Goal: Task Accomplishment & Management: Use online tool/utility

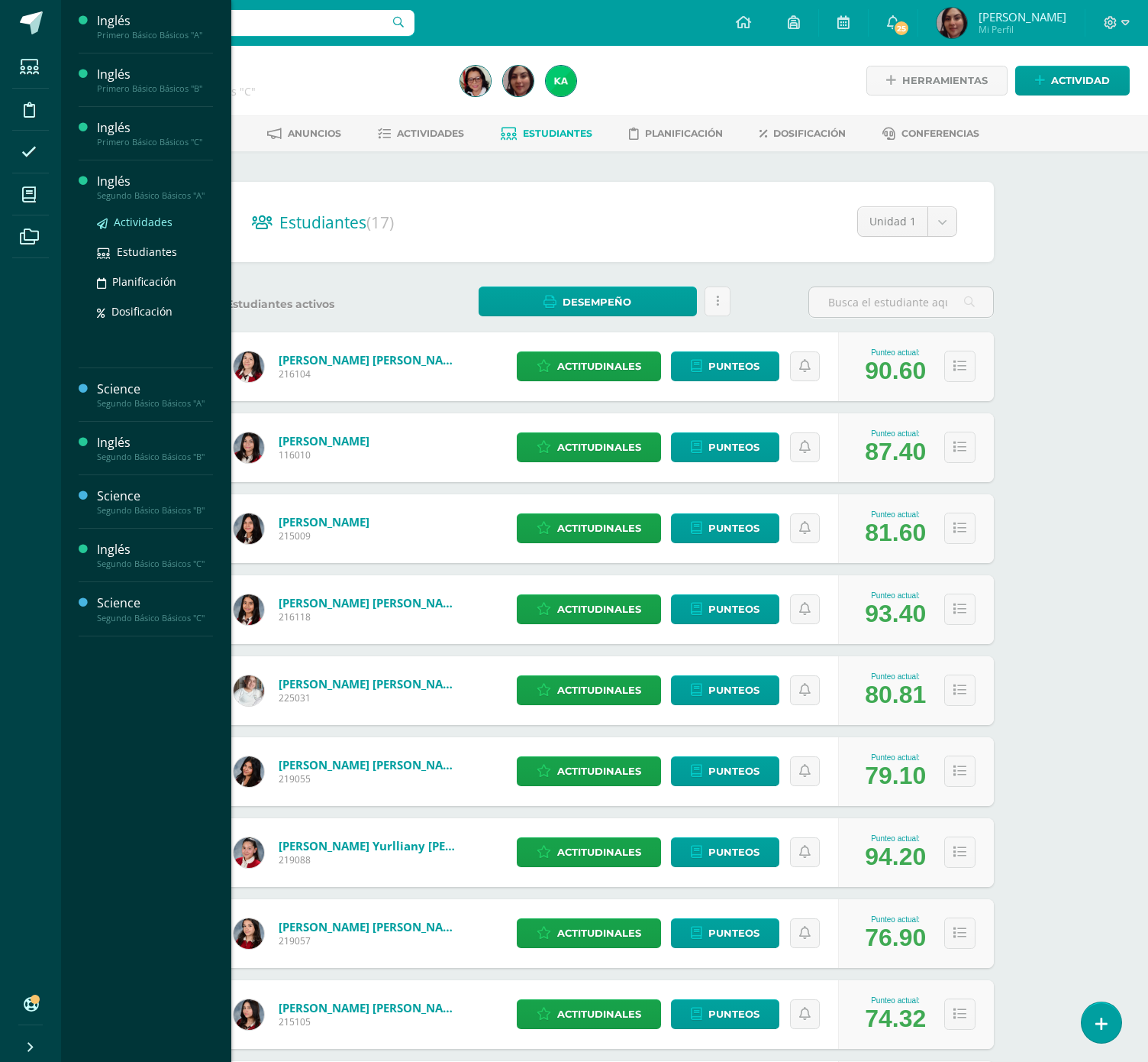
click at [147, 219] on span "Actividades" at bounding box center [144, 221] width 59 height 15
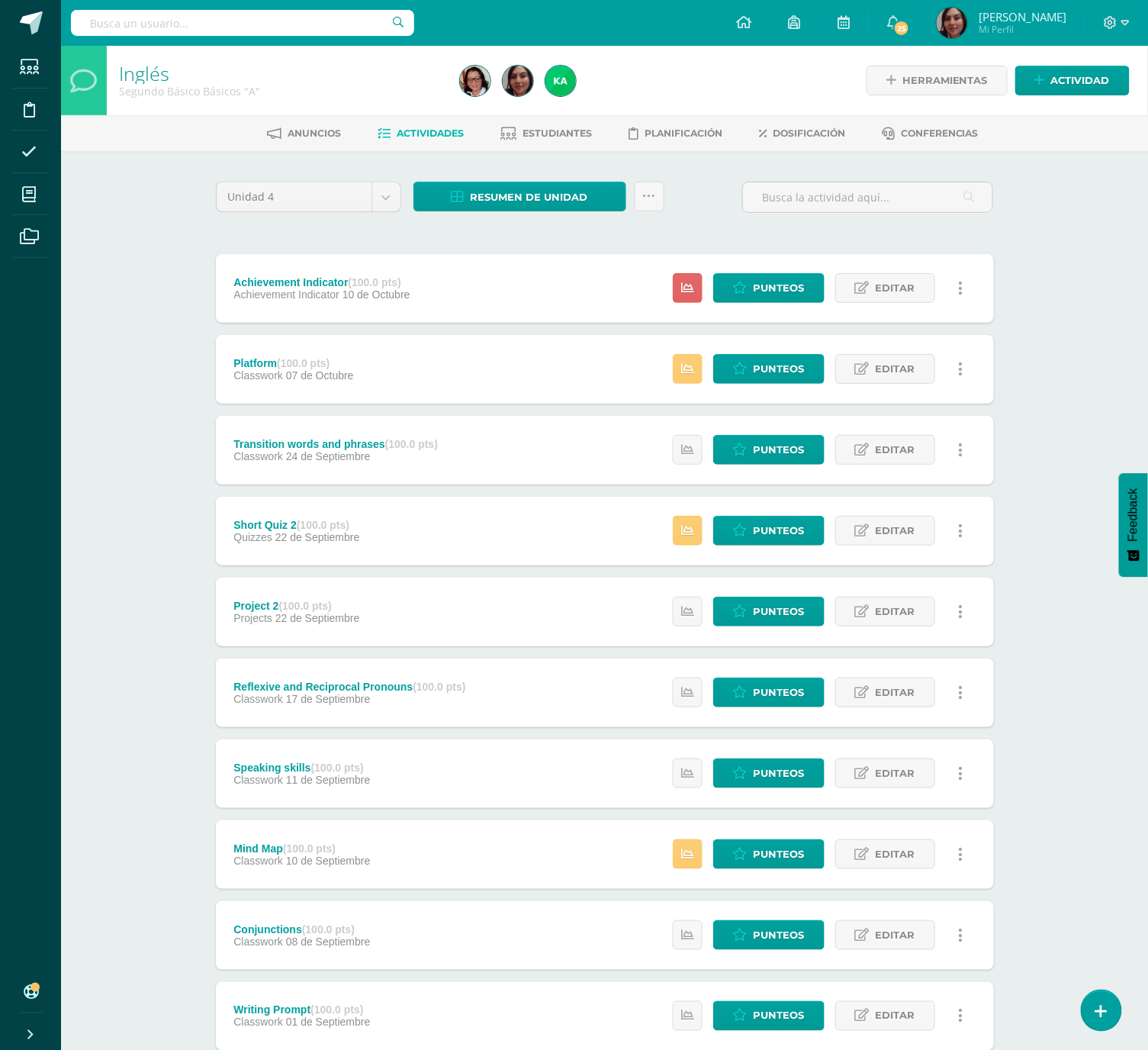
click at [488, 179] on div "Unidad 4 Unidad 1 Unidad 2 Unidad 3 Unidad 4 Resumen de unidad Descargar como H…" at bounding box center [606, 649] width 840 height 996
click at [493, 200] on span "Resumen de unidad" at bounding box center [530, 197] width 117 height 29
click at [531, 88] on link "Descargar como HTML" at bounding box center [520, 96] width 162 height 23
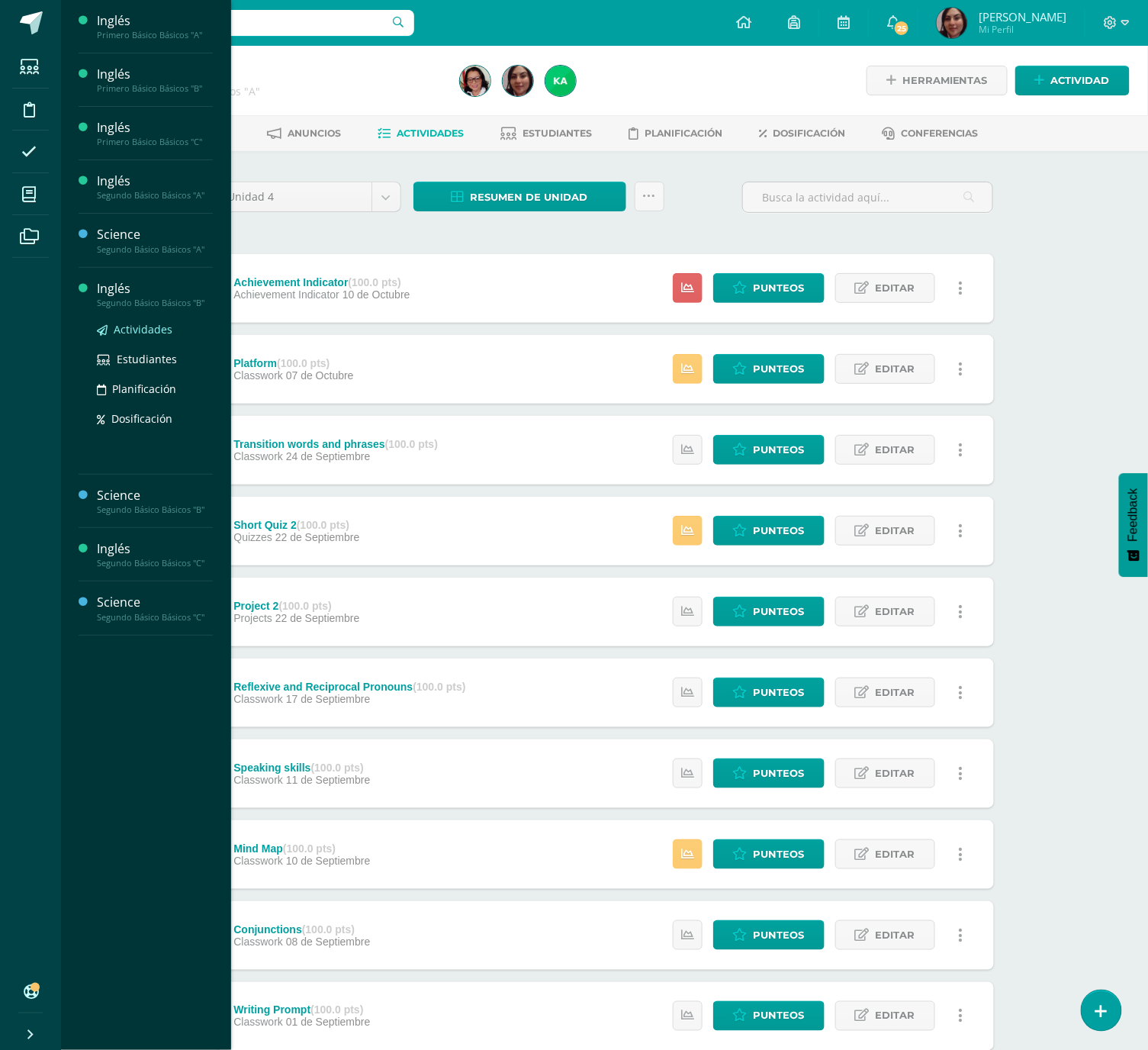
click at [149, 324] on span "Actividades" at bounding box center [143, 329] width 59 height 15
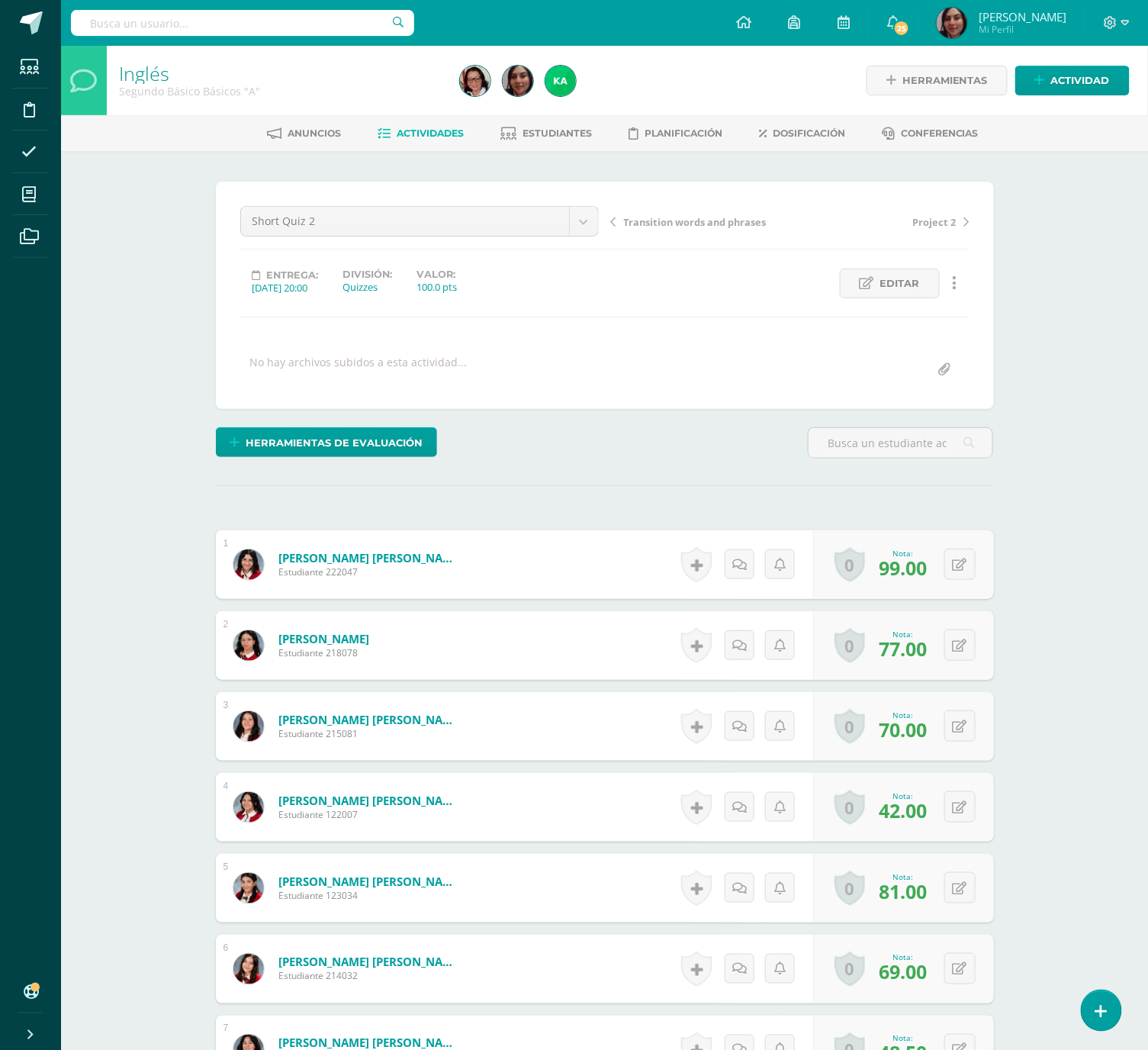
scroll to position [1, 0]
click at [959, 809] on button at bounding box center [970, 806] width 32 height 32
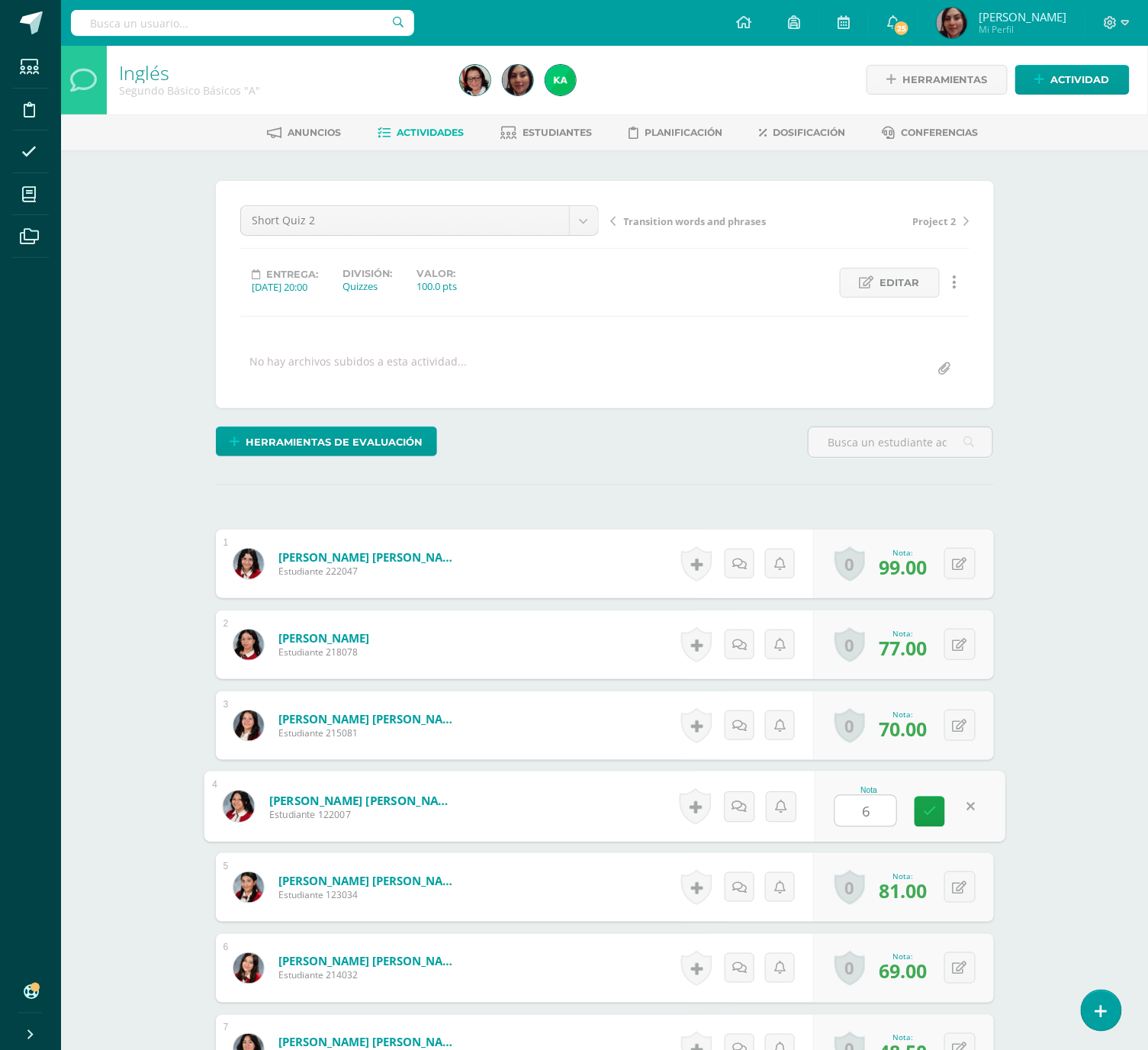
type input "60"
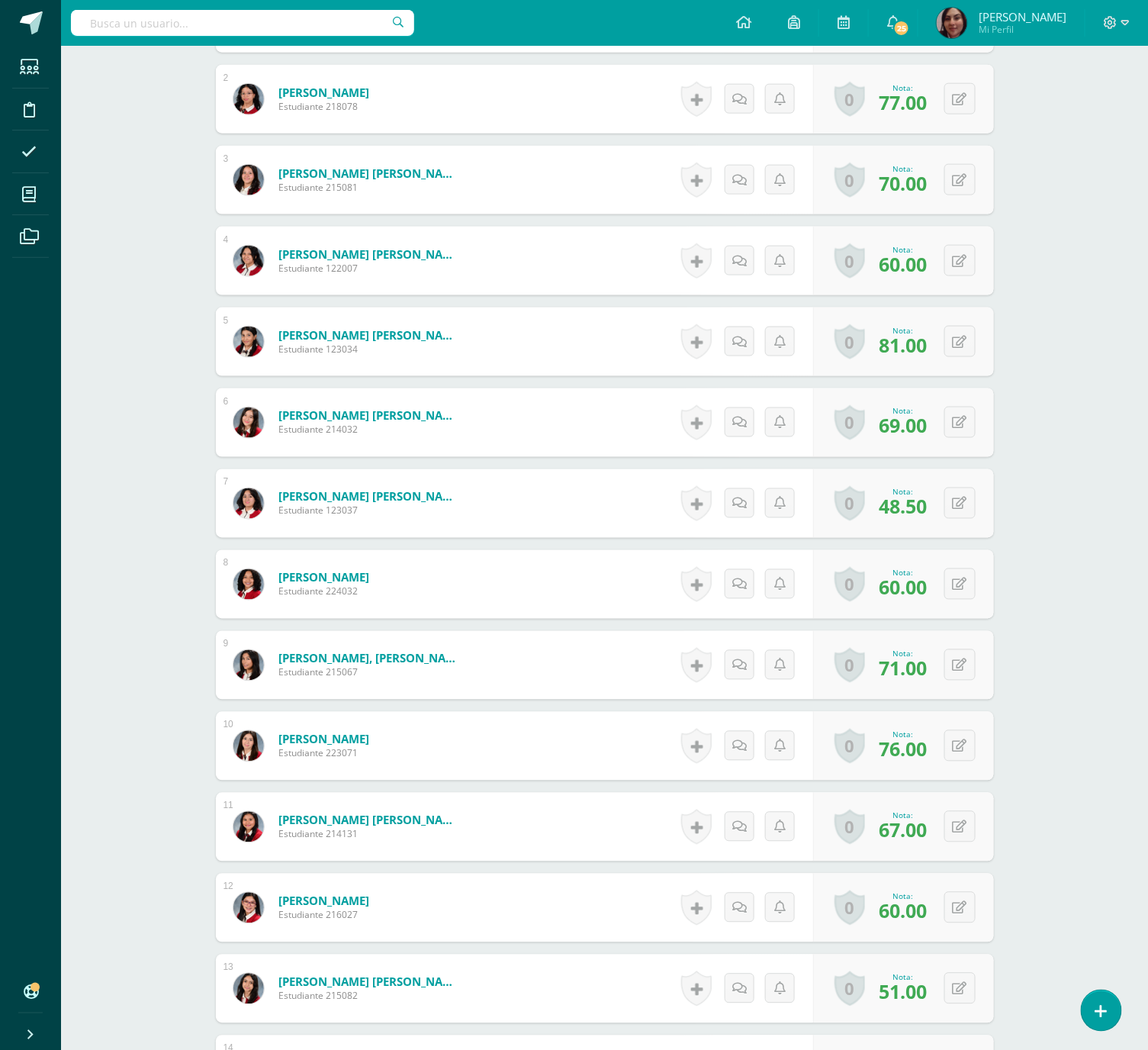
scroll to position [550, 0]
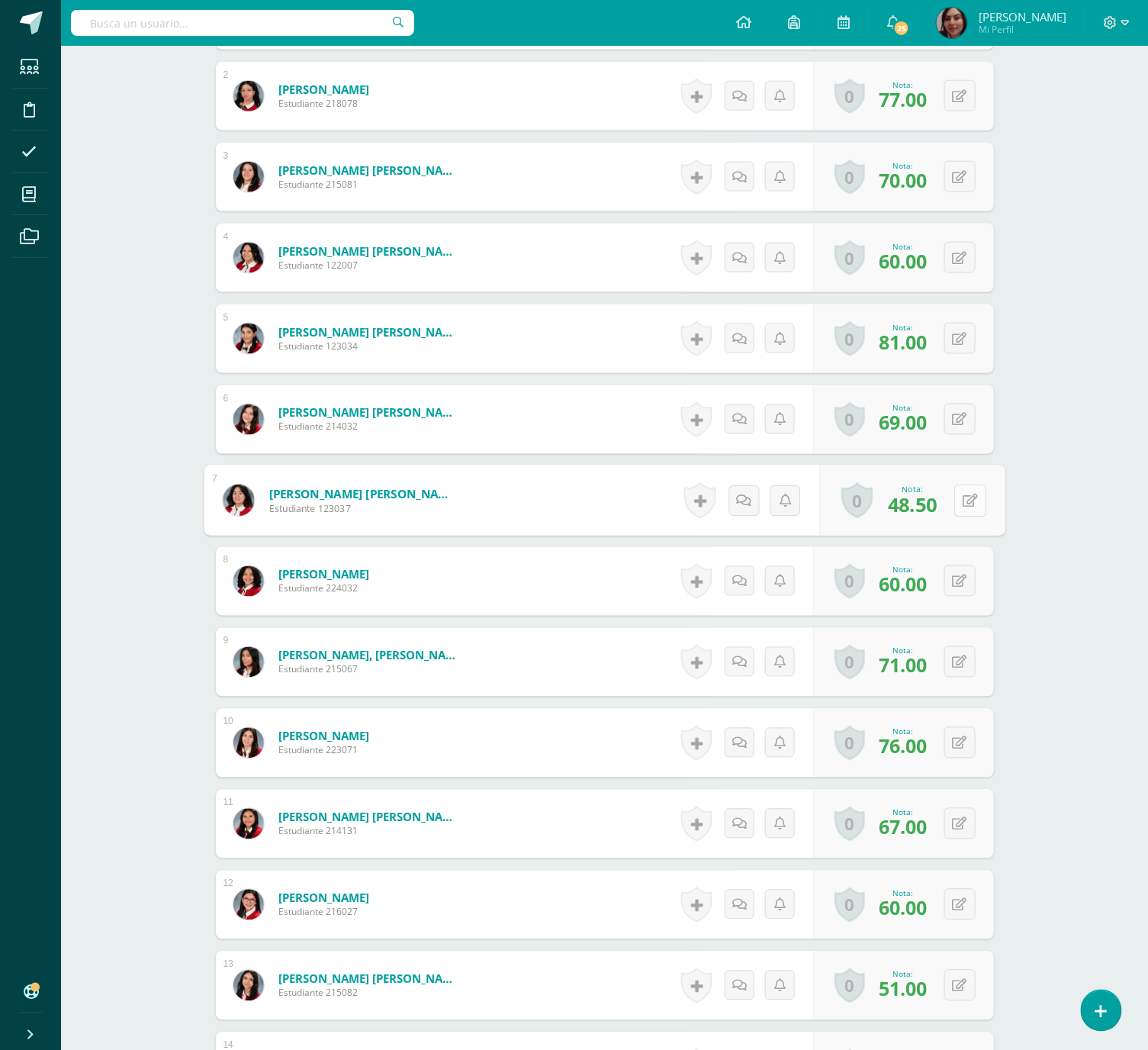
click at [955, 504] on button at bounding box center [970, 500] width 32 height 32
type input "60"
click at [955, 995] on button at bounding box center [960, 986] width 31 height 31
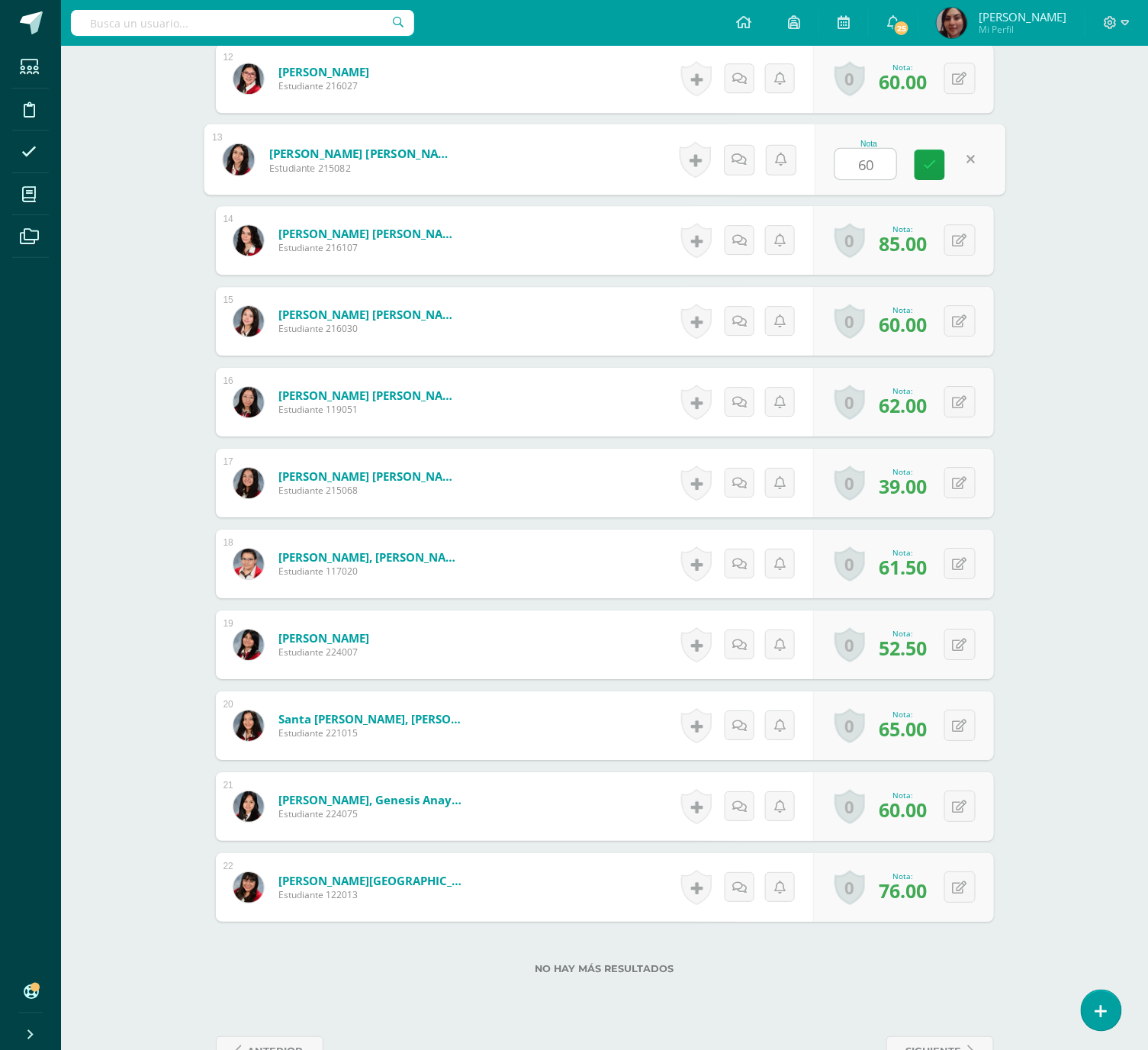
scroll to position [1383, 0]
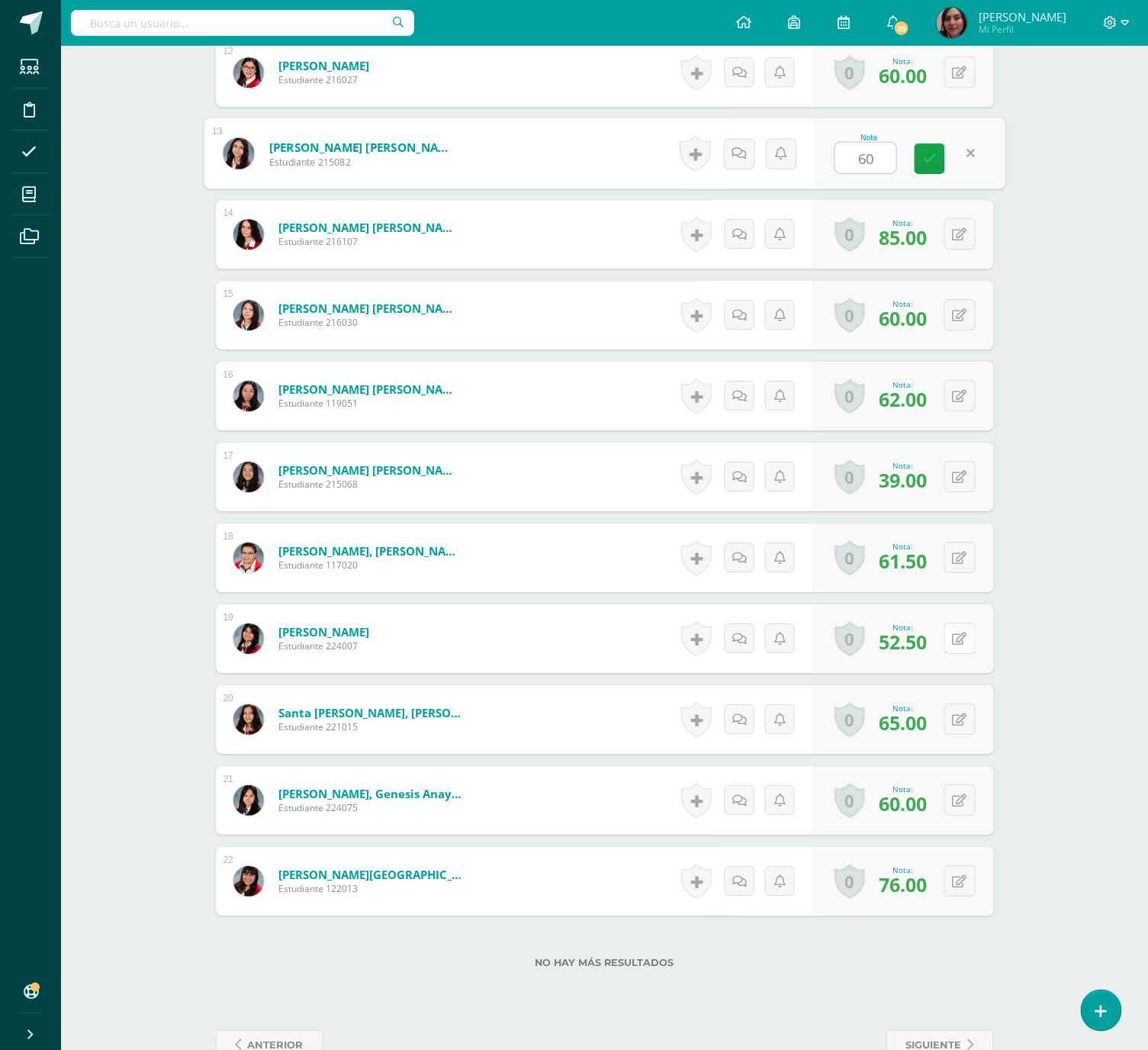
type input "60"
click at [961, 642] on button at bounding box center [970, 639] width 32 height 32
type input "60"
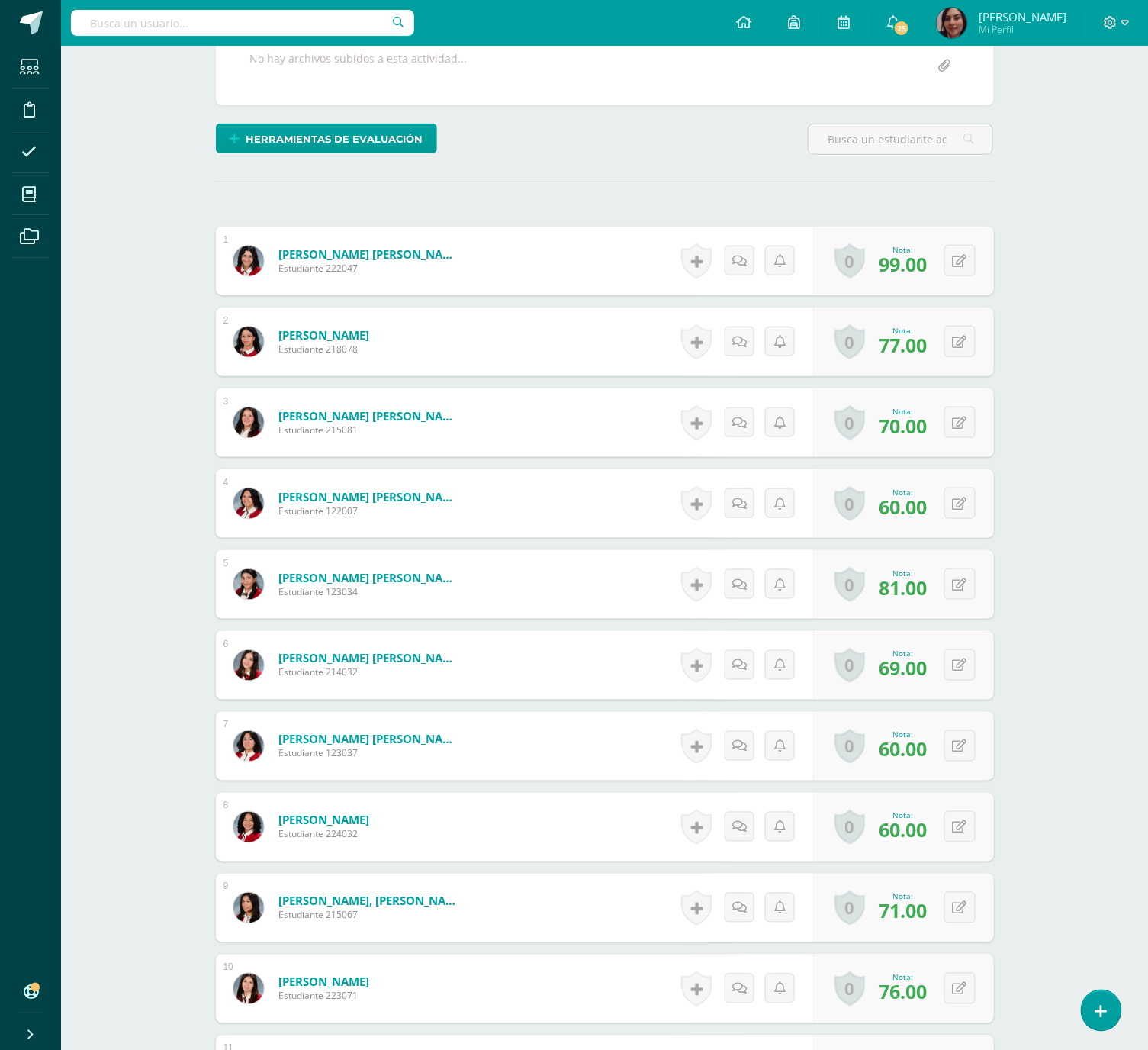
scroll to position [0, 0]
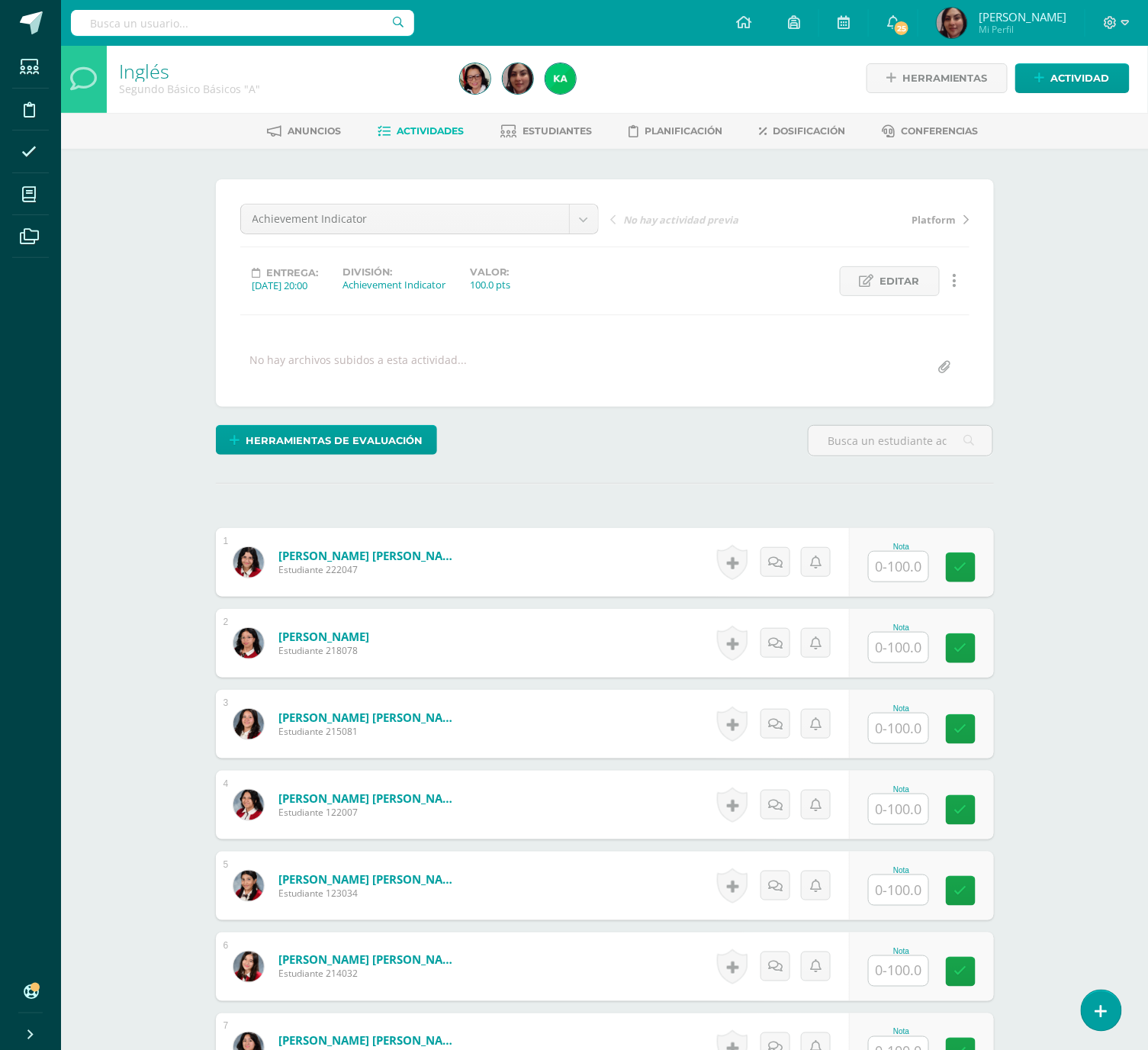
scroll to position [3, 0]
click at [899, 793] on div "Nota" at bounding box center [902, 789] width 67 height 9
click at [893, 823] on input "text" at bounding box center [898, 809] width 60 height 29
type input "52.5"
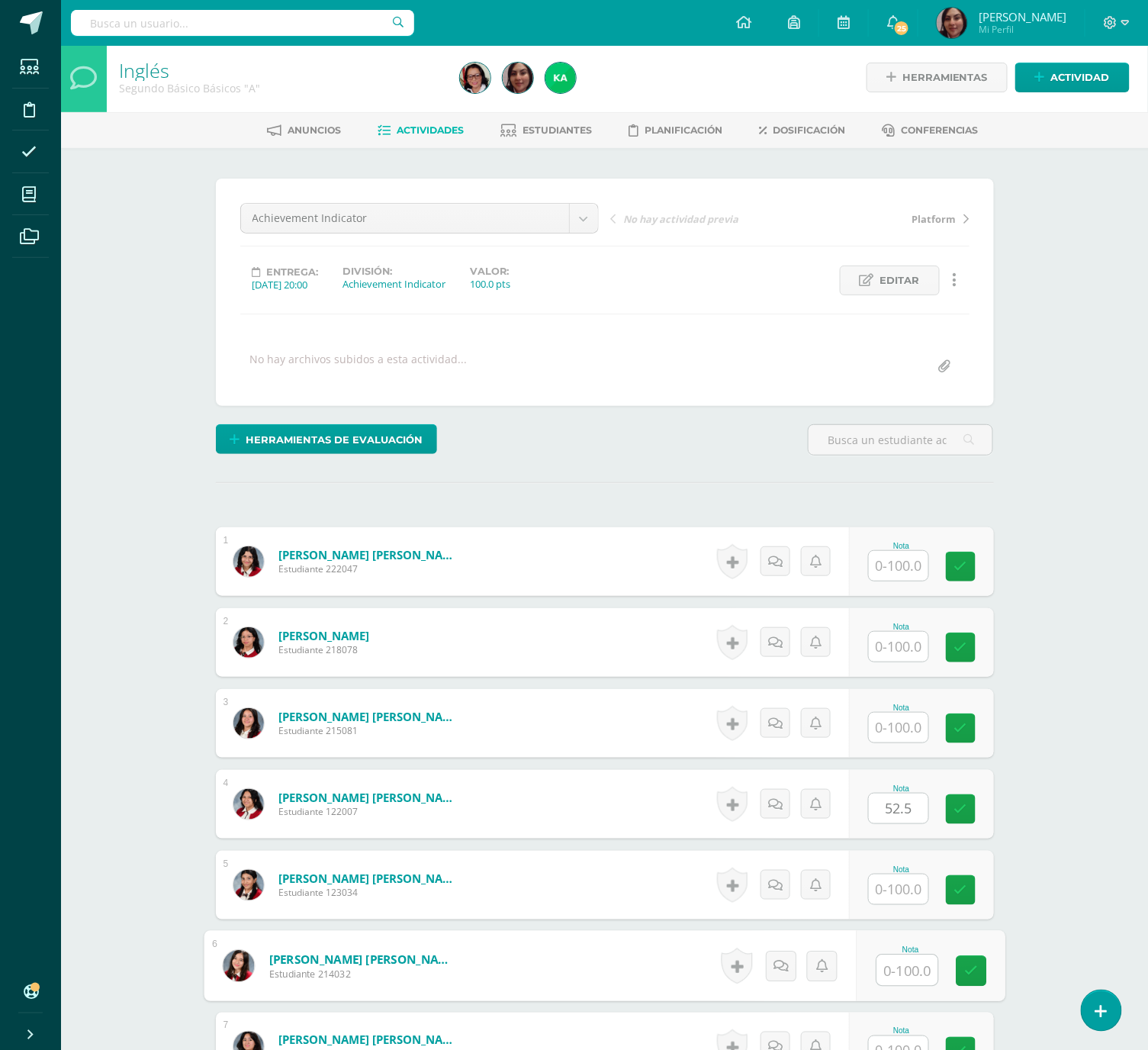
scroll to position [25, 0]
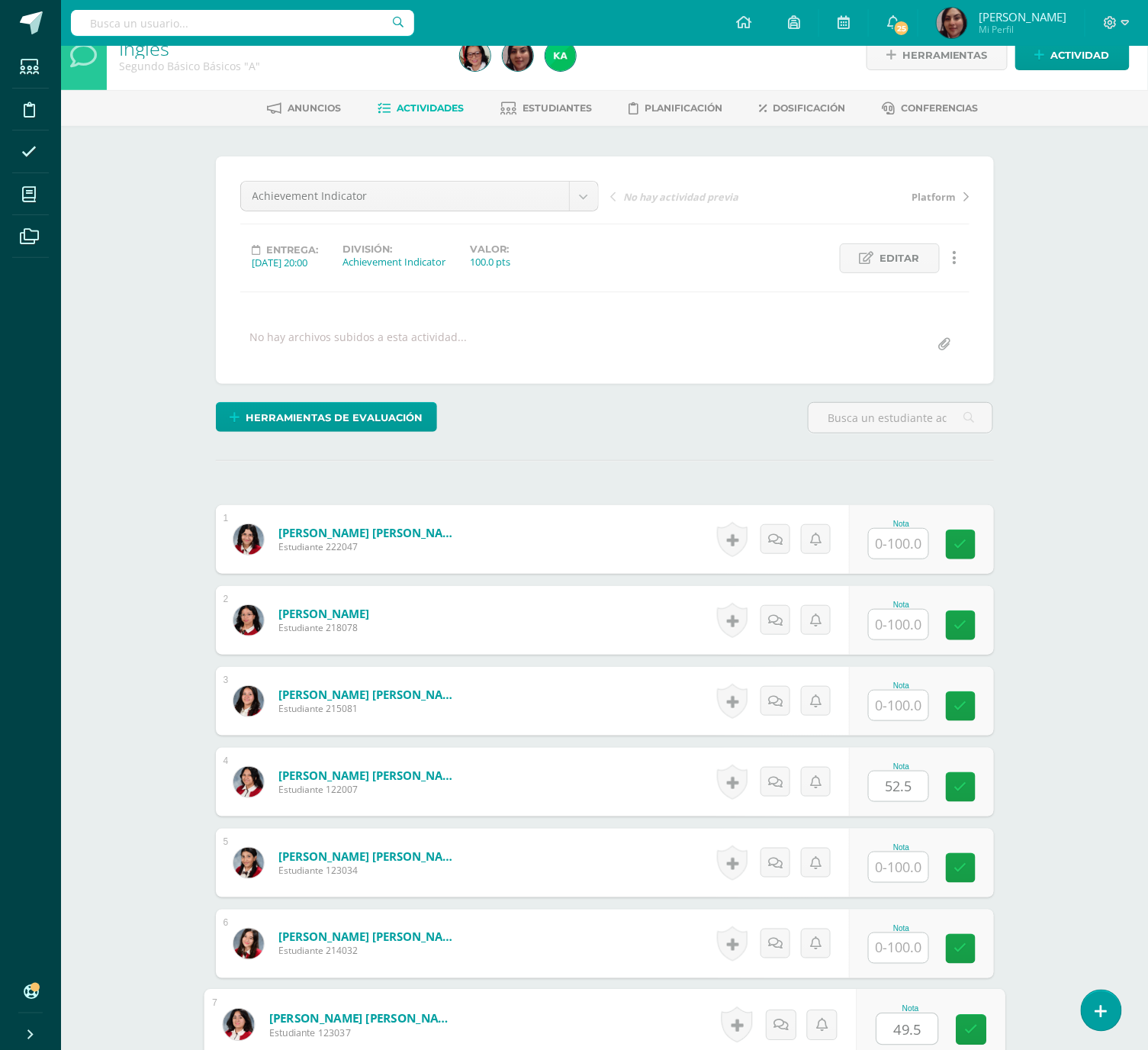
type input "49.5"
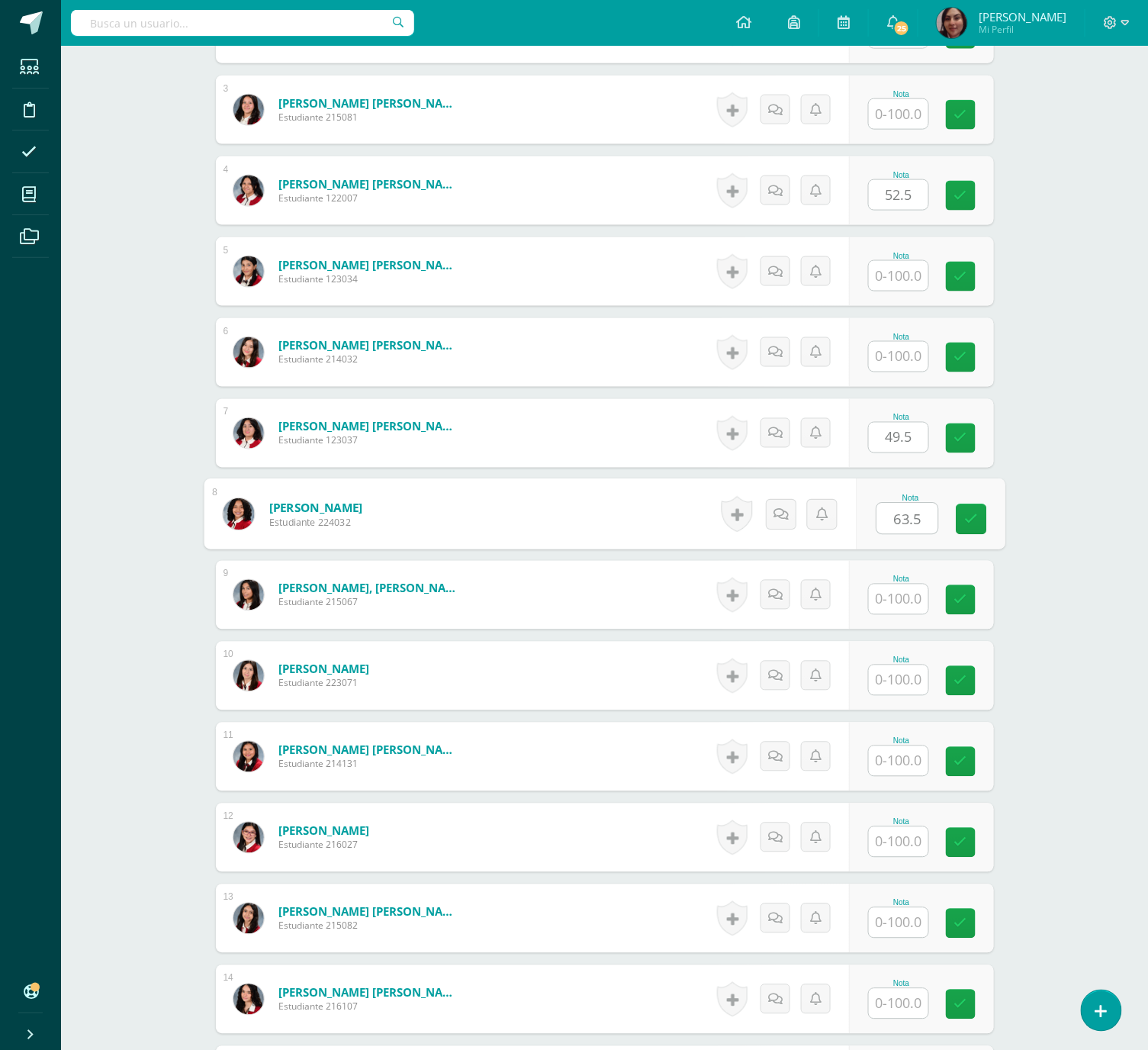
type input "63.5"
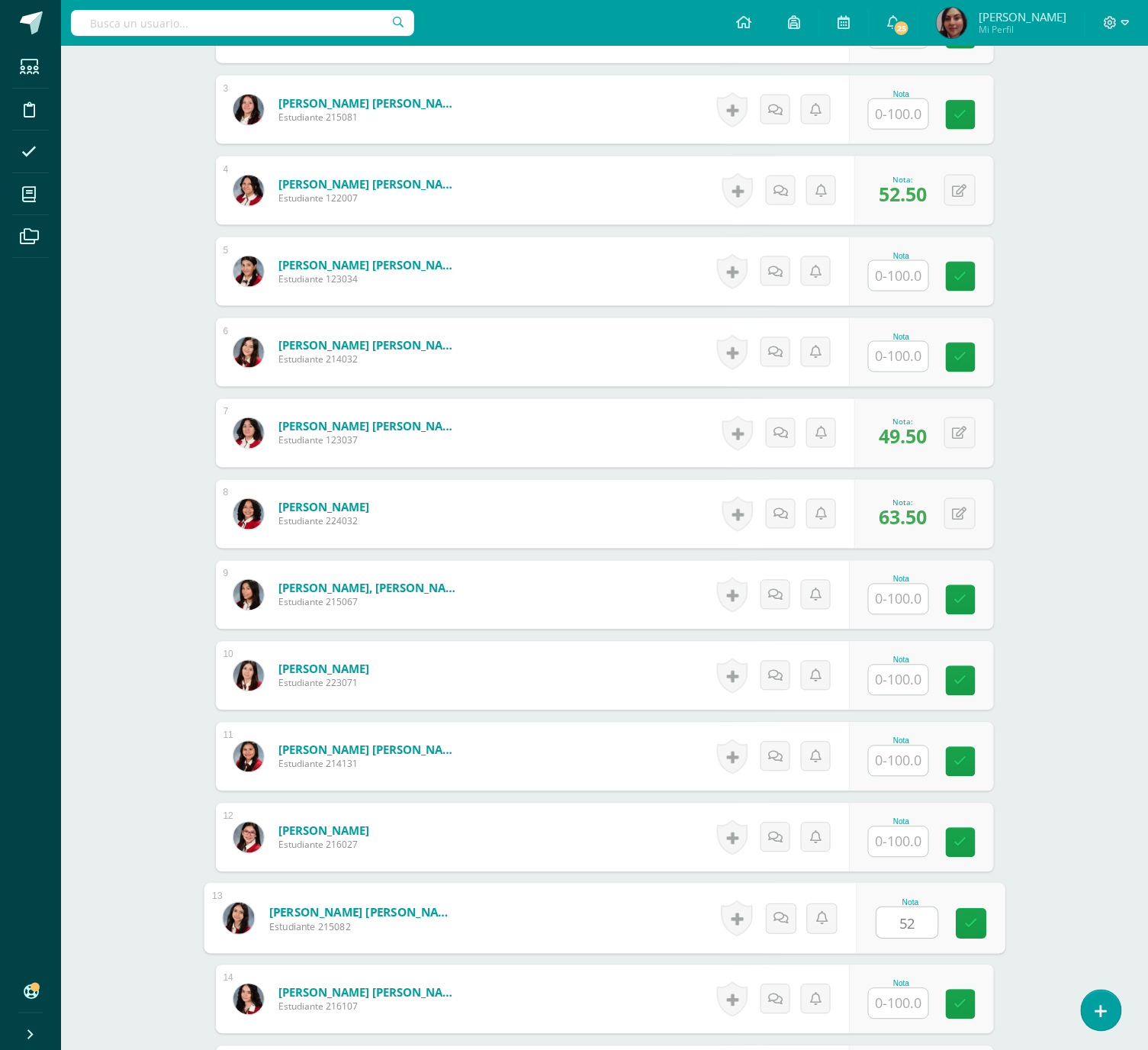
type input "52"
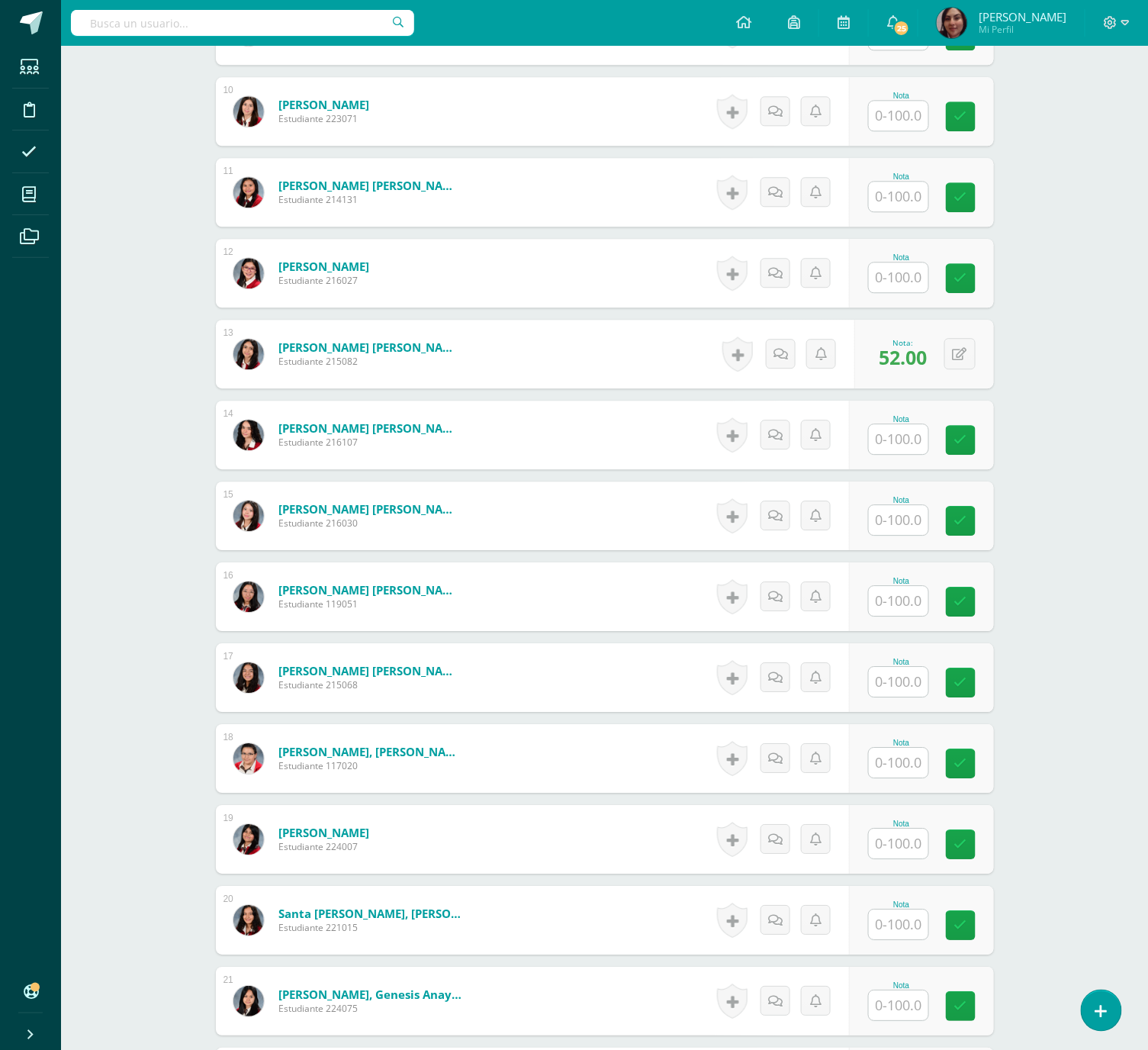
click at [891, 508] on div at bounding box center [898, 520] width 61 height 31
click at [896, 524] on input "text" at bounding box center [907, 520] width 61 height 30
type input "58"
type input "67"
type input "76.5"
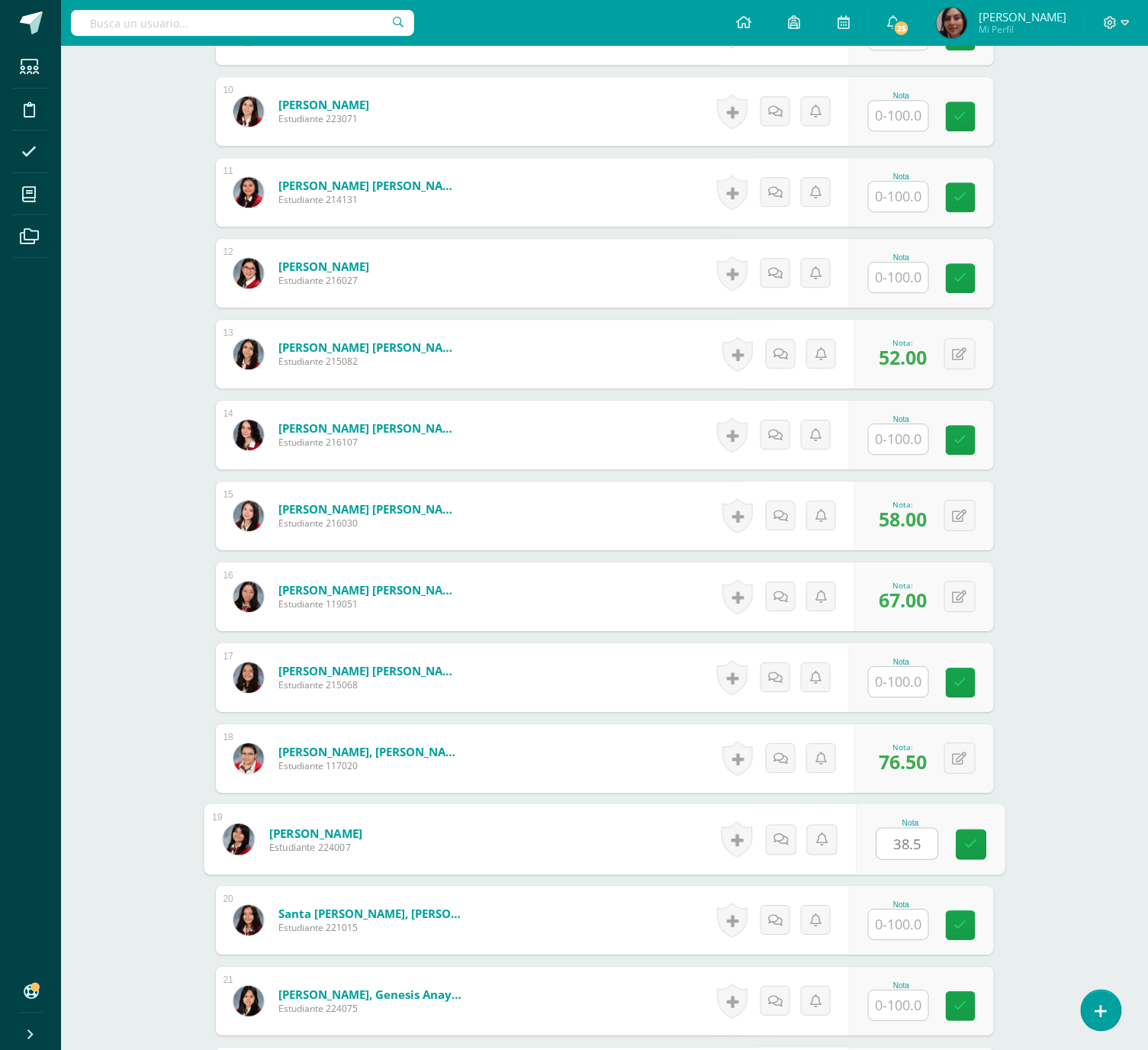
type input "38.5"
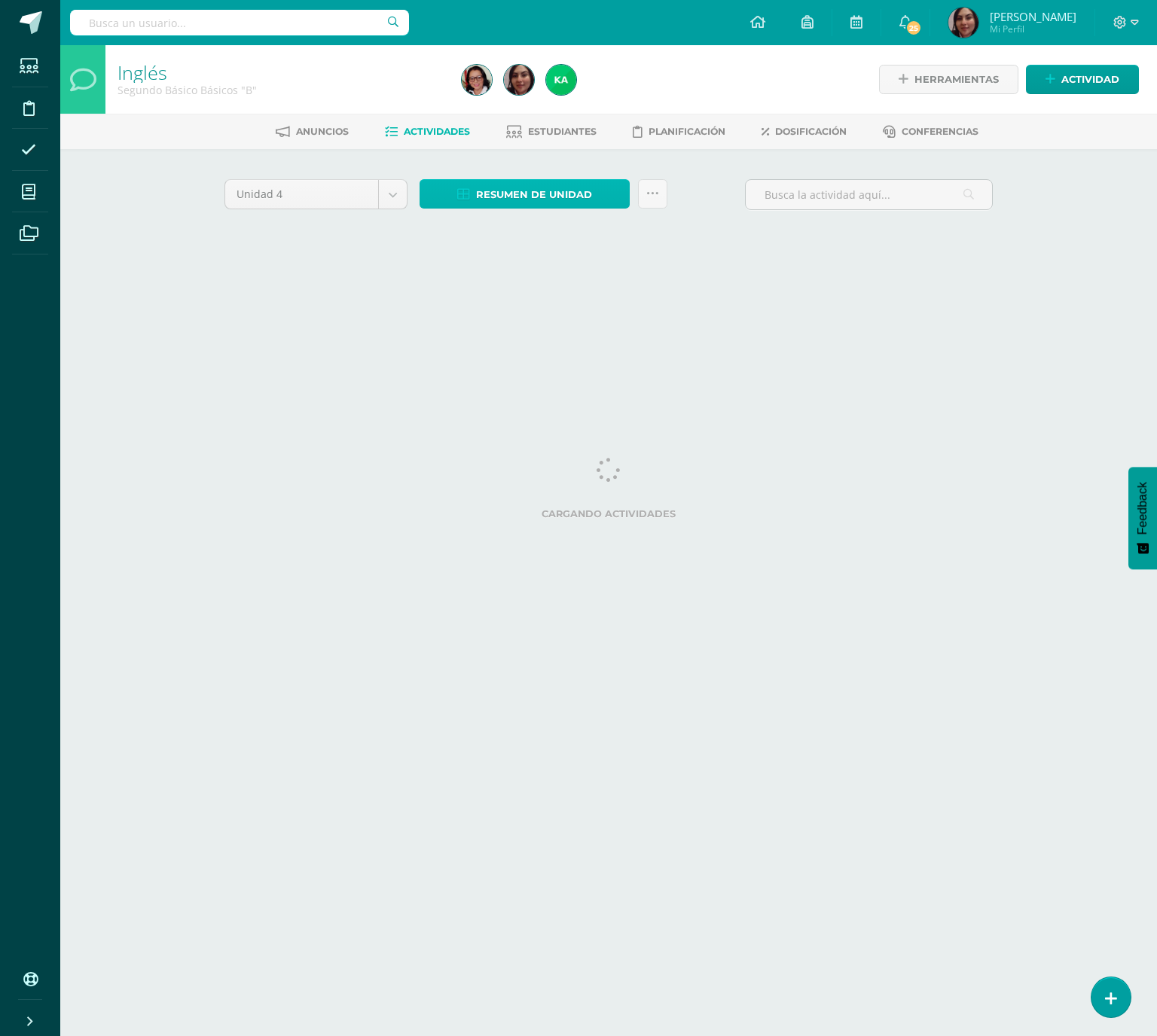
click at [512, 192] on span "Resumen de unidad" at bounding box center [534, 194] width 116 height 28
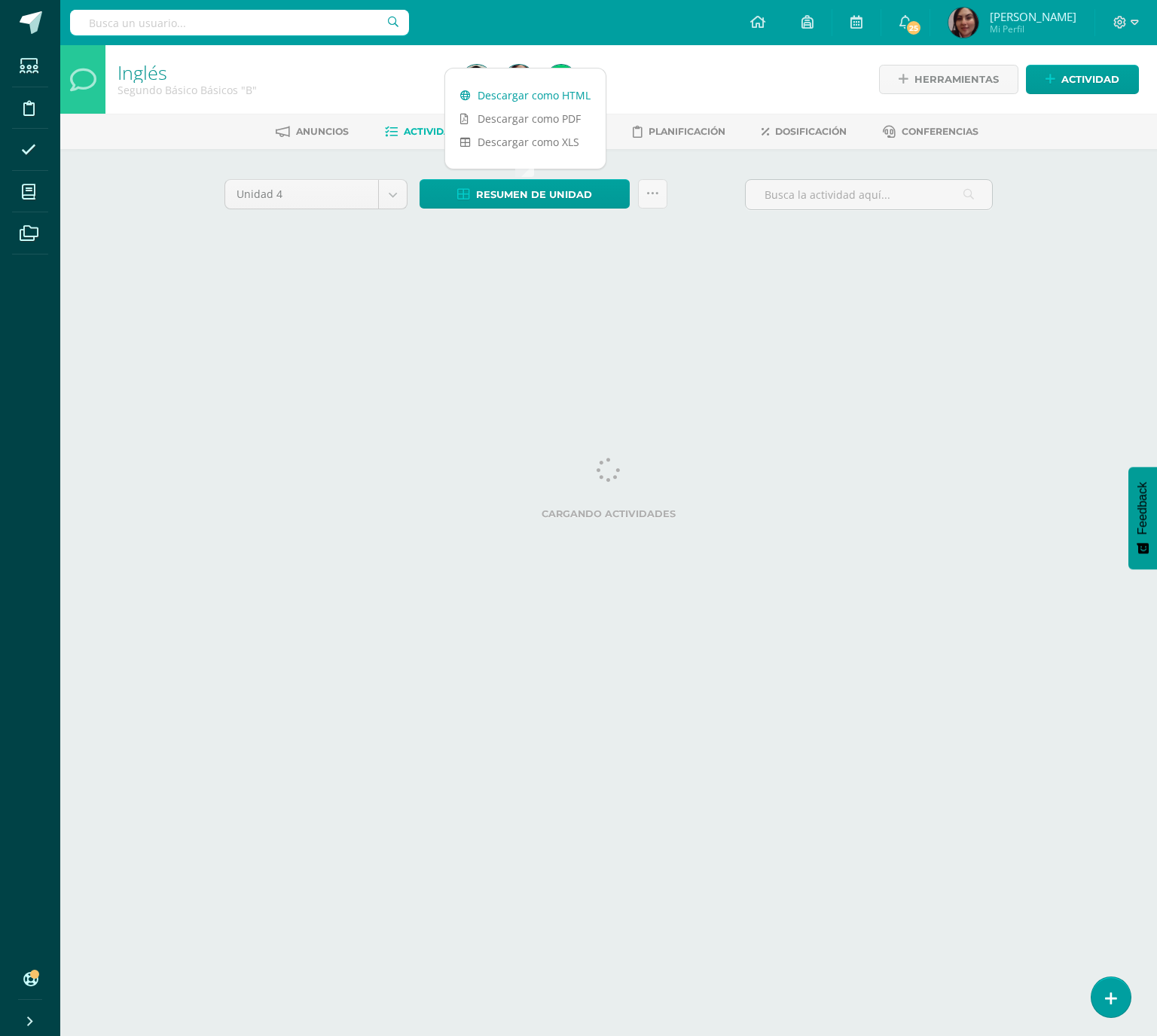
click at [503, 90] on link "Descargar como HTML" at bounding box center [525, 95] width 160 height 23
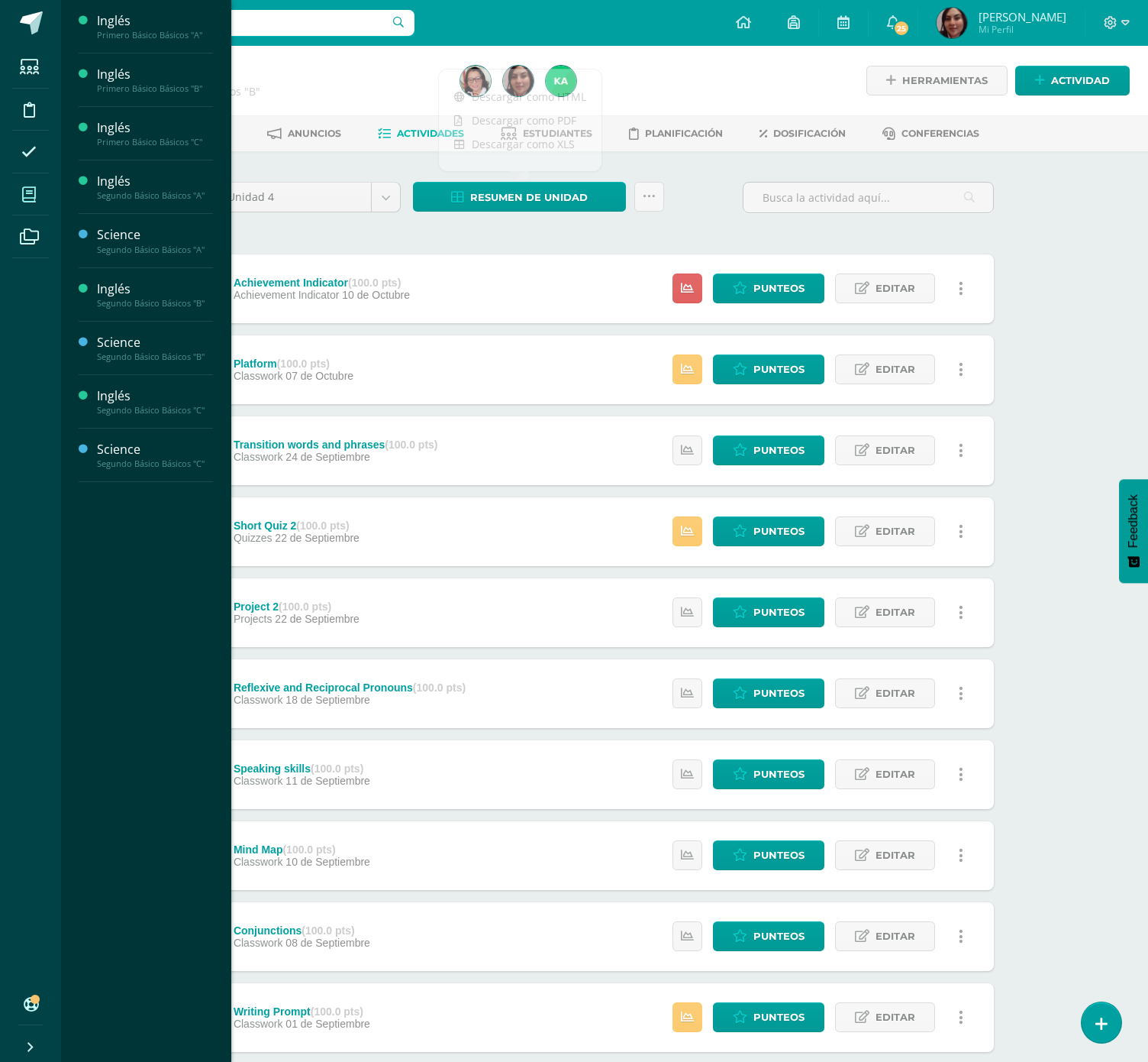
click at [33, 190] on icon at bounding box center [29, 195] width 14 height 16
click at [141, 429] on link "Actividades" at bounding box center [155, 437] width 116 height 17
click at [141, 435] on span "Actividades" at bounding box center [144, 436] width 59 height 15
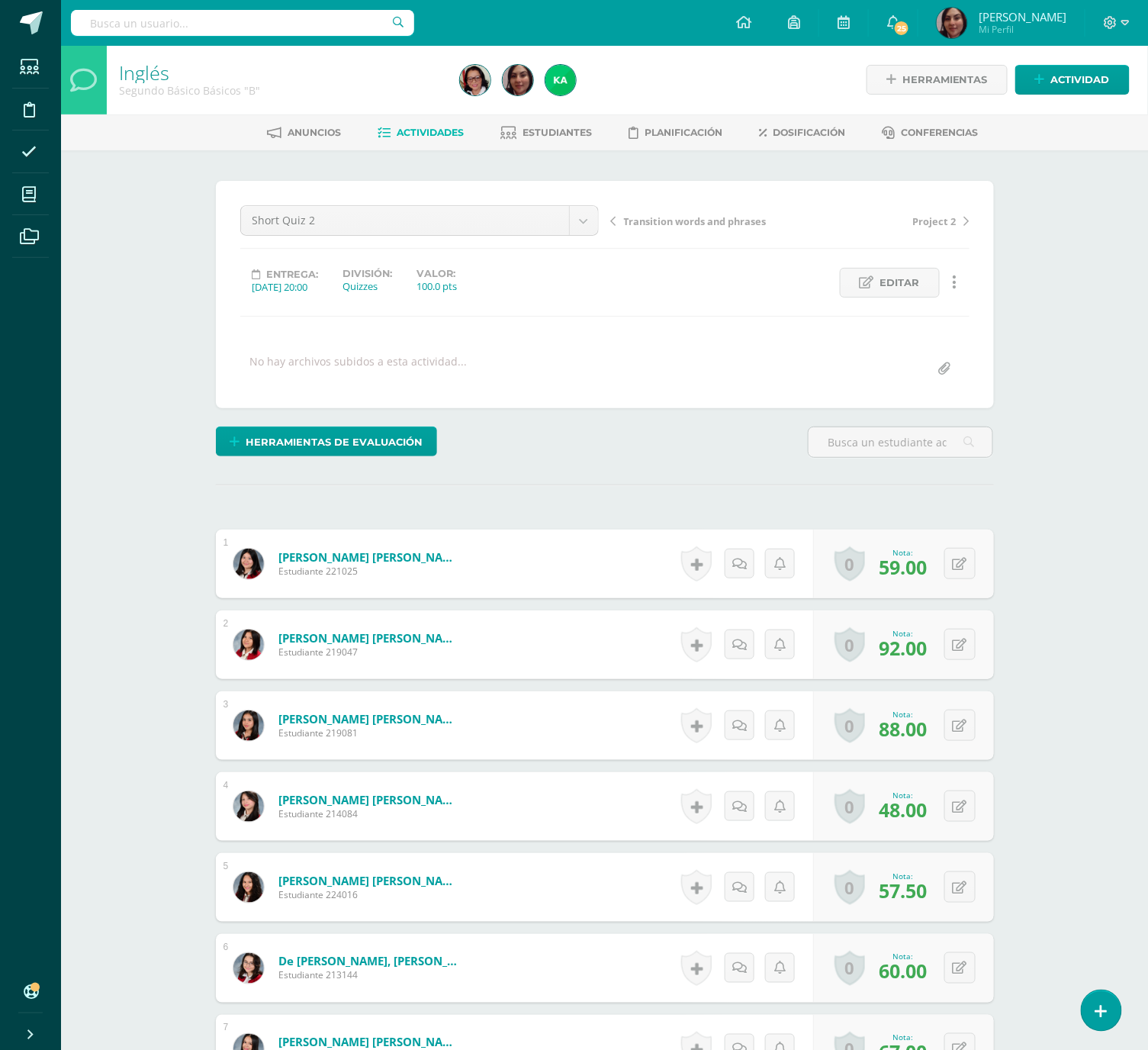
scroll to position [3, 0]
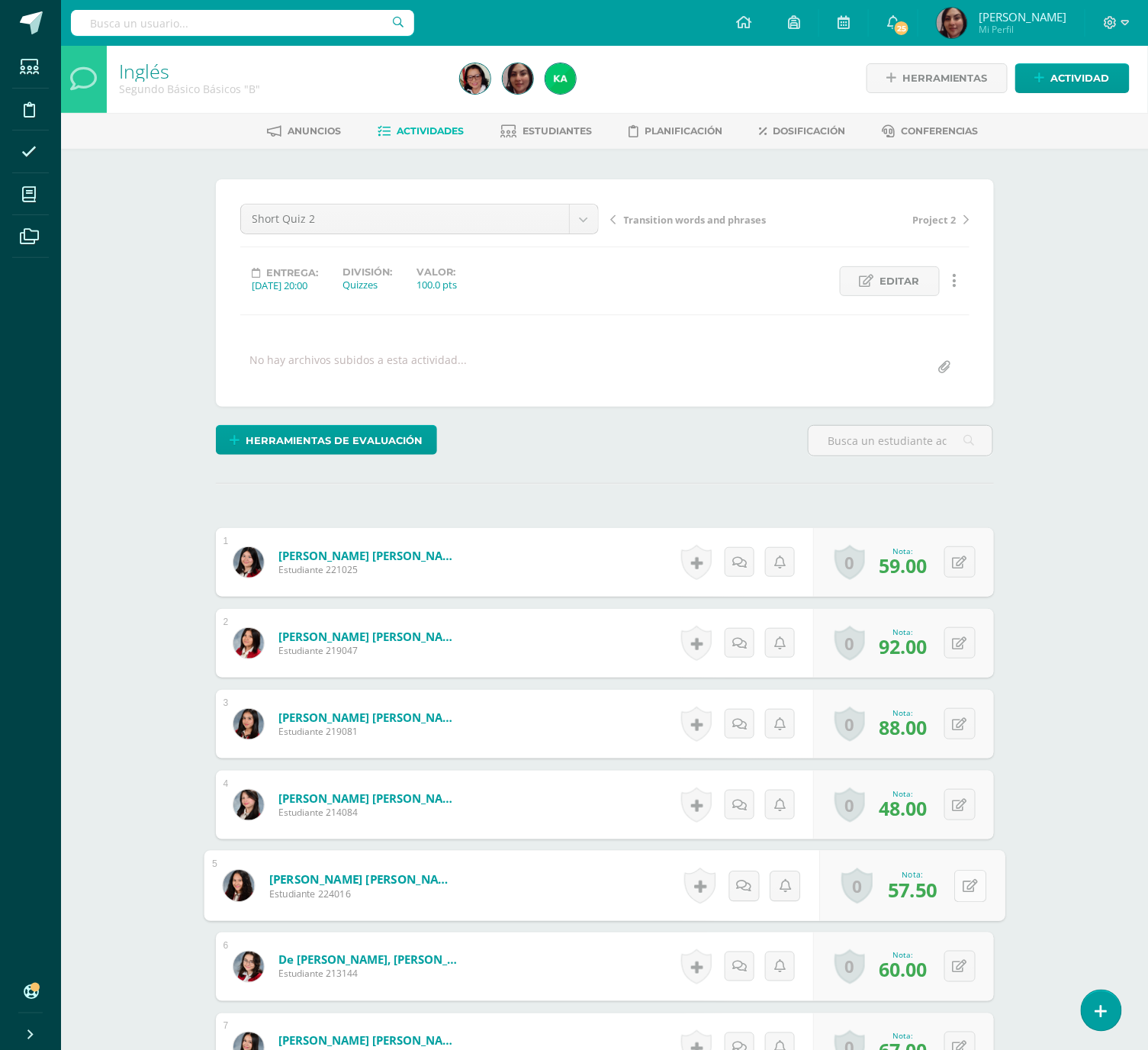
click at [957, 890] on button at bounding box center [970, 886] width 32 height 32
type input "60"
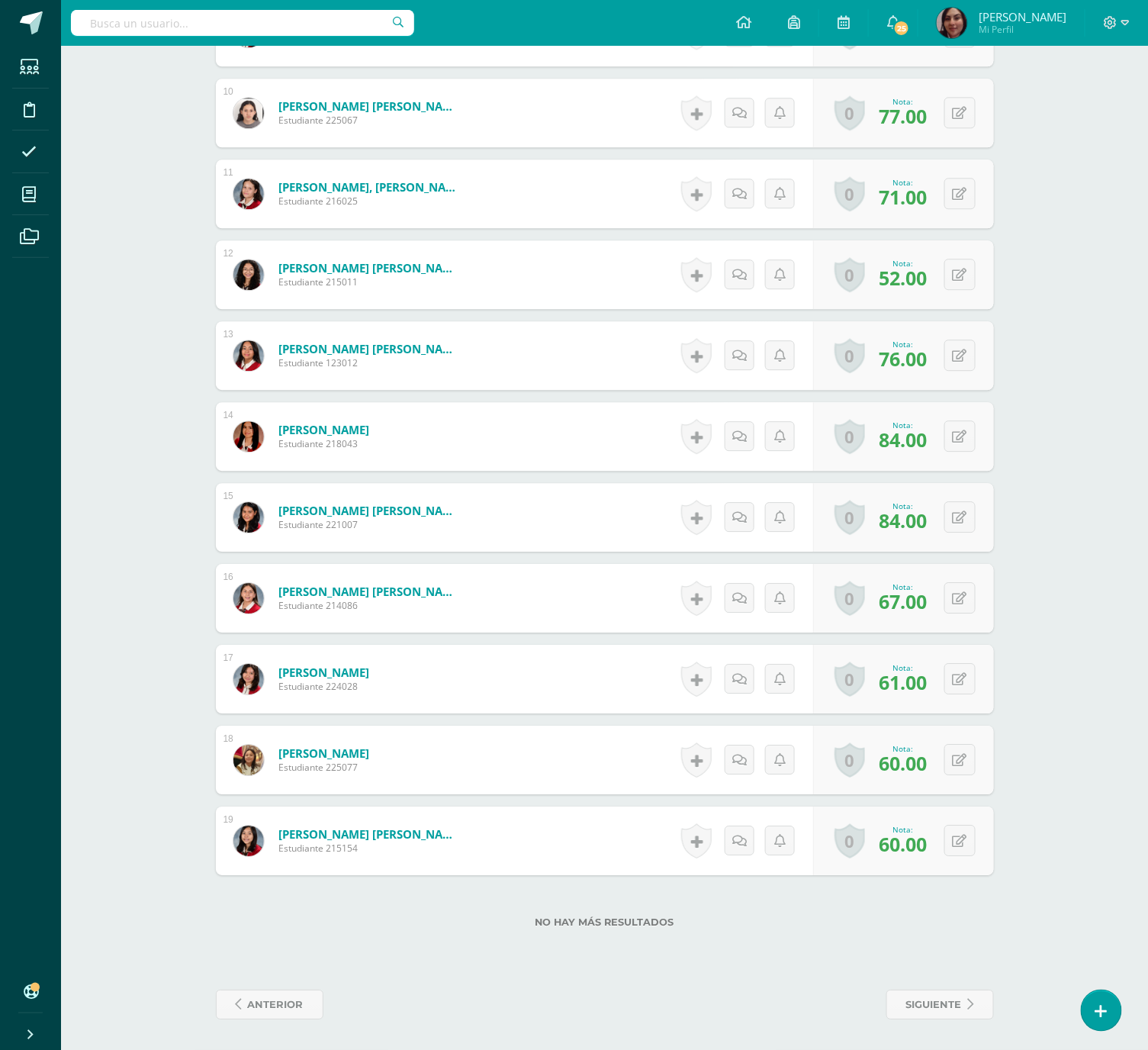
scroll to position [1187, 0]
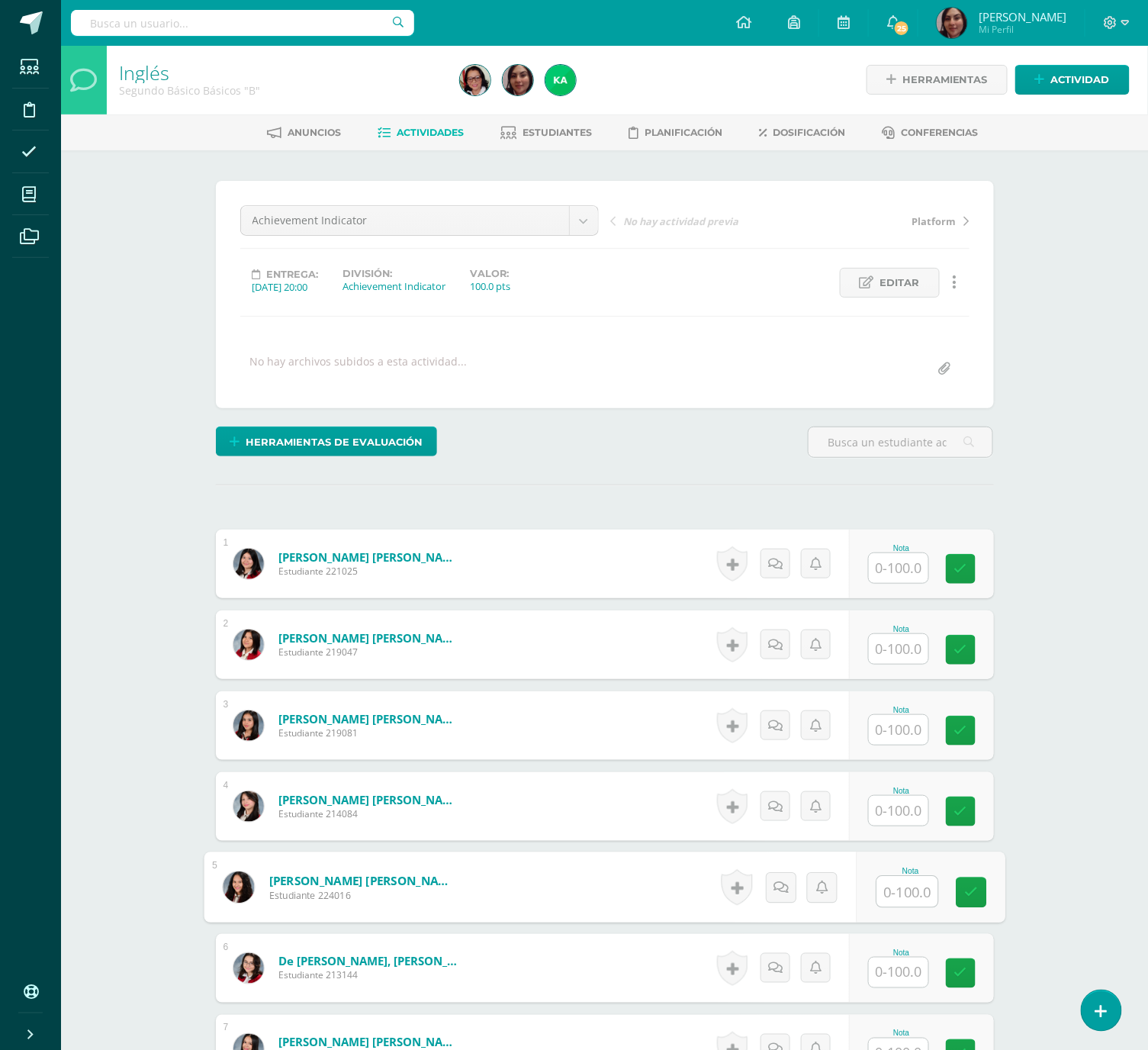
click at [911, 882] on input "text" at bounding box center [907, 892] width 61 height 30
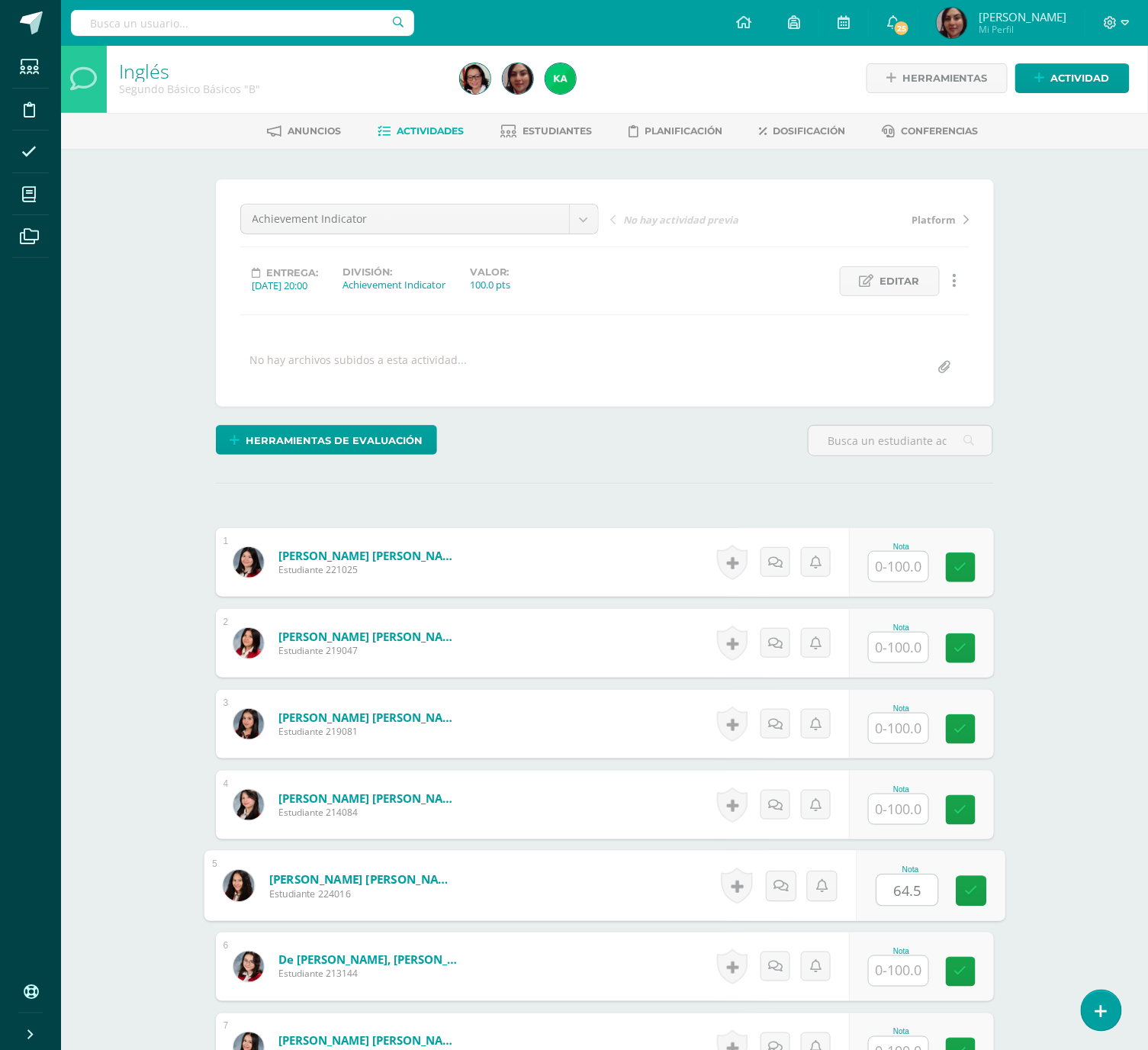
type input "64.5"
type input "62.5"
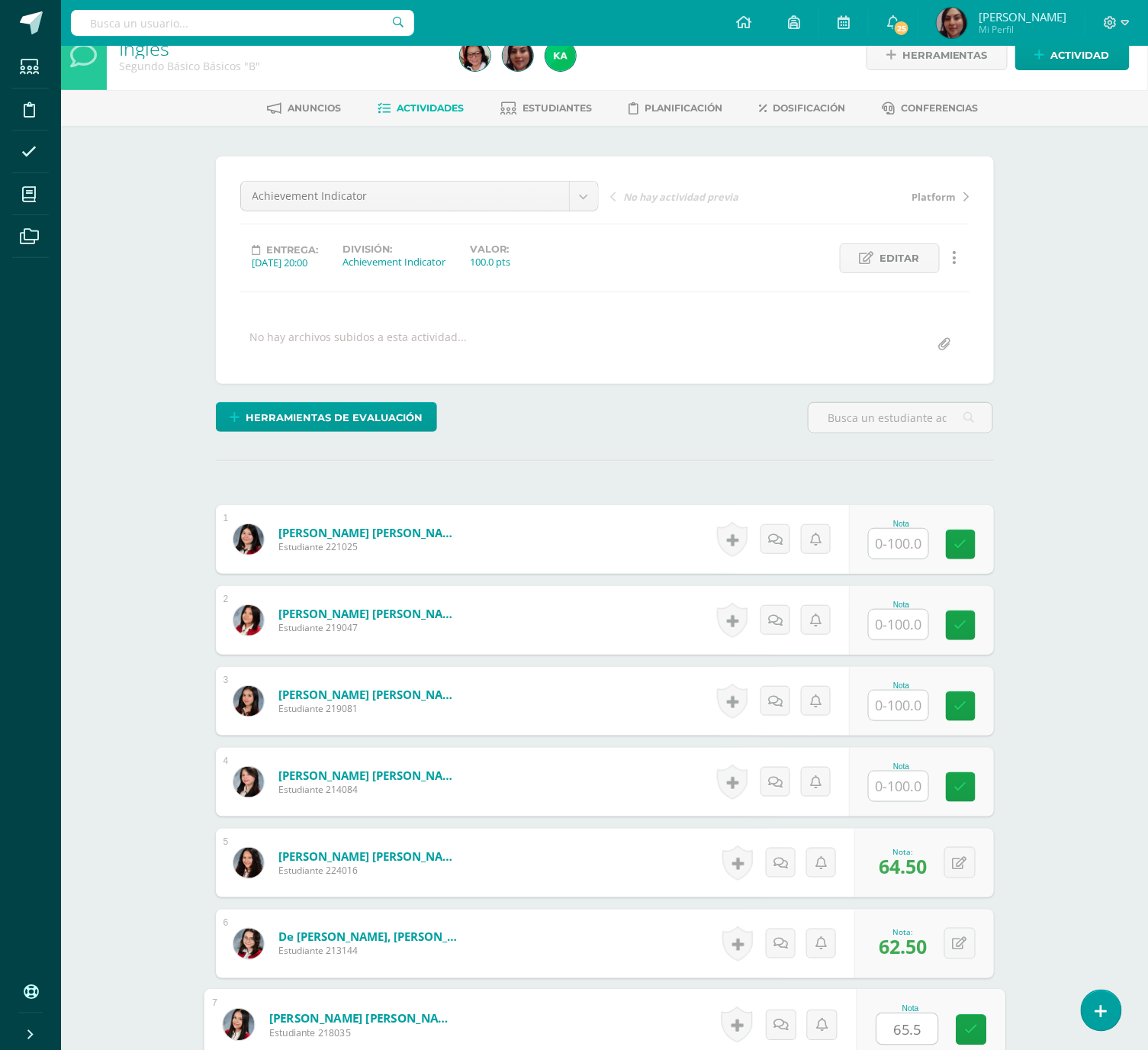
type input "65.5"
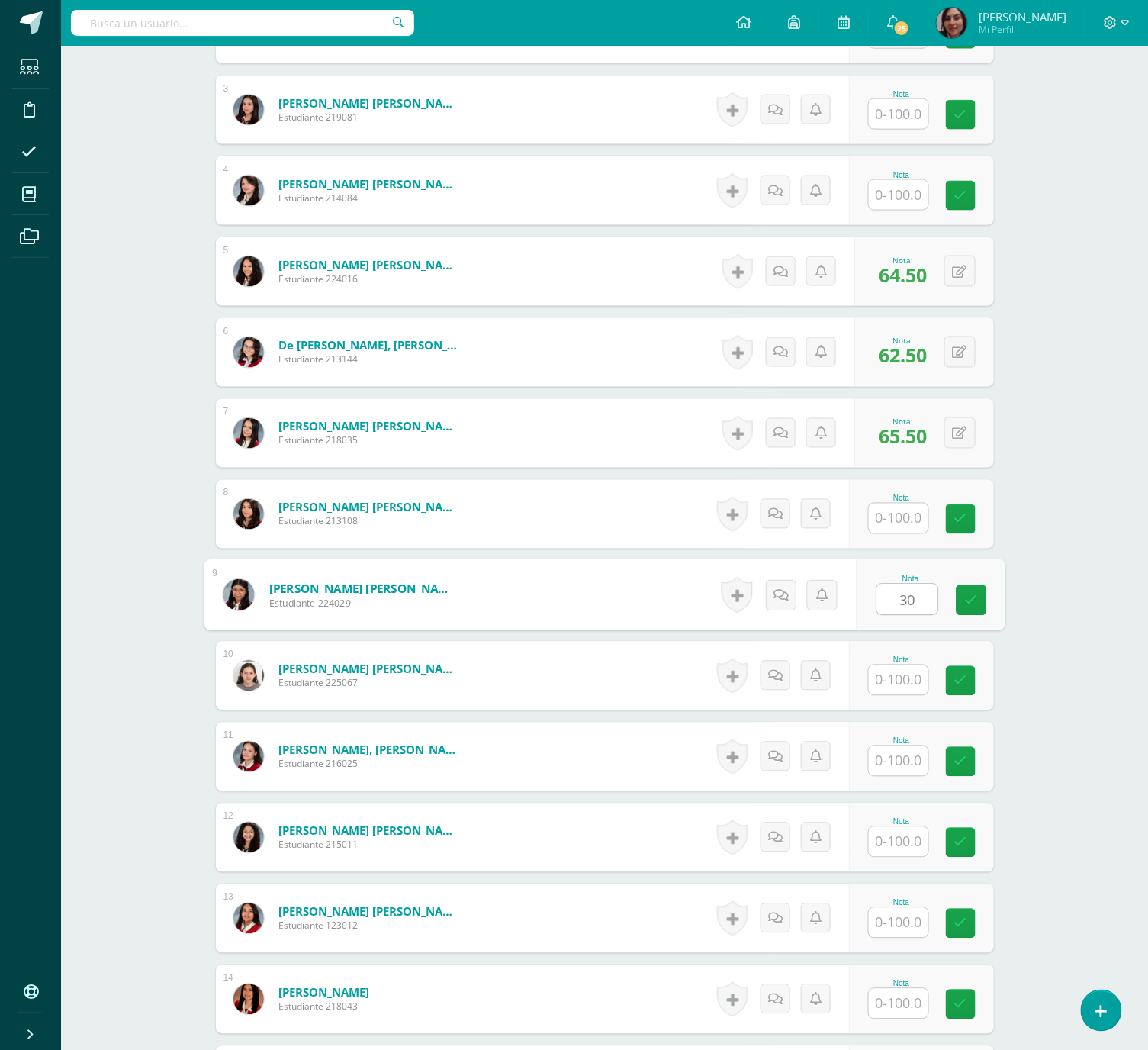
type input "30"
type input "81.5"
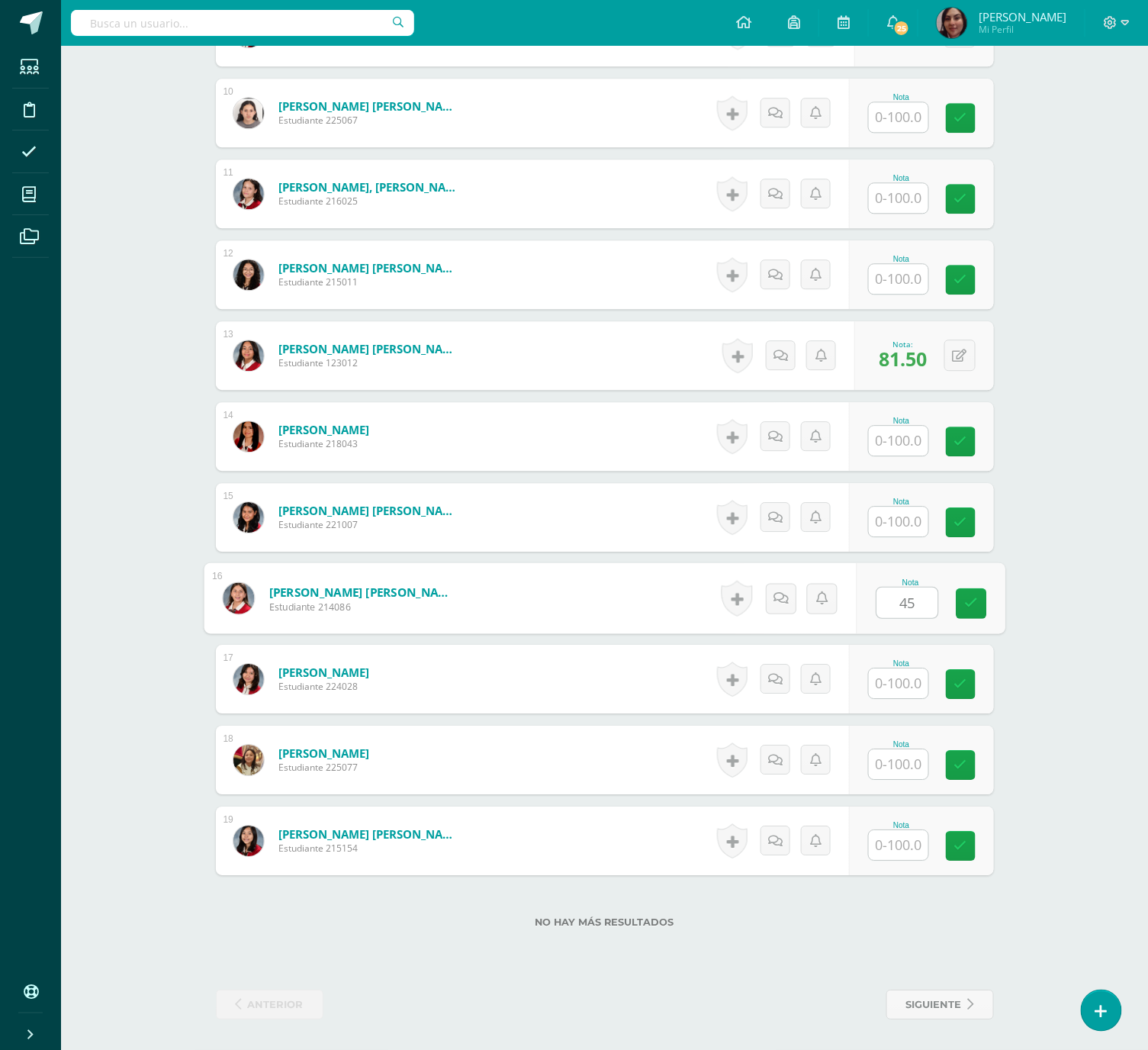
type input "45"
type input "26"
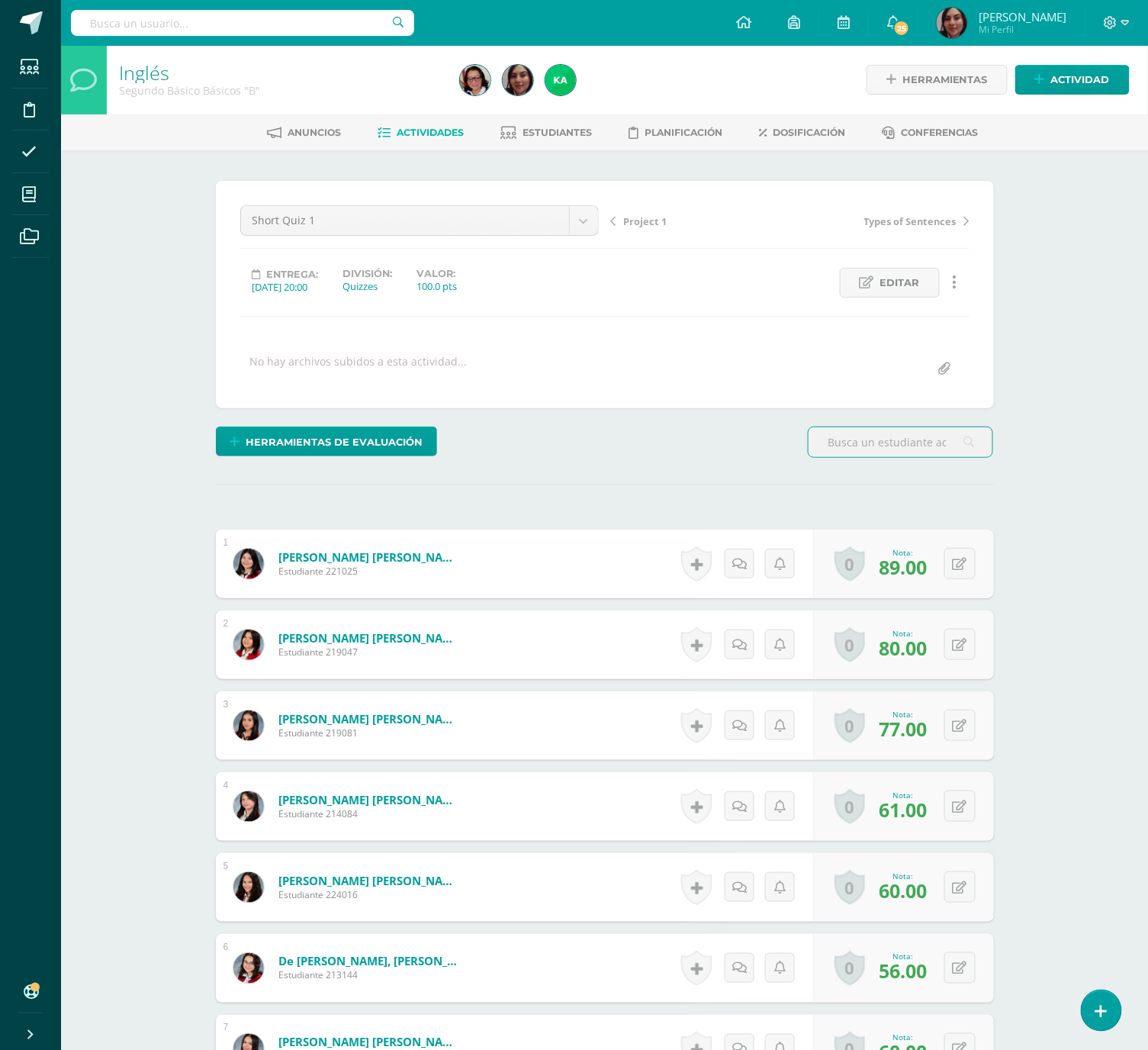
scroll to position [455, 0]
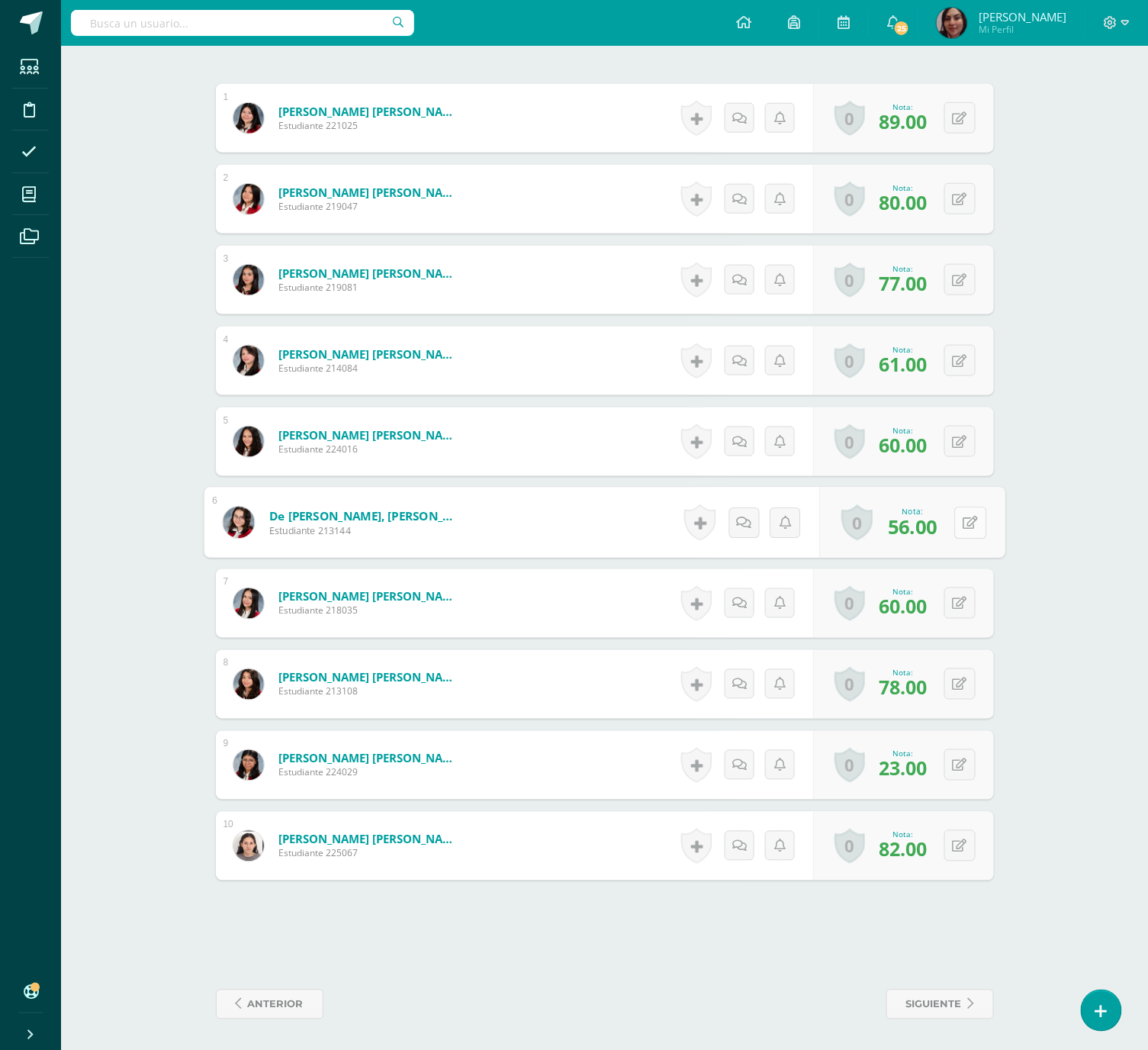
click at [951, 525] on div "0 Logros Logros obtenidos Aún no hay logros agregados Nota: 56.00" at bounding box center [913, 523] width 187 height 71
click at [971, 525] on icon at bounding box center [971, 522] width 16 height 13
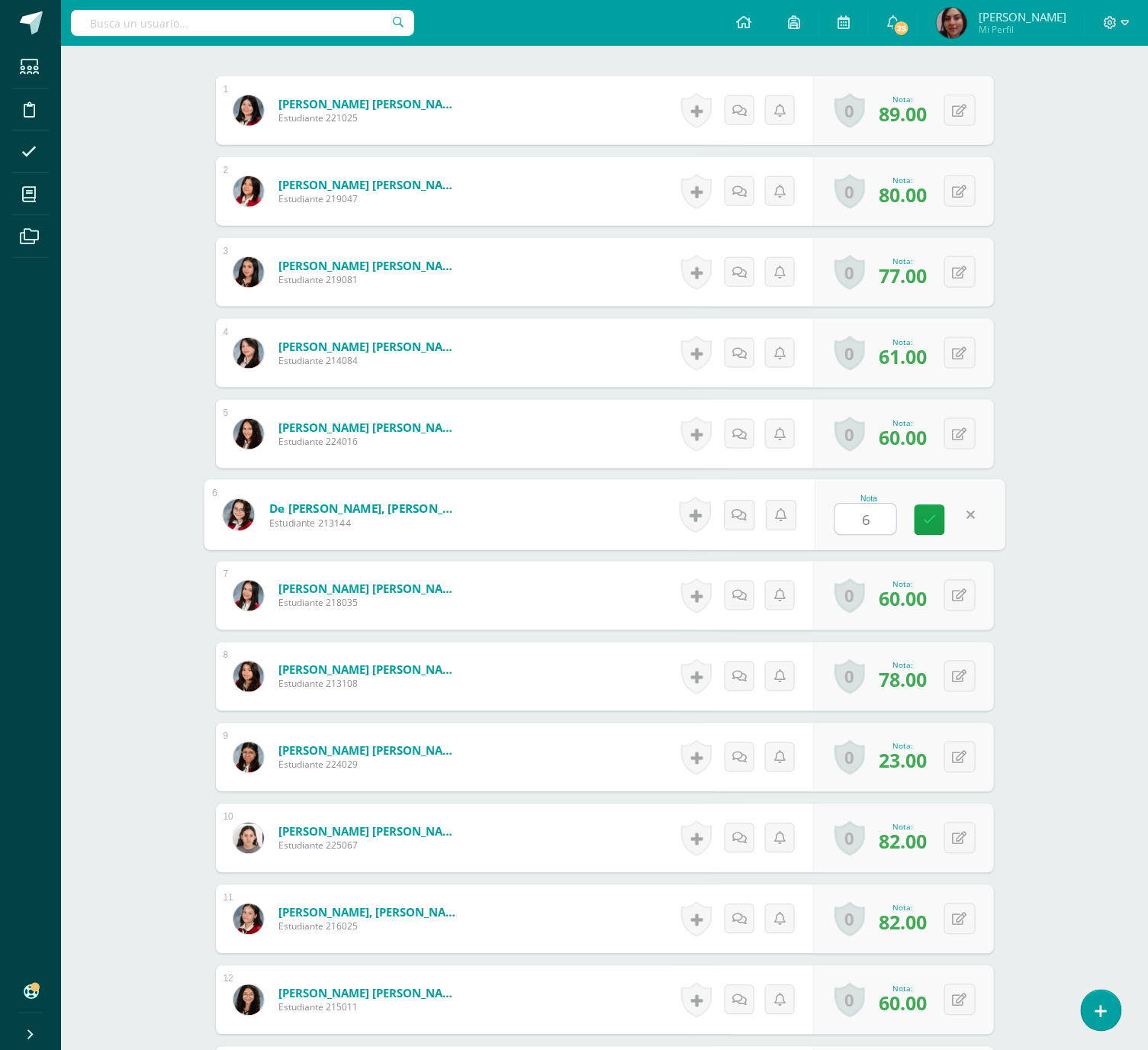
type input "60"
click at [961, 773] on button at bounding box center [970, 757] width 32 height 32
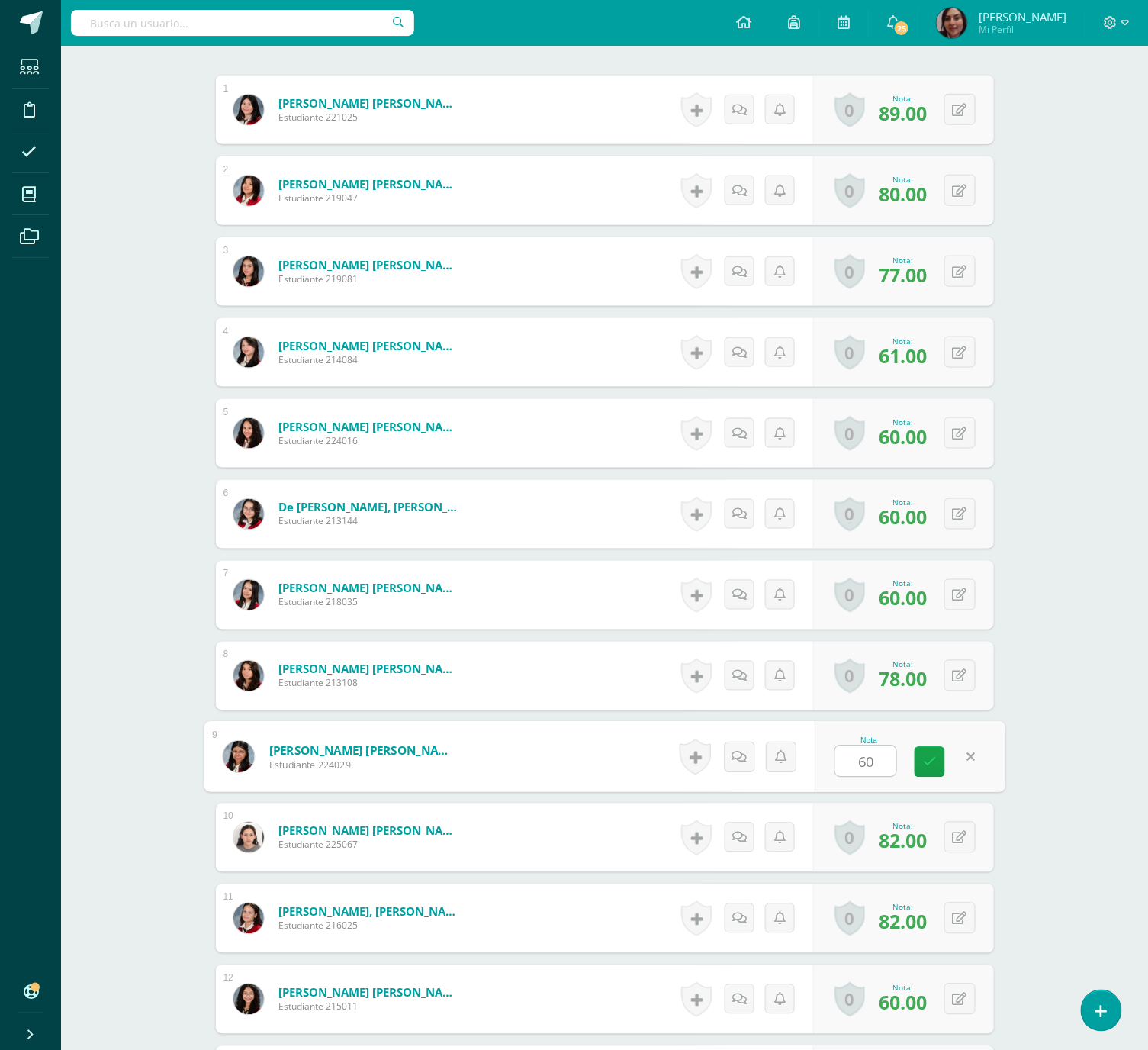
scroll to position [1187, 0]
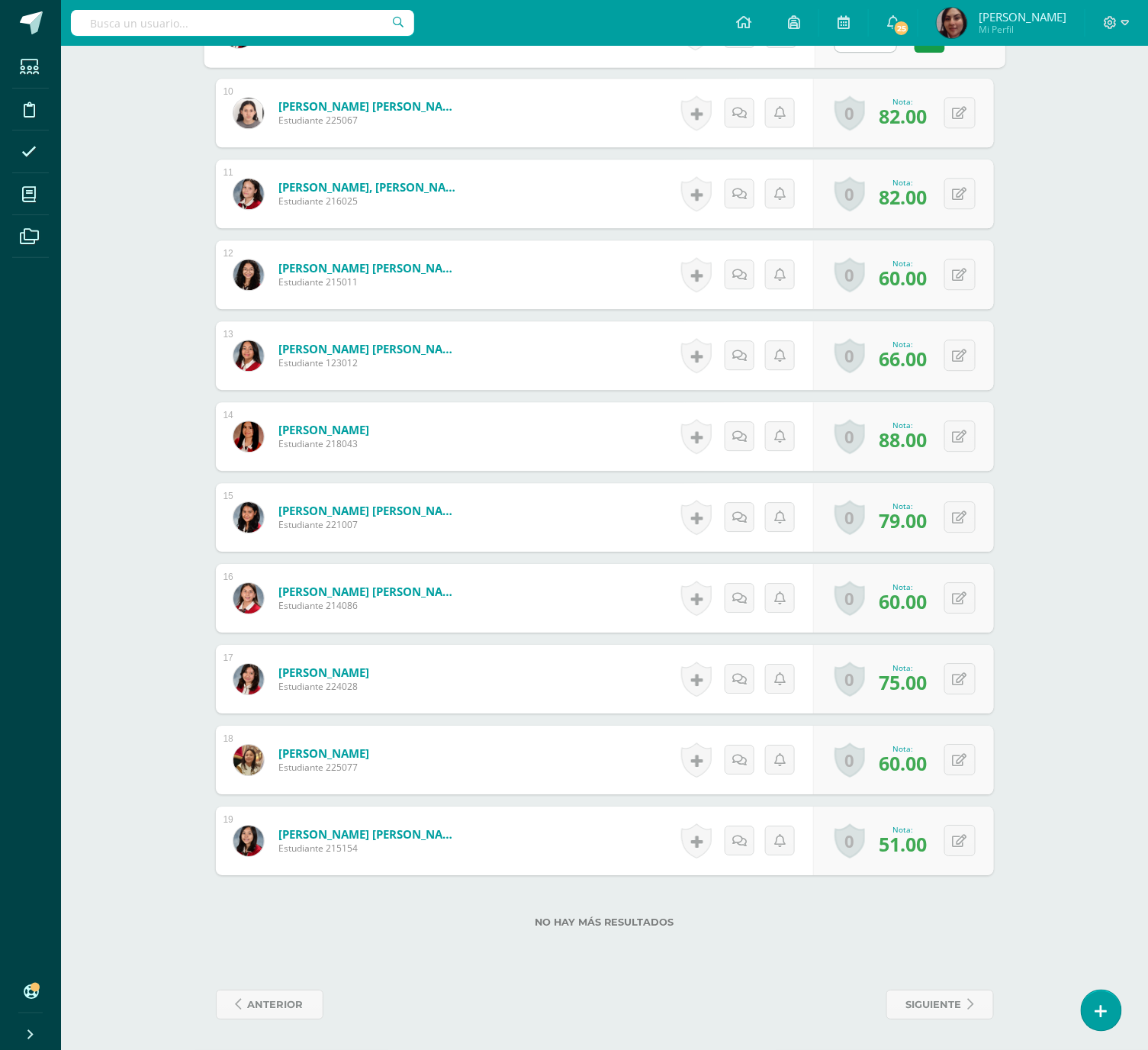
type input "60"
click at [986, 474] on div "1 Alvarez Pozuelos, María Marcela Estudiante 221025 Nota 89.00 0 Logros Logros …" at bounding box center [605, 112] width 778 height 1525
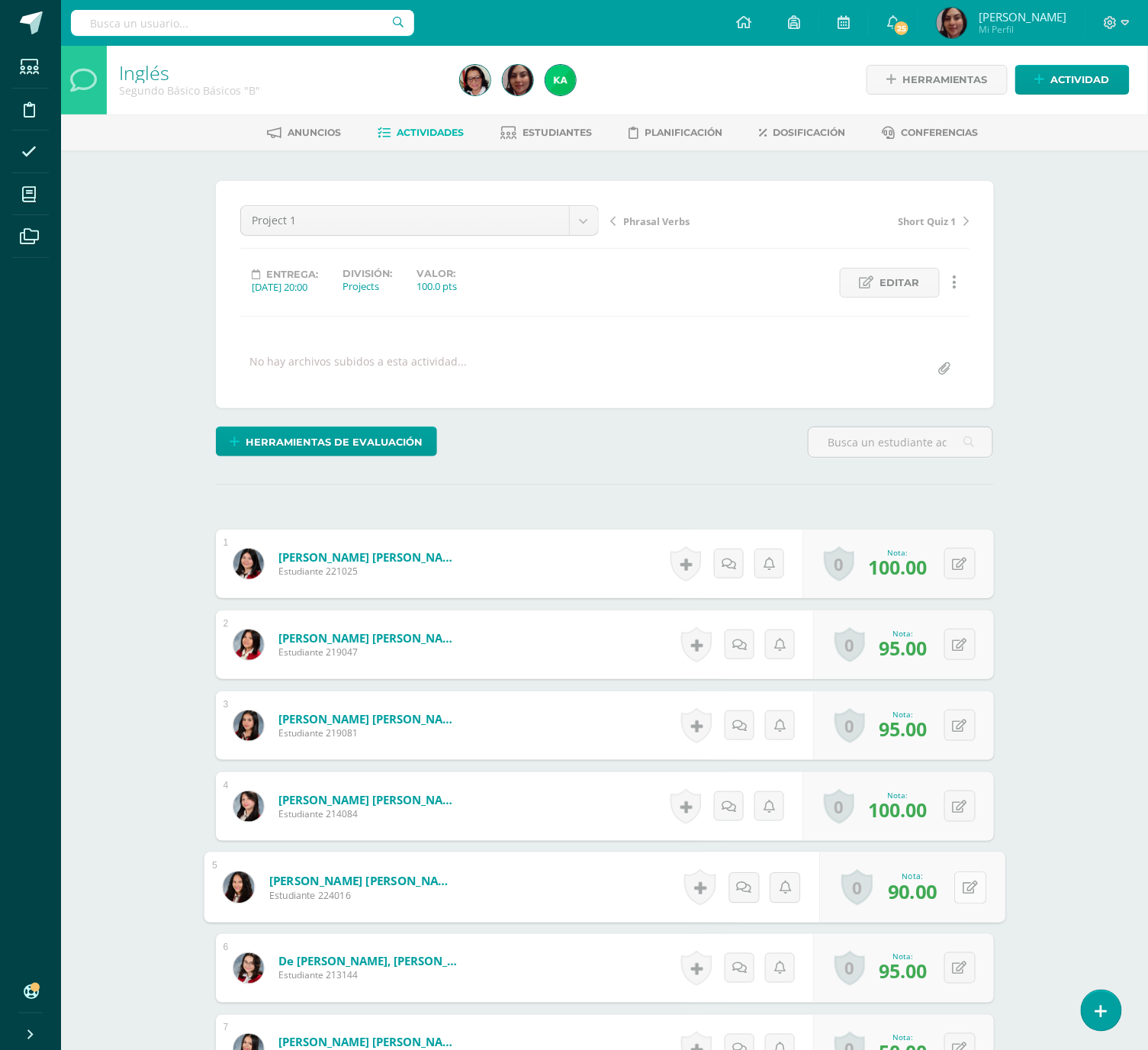
scroll to position [3, 0]
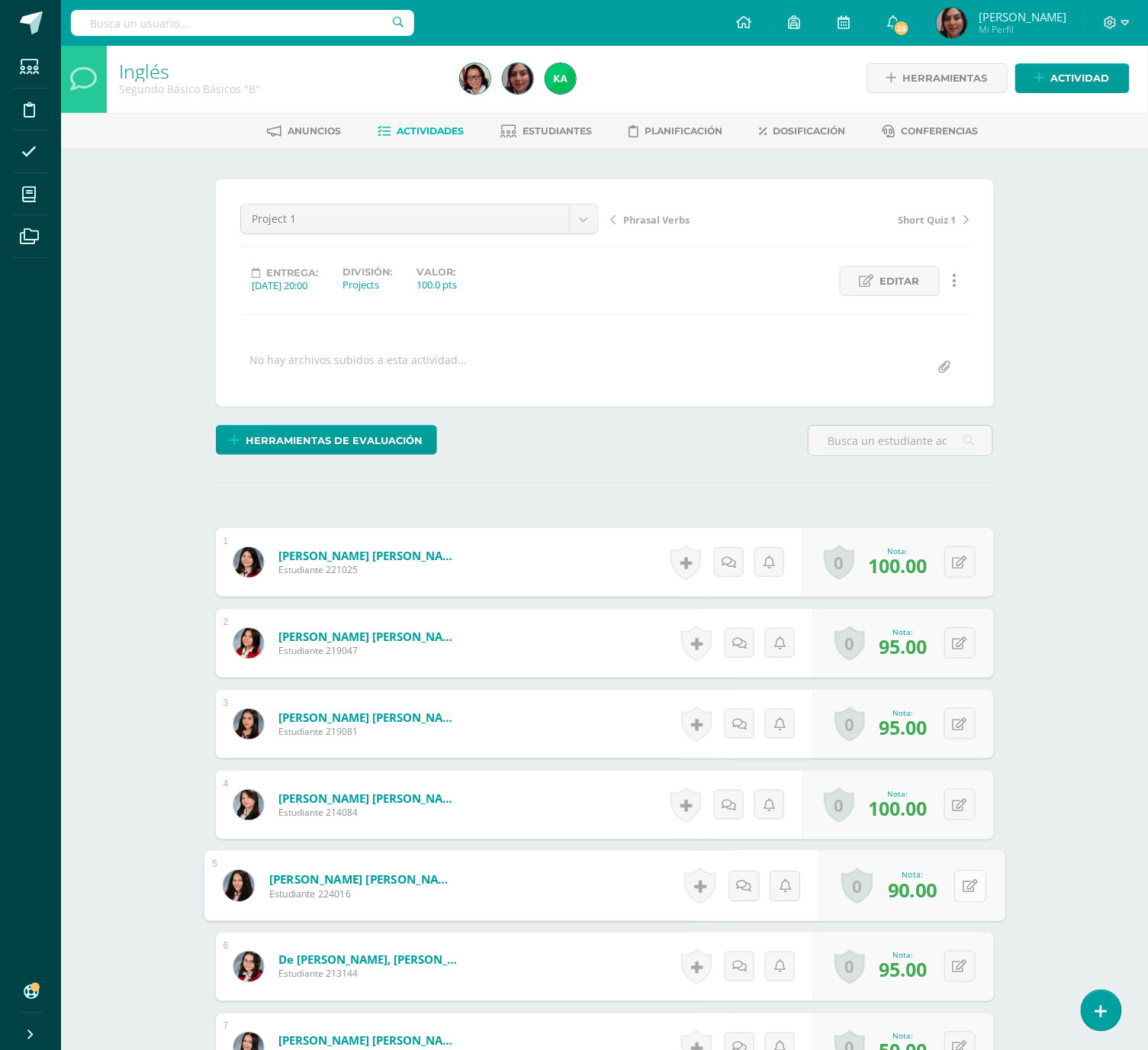
click at [967, 887] on button at bounding box center [970, 886] width 32 height 32
type input "100"
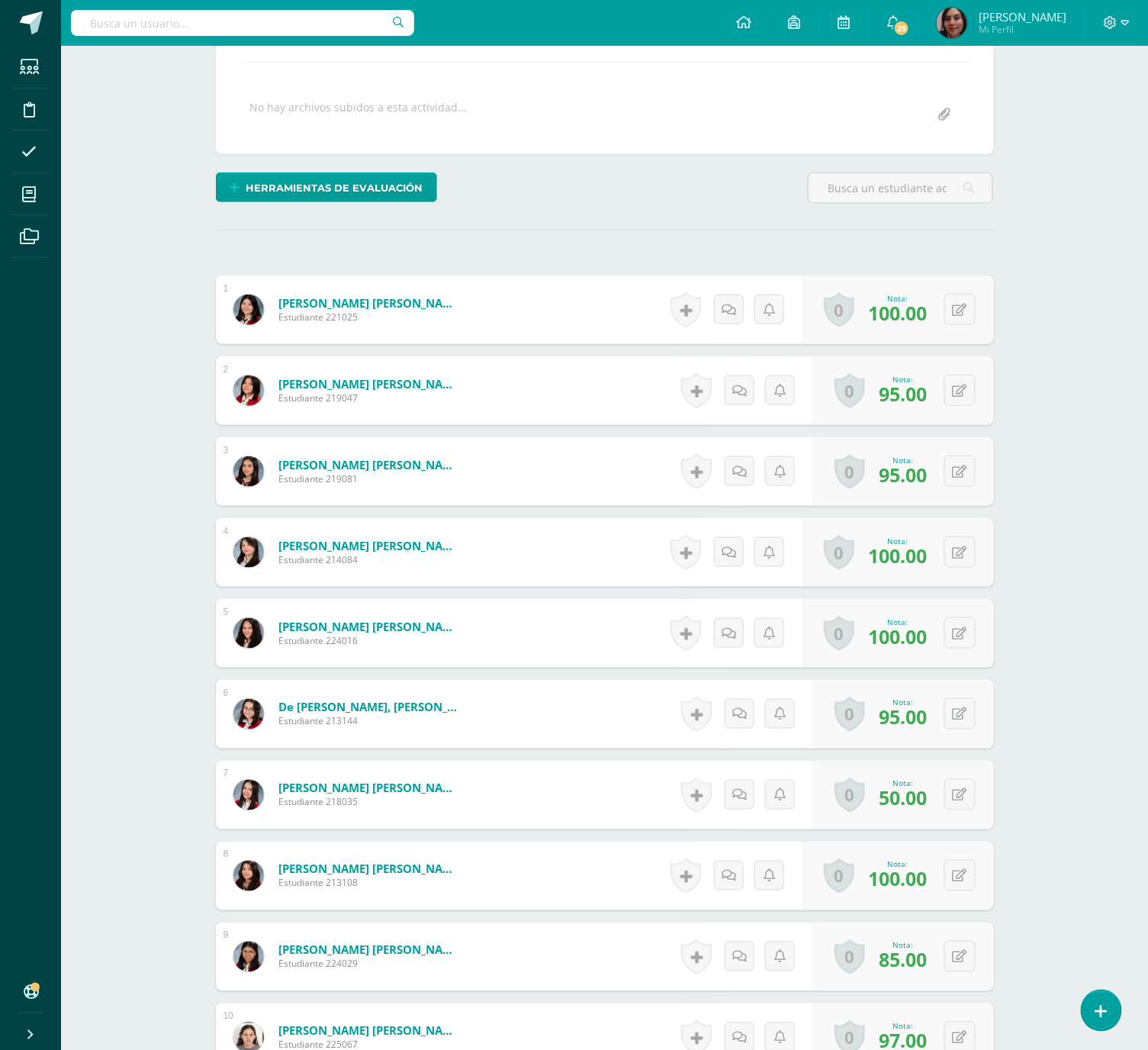
scroll to position [308, 0]
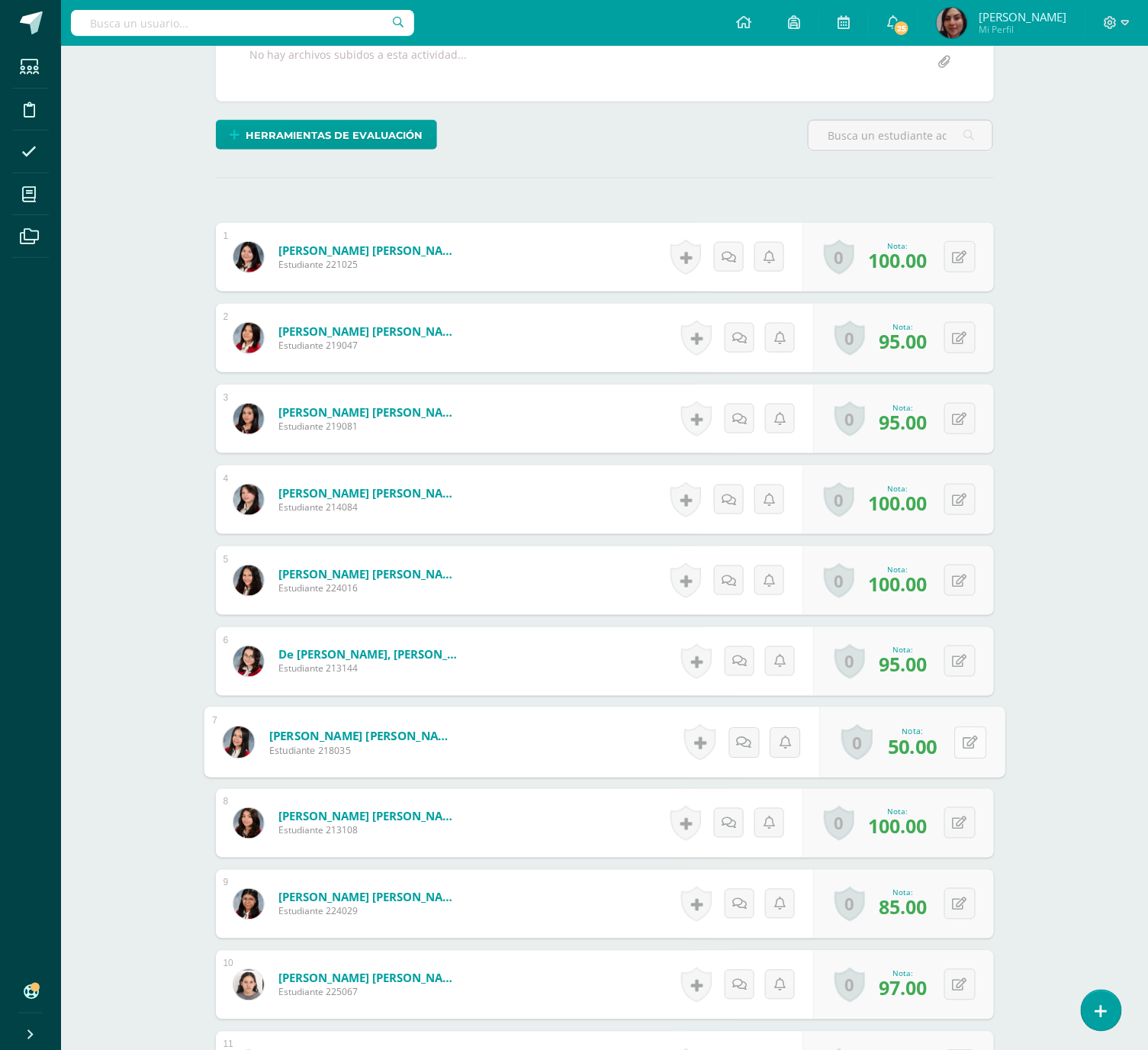
click at [955, 743] on button at bounding box center [970, 742] width 32 height 32
click at [961, 746] on button at bounding box center [970, 742] width 32 height 32
type input "50"
click at [1059, 864] on div "Inglés Segundo Básico Básicos "B" Herramientas Detalle de asistencias Actividad…" at bounding box center [605, 830] width 1088 height 2185
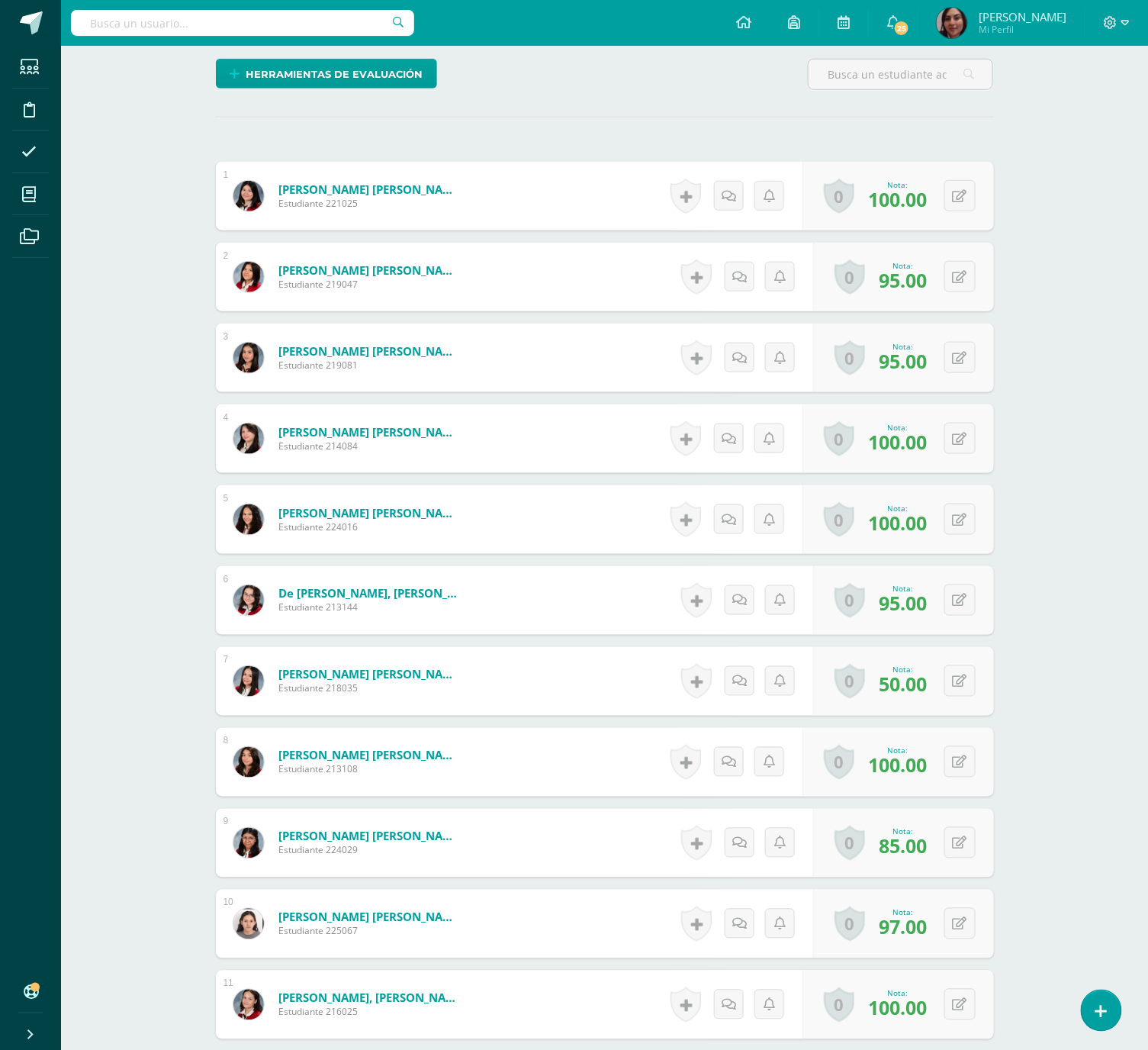
scroll to position [430, 0]
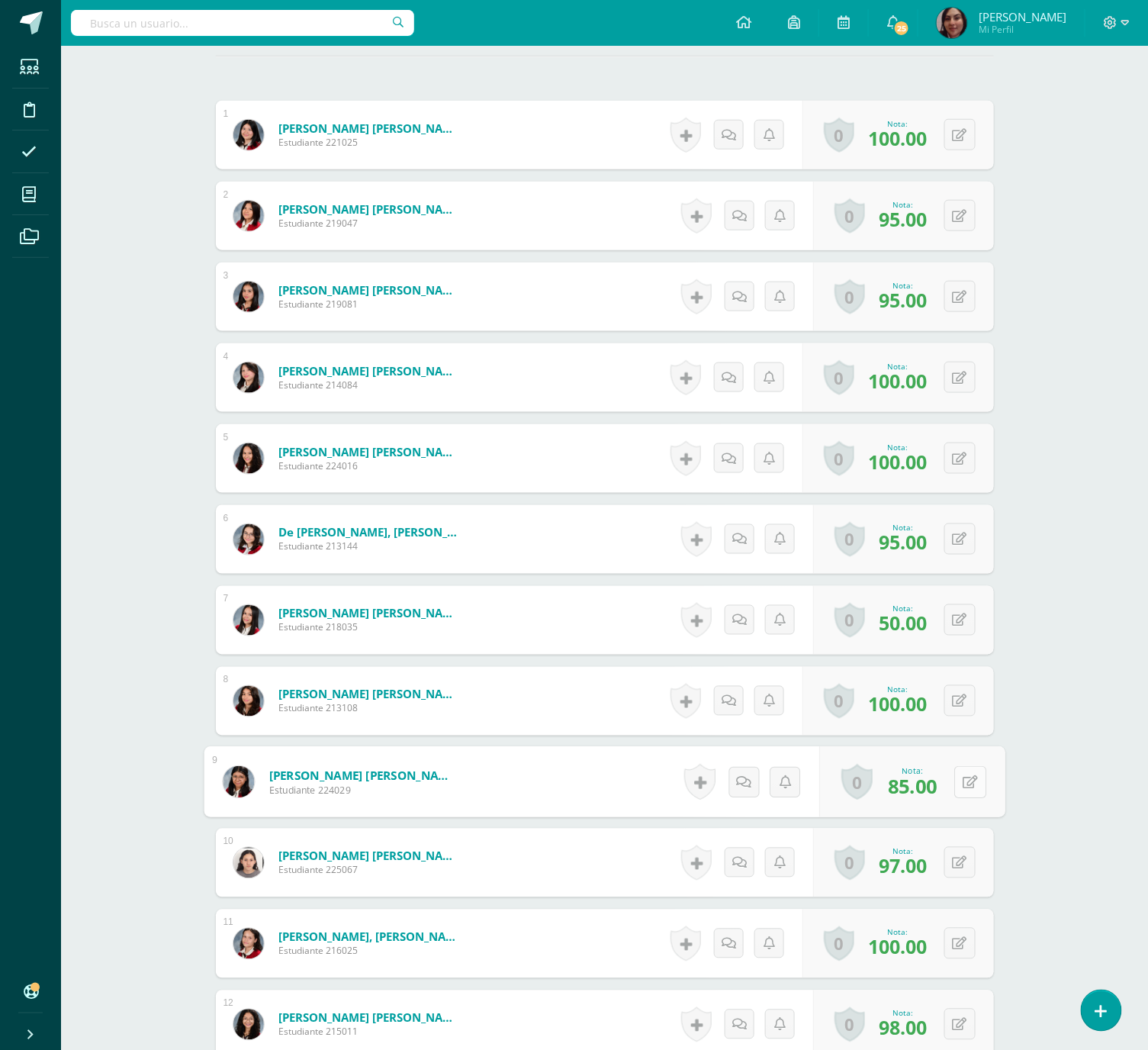
click at [963, 774] on button at bounding box center [970, 782] width 32 height 32
type input "100"
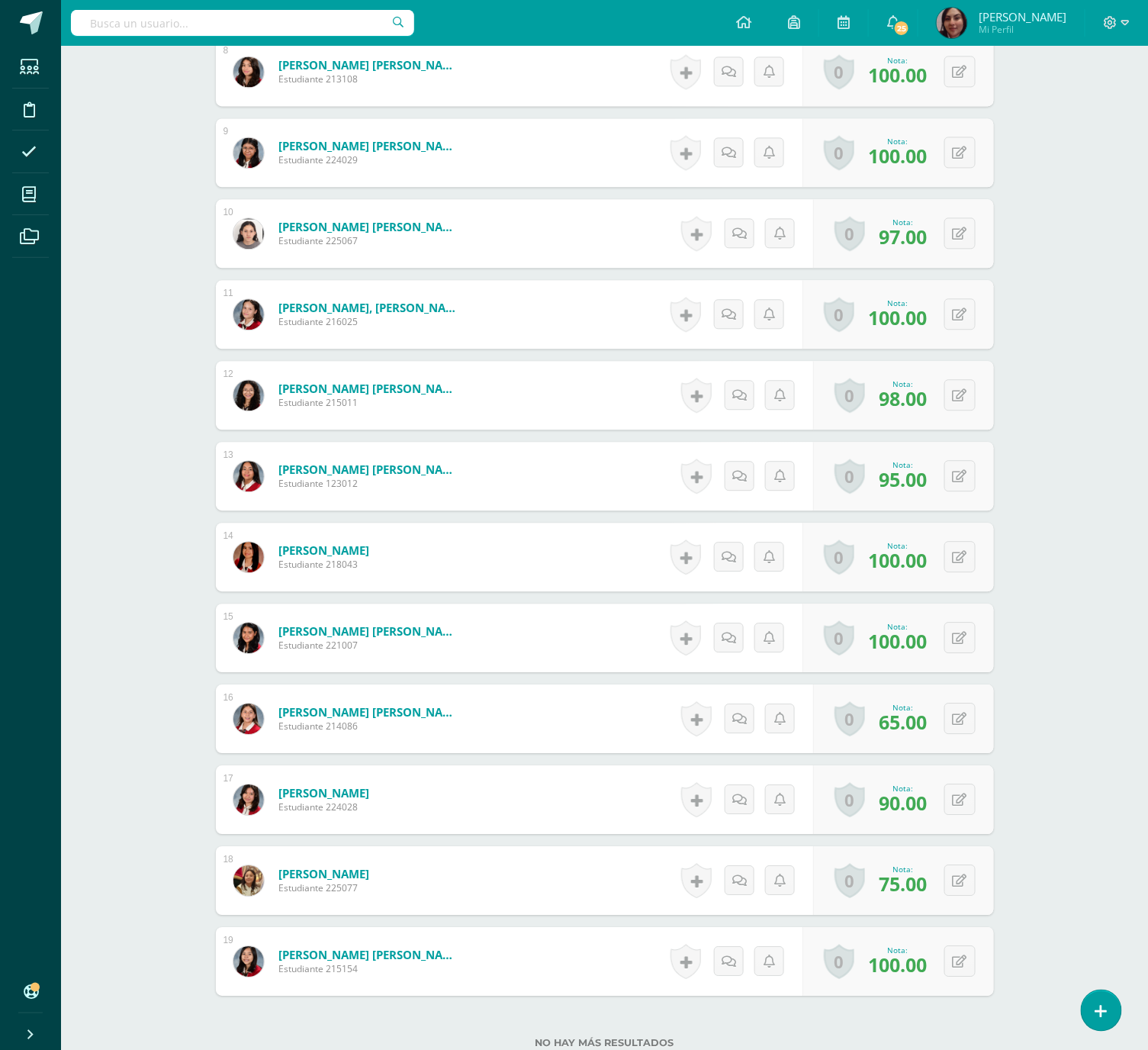
scroll to position [1121, 0]
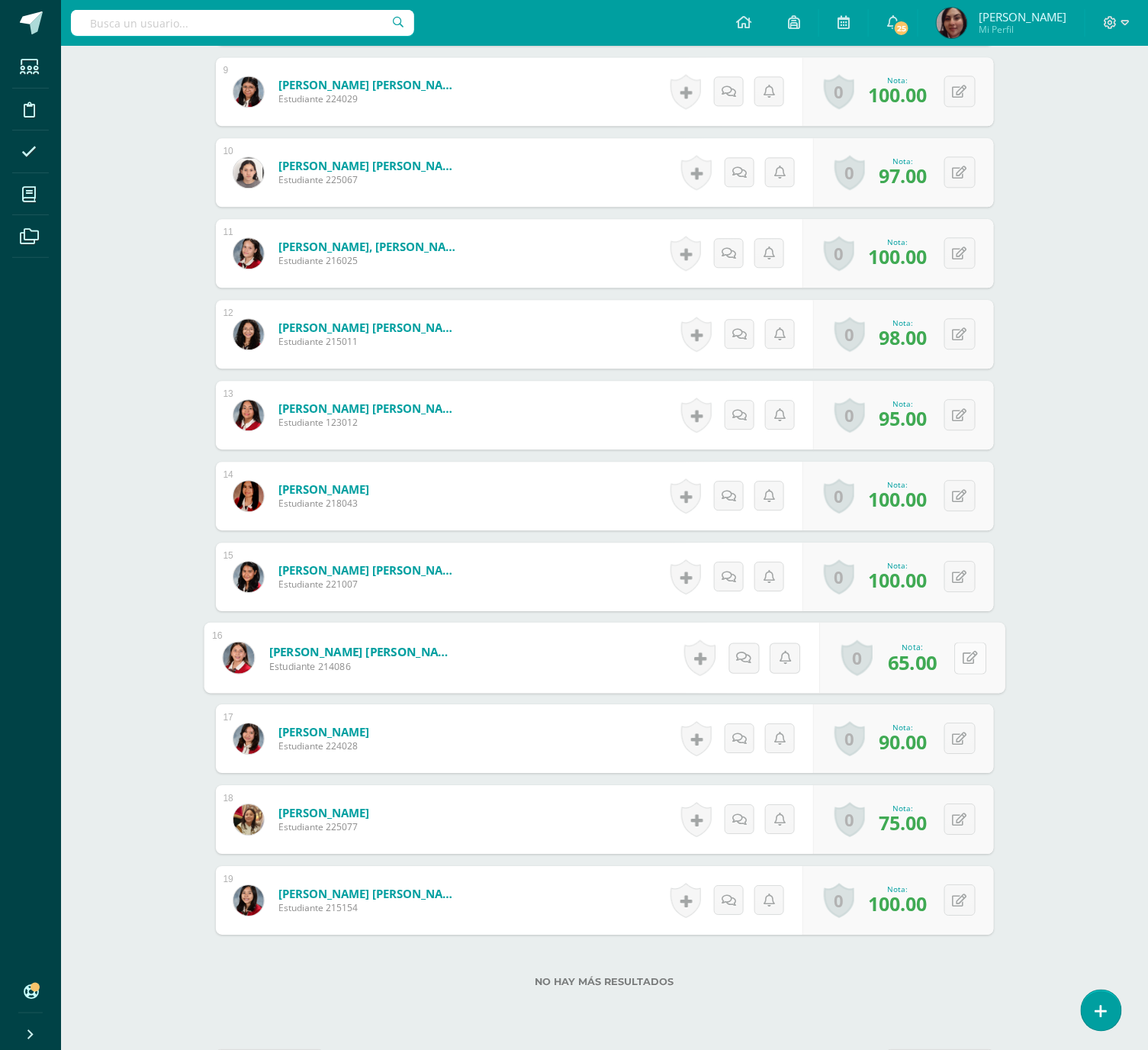
click at [965, 664] on icon at bounding box center [971, 657] width 16 height 13
type input "100"
click at [952, 817] on div "0 Logros Logros obtenidos Aún no hay logros agregados Nota: 75.00" at bounding box center [913, 820] width 187 height 71
click at [952, 817] on div "0 Logros Logros obtenidos Aún no hay logros agregados Nota: 75.00" at bounding box center [904, 819] width 181 height 68
click at [947, 818] on button at bounding box center [960, 819] width 31 height 31
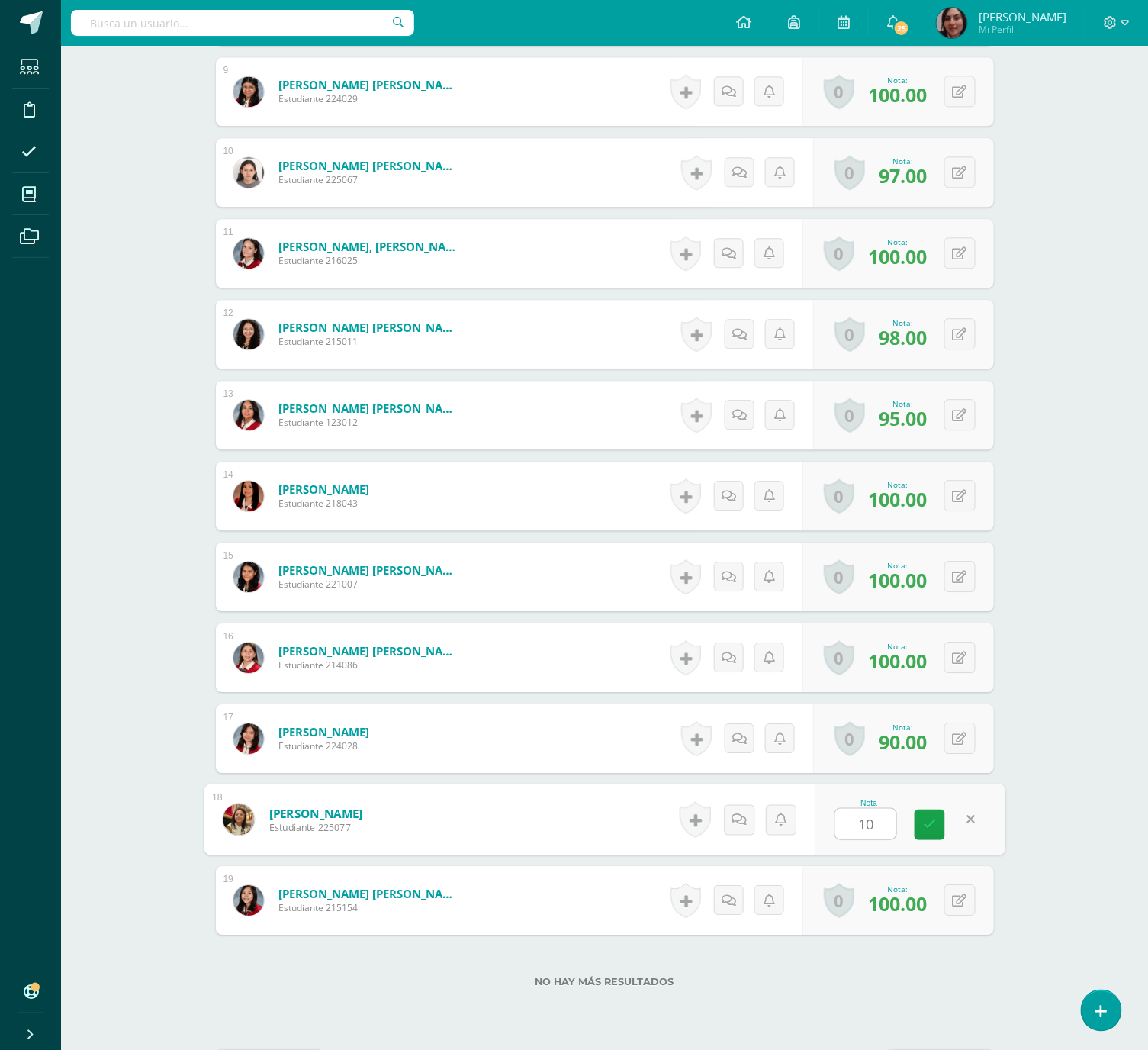
type input "100"
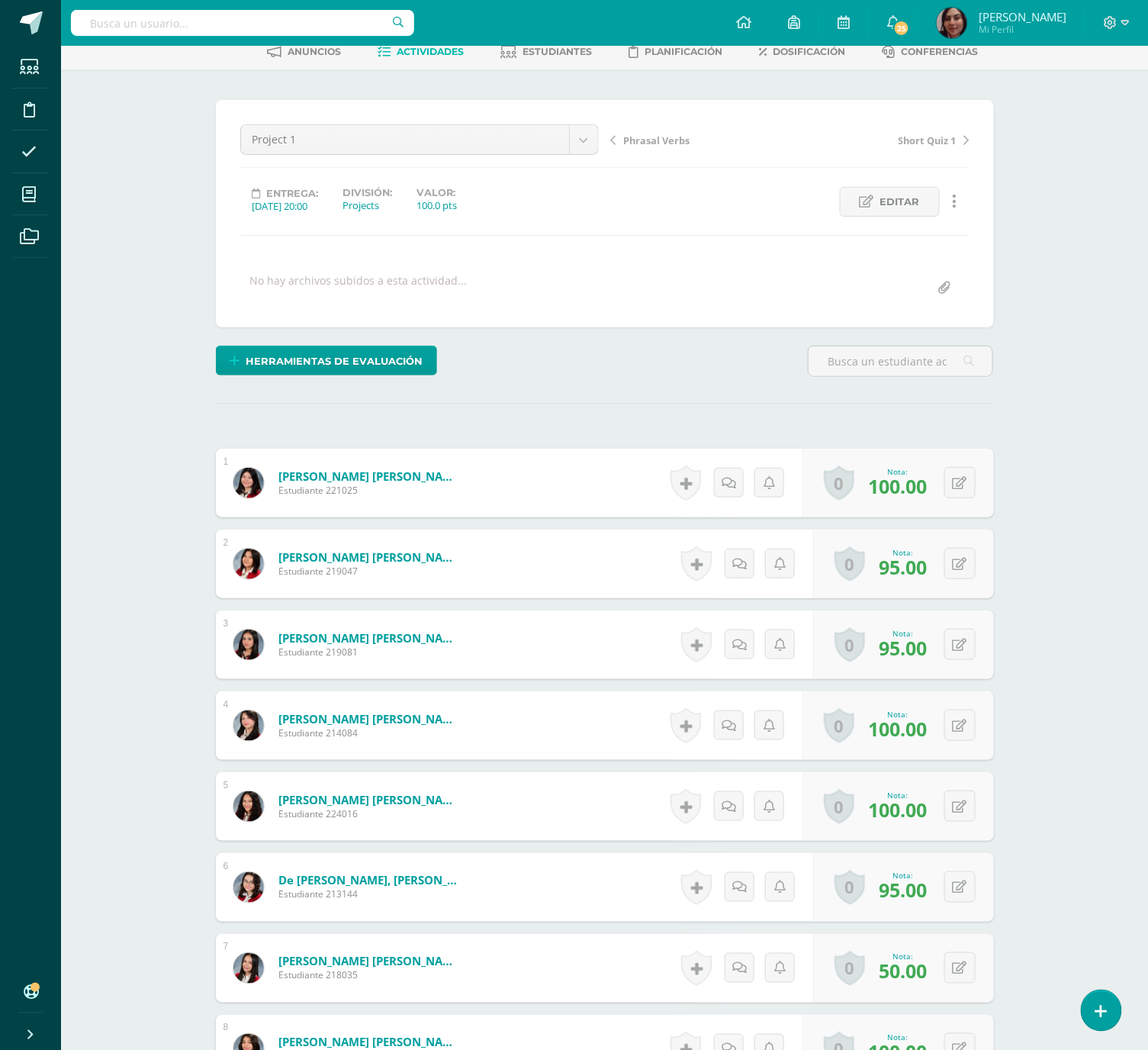
scroll to position [0, 0]
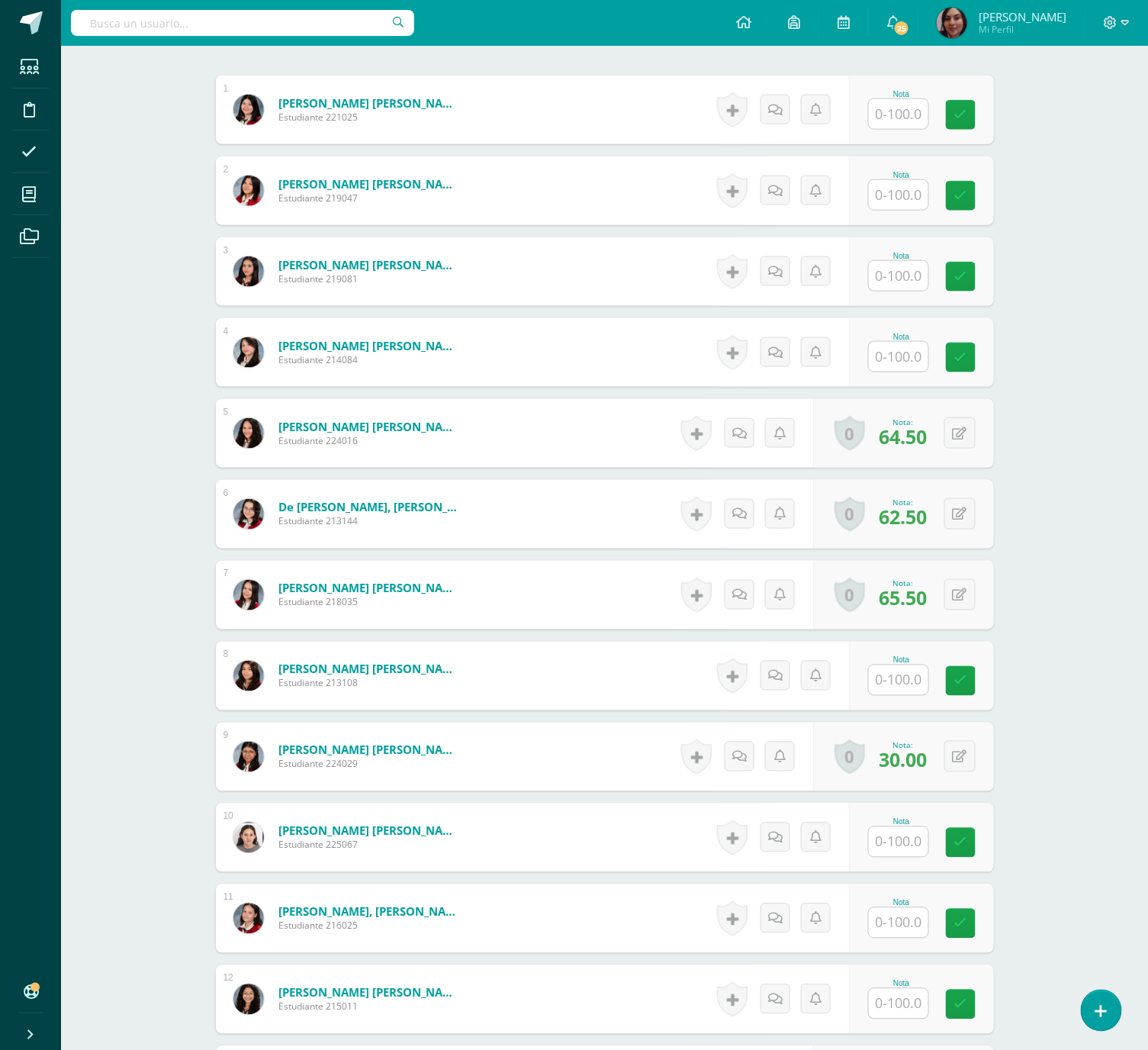
scroll to position [1187, 0]
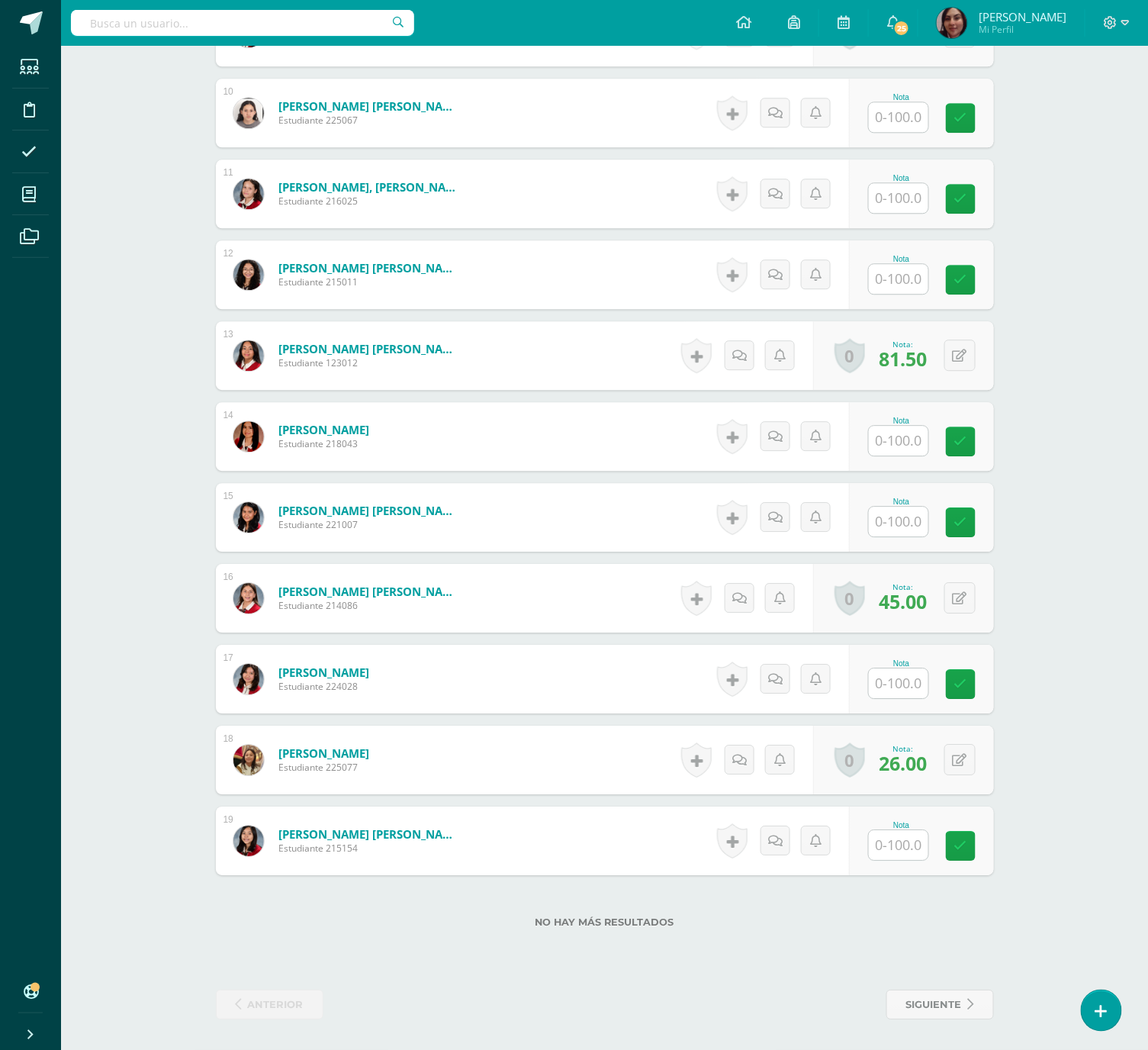
click at [904, 825] on div "Nota" at bounding box center [902, 825] width 67 height 9
click at [904, 833] on input "text" at bounding box center [907, 845] width 61 height 30
type input "64"
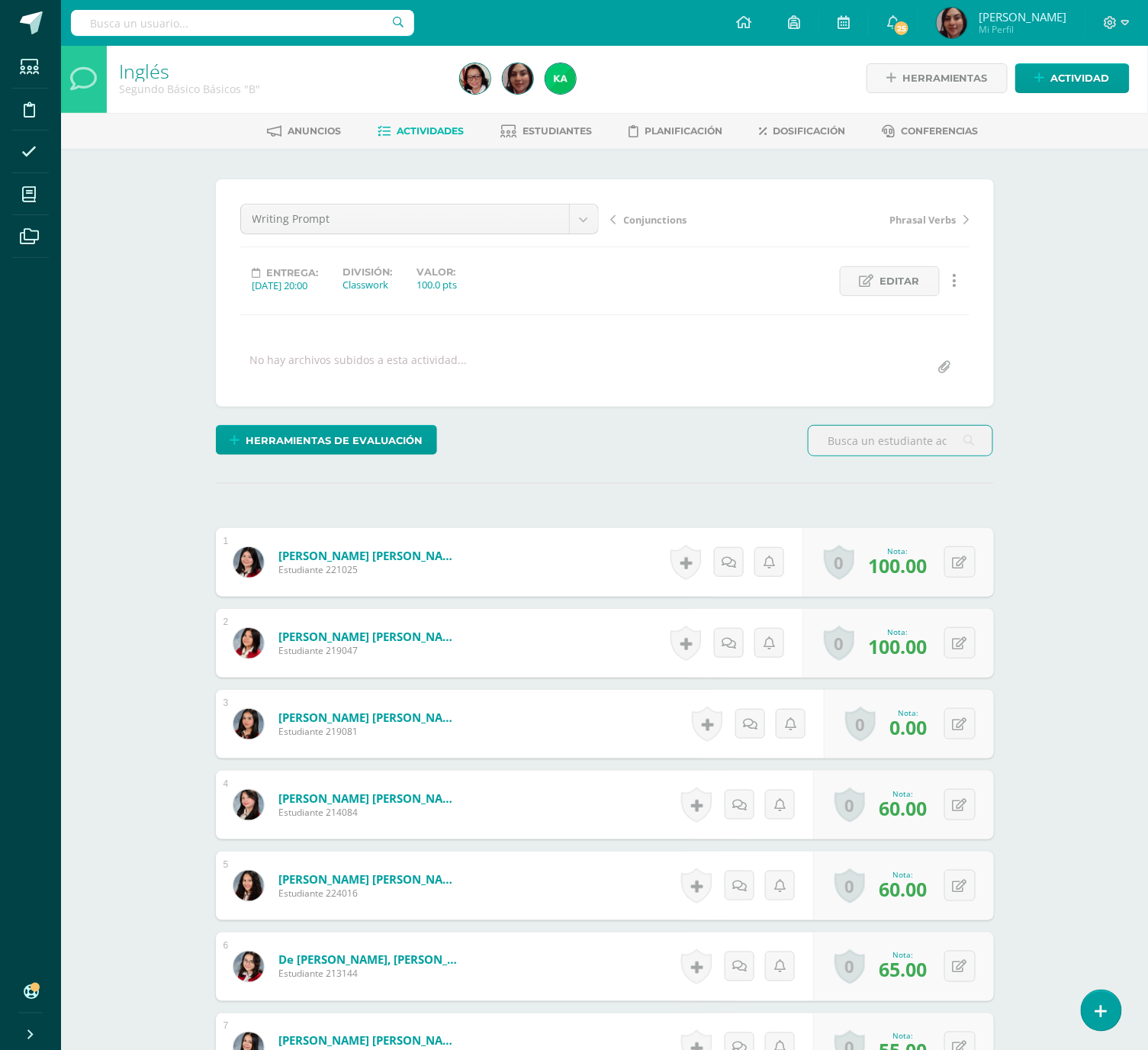
scroll to position [920, 0]
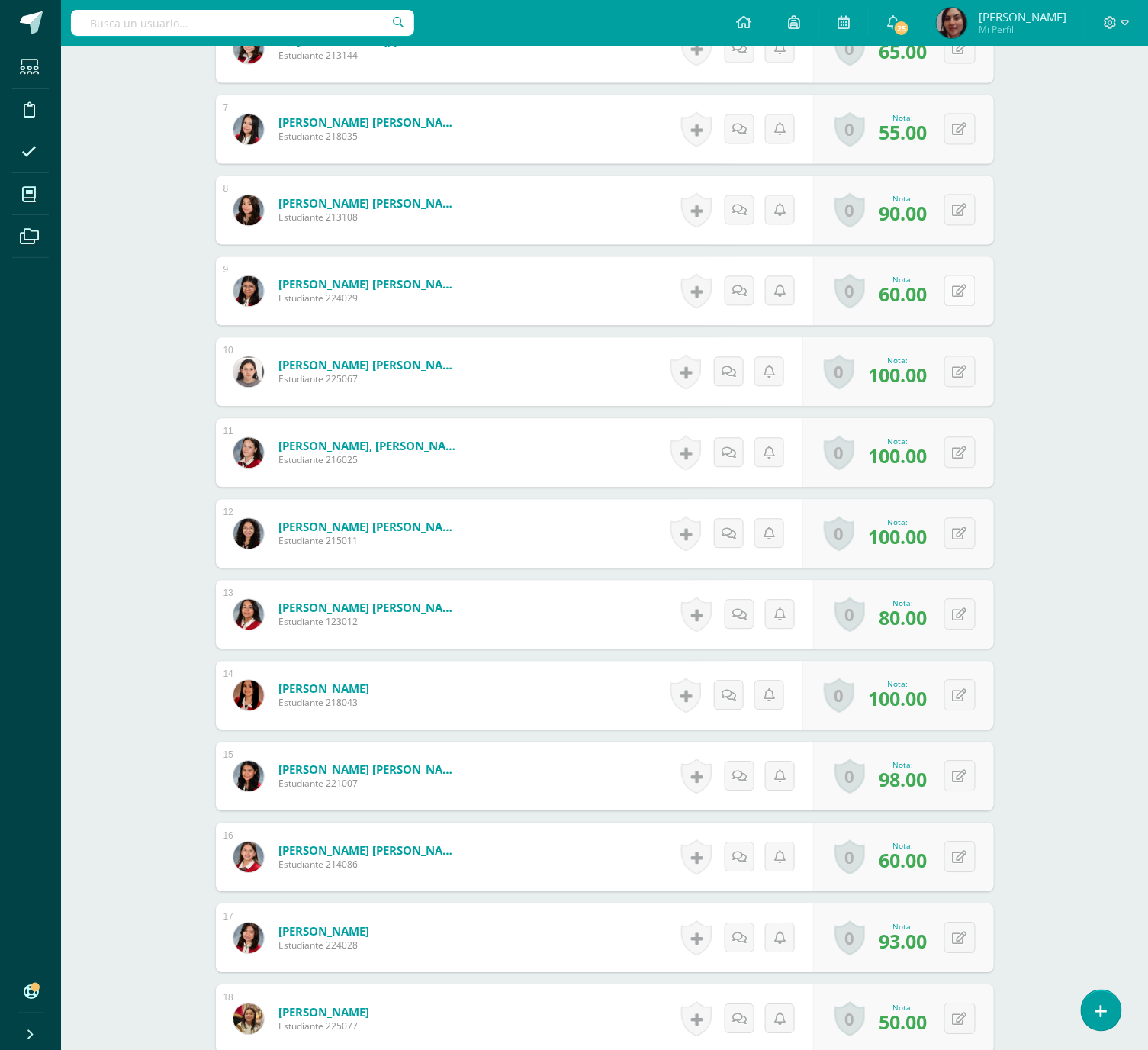
click at [955, 296] on button at bounding box center [960, 291] width 31 height 31
type input "85"
click at [955, 1023] on button at bounding box center [970, 1019] width 32 height 32
type input "85"
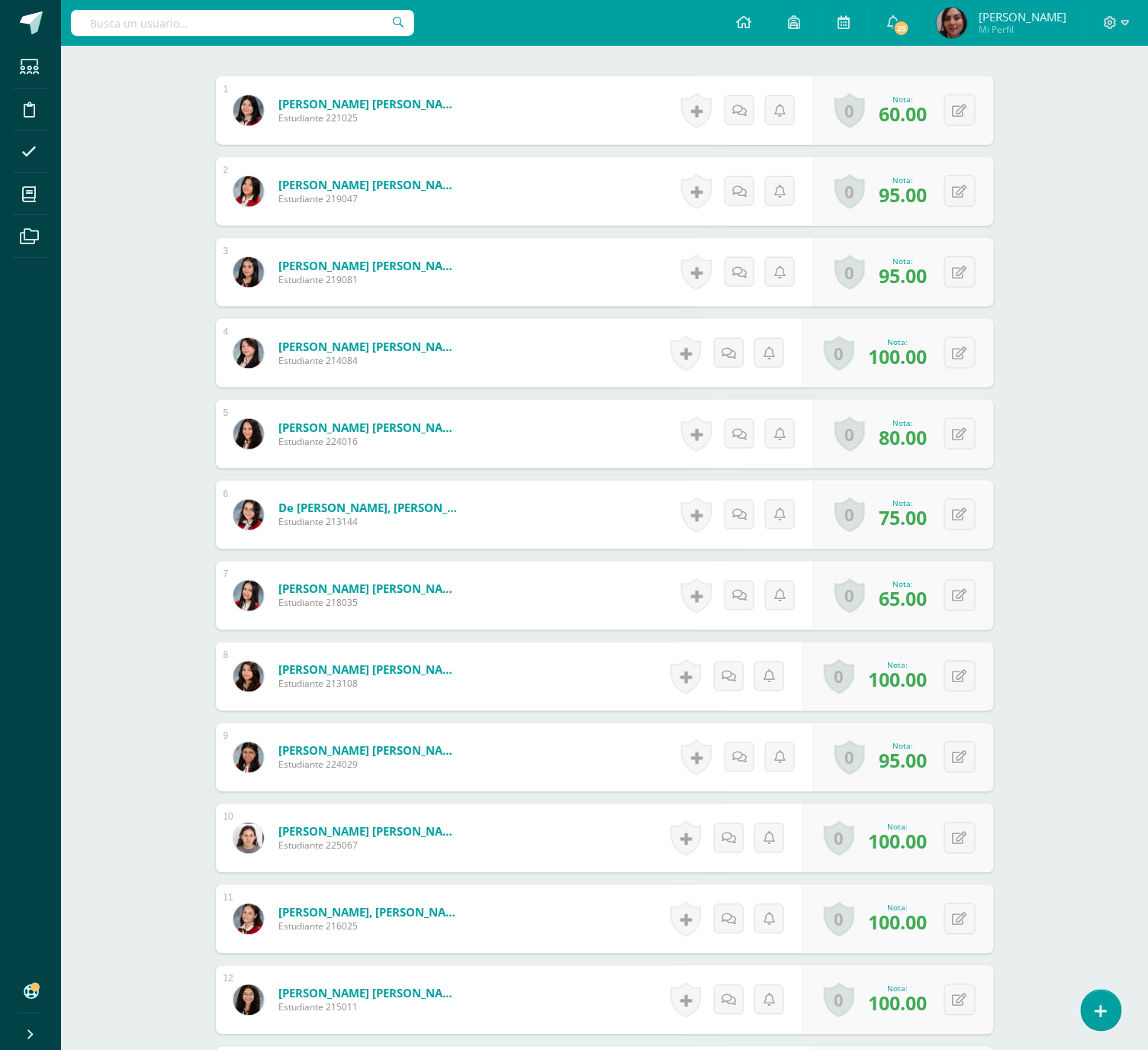
scroll to position [455, 0]
click at [964, 759] on icon at bounding box center [971, 756] width 16 height 13
type input "100"
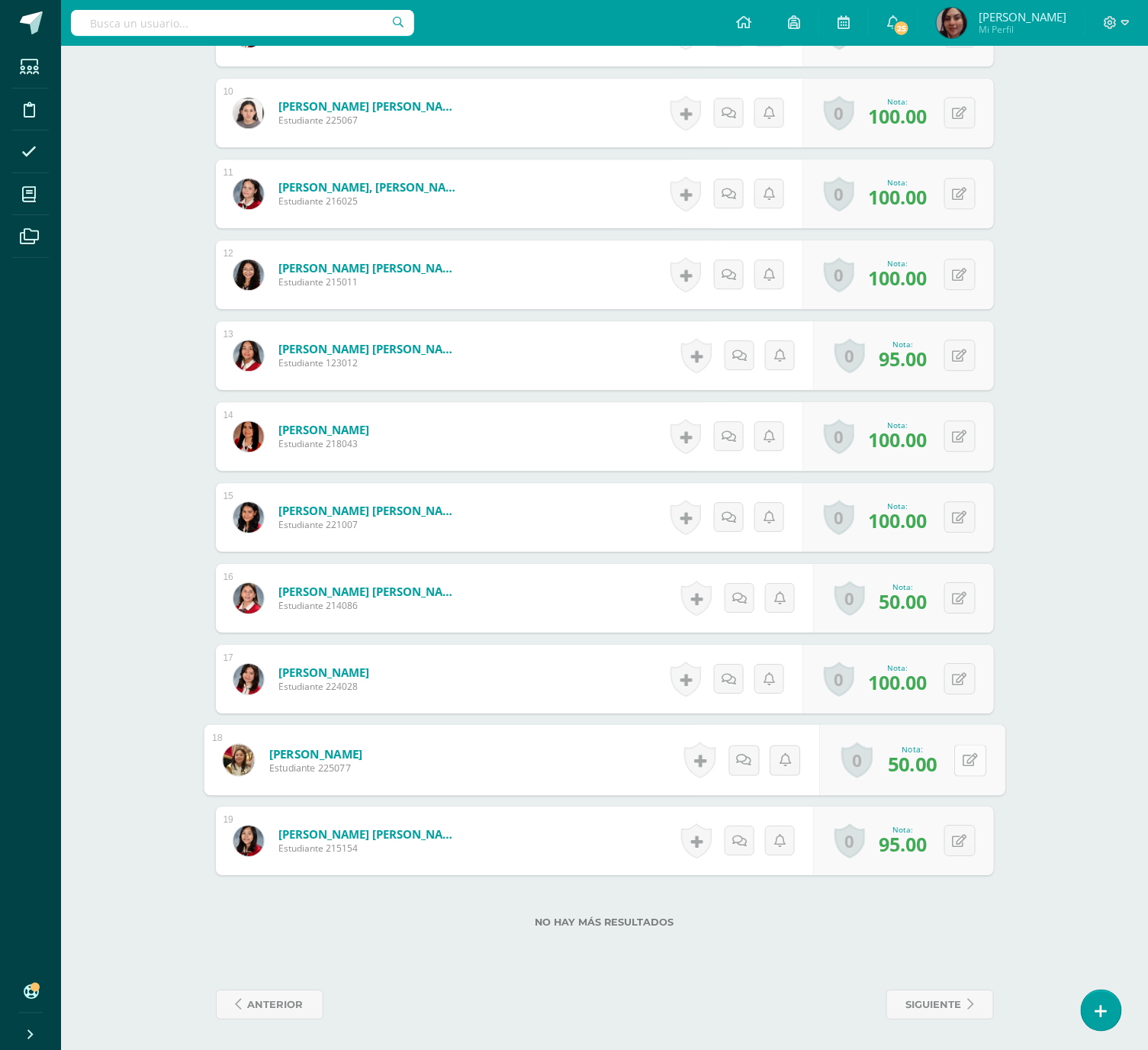
click at [963, 754] on icon at bounding box center [971, 760] width 16 height 13
type input "85"
click at [1002, 448] on div "¿Estás seguro que quieres eliminar esta actividad? Esto borrará la actividad y …" at bounding box center [606, 10] width 840 height 2079
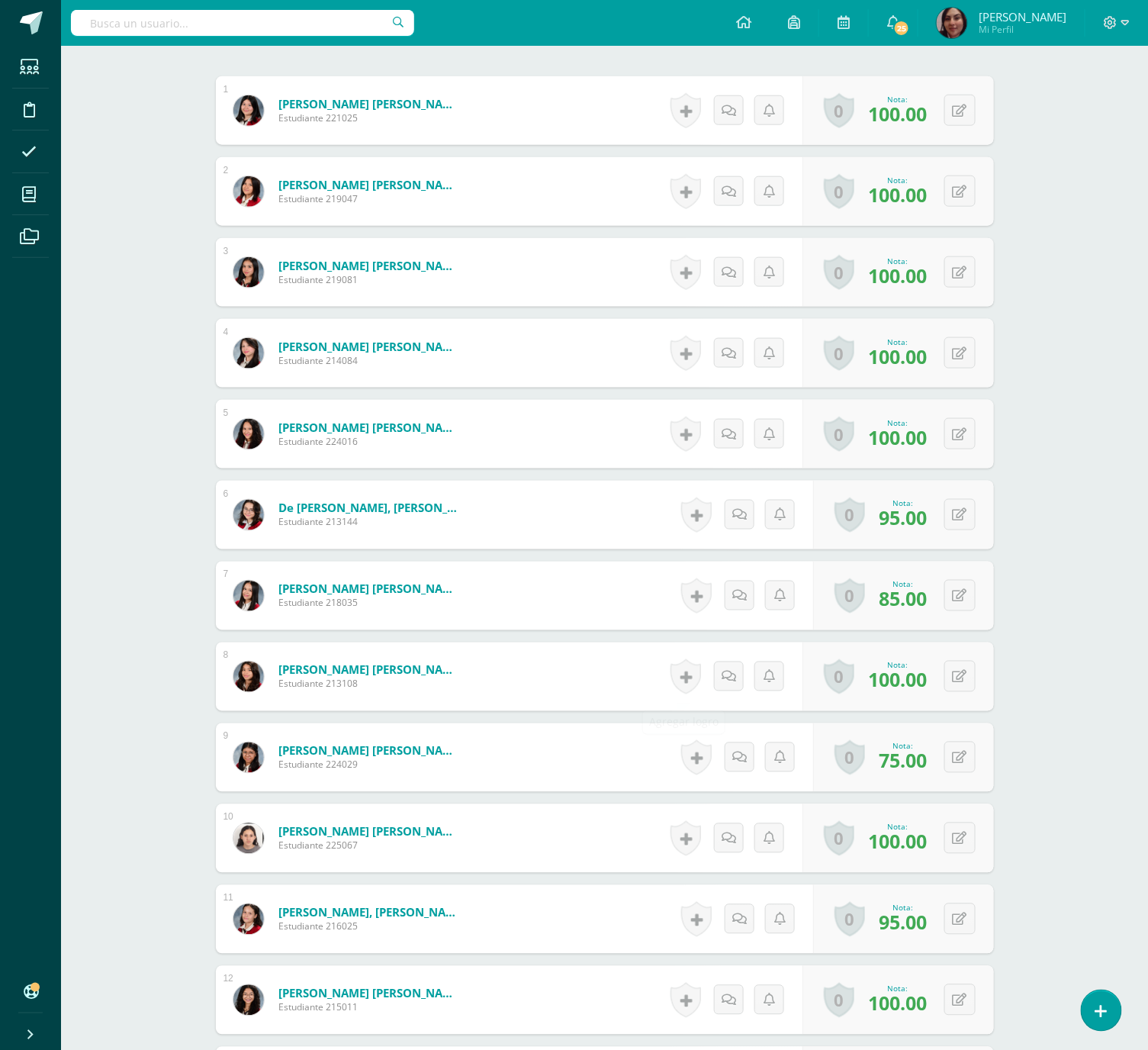
scroll to position [455, 0]
click at [955, 756] on button at bounding box center [970, 757] width 32 height 32
type input "85"
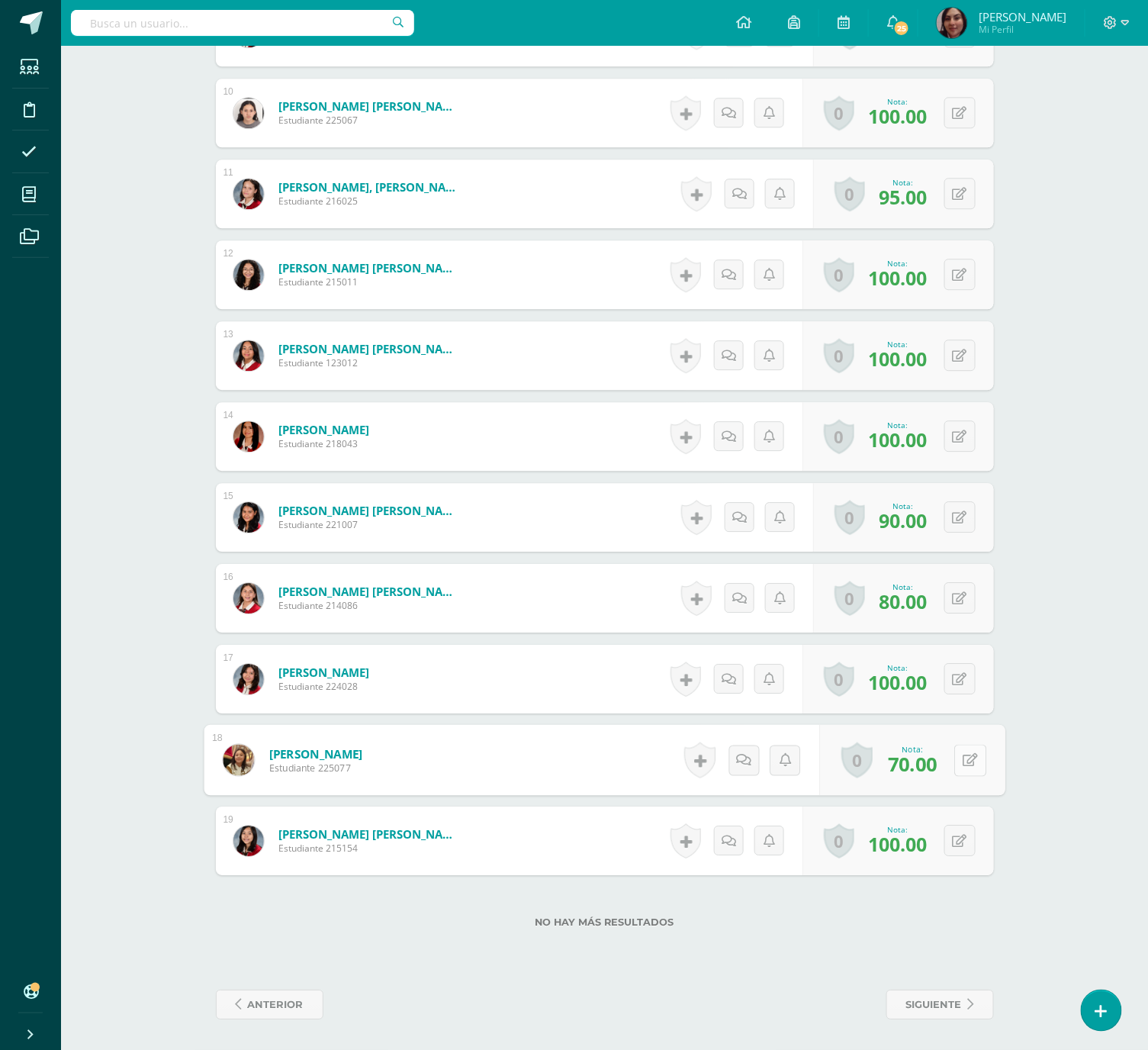
click at [967, 756] on button at bounding box center [970, 760] width 32 height 32
type input "85"
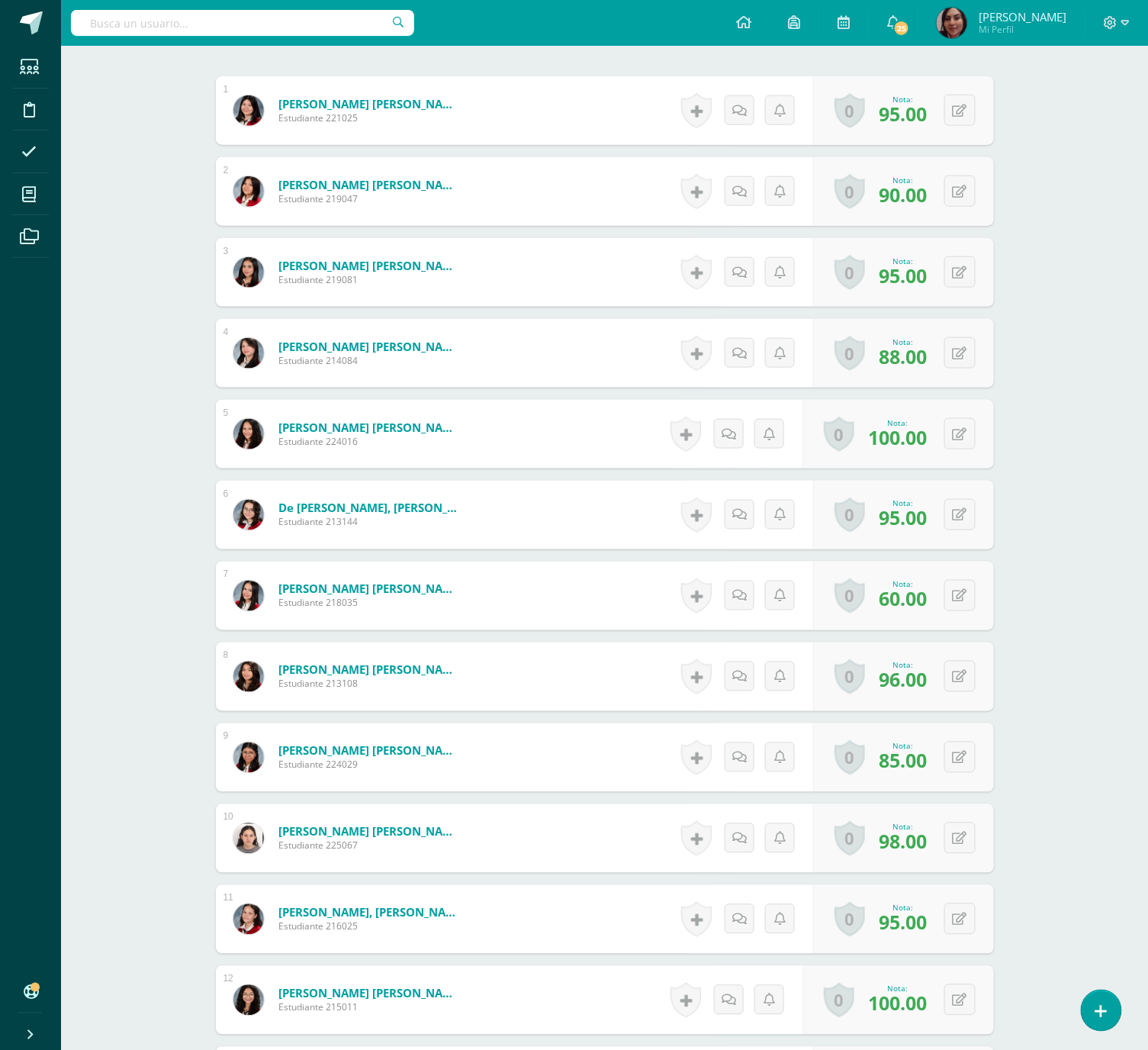
scroll to position [1187, 0]
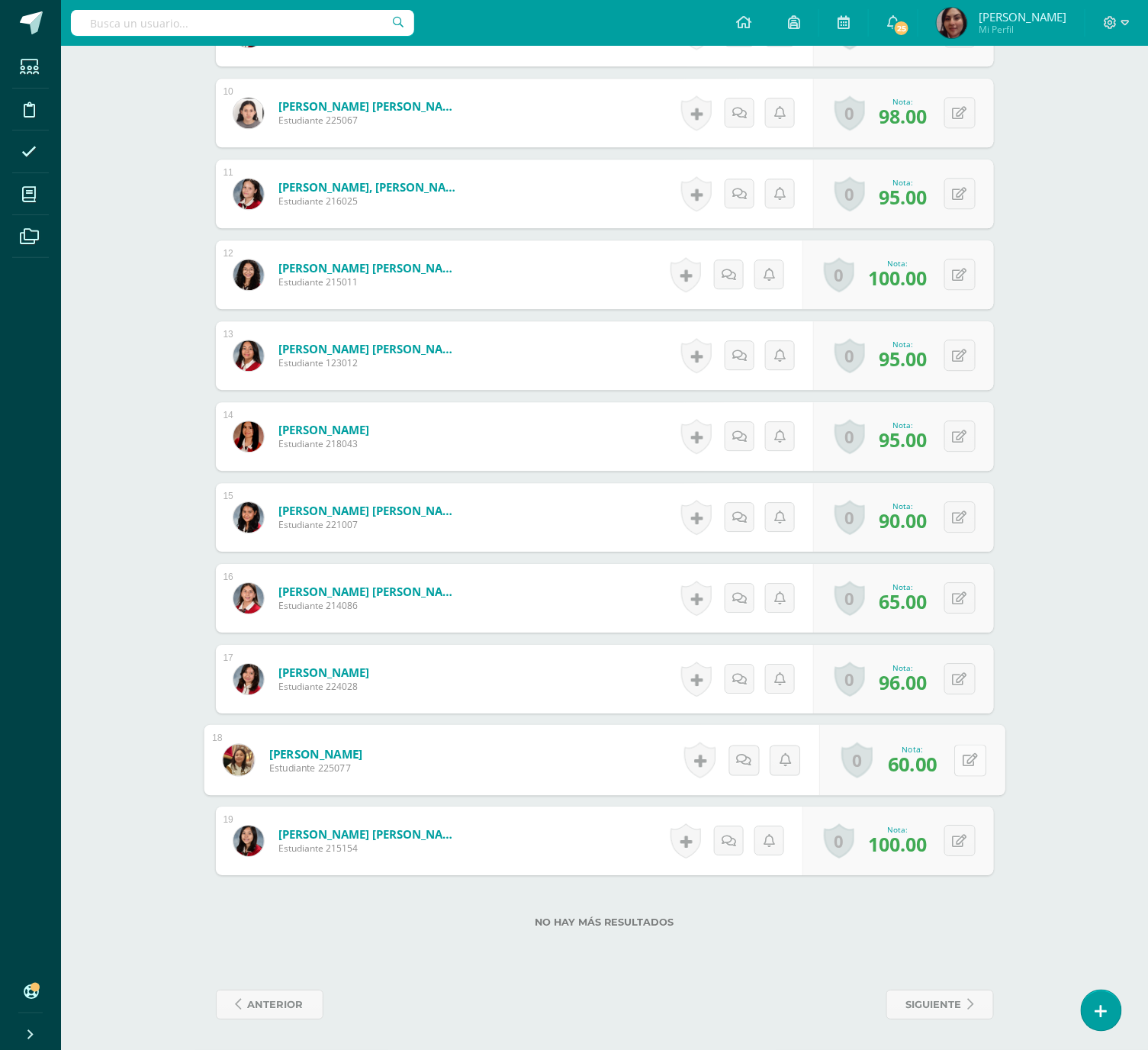
click at [967, 744] on button at bounding box center [970, 760] width 32 height 32
type input "100"
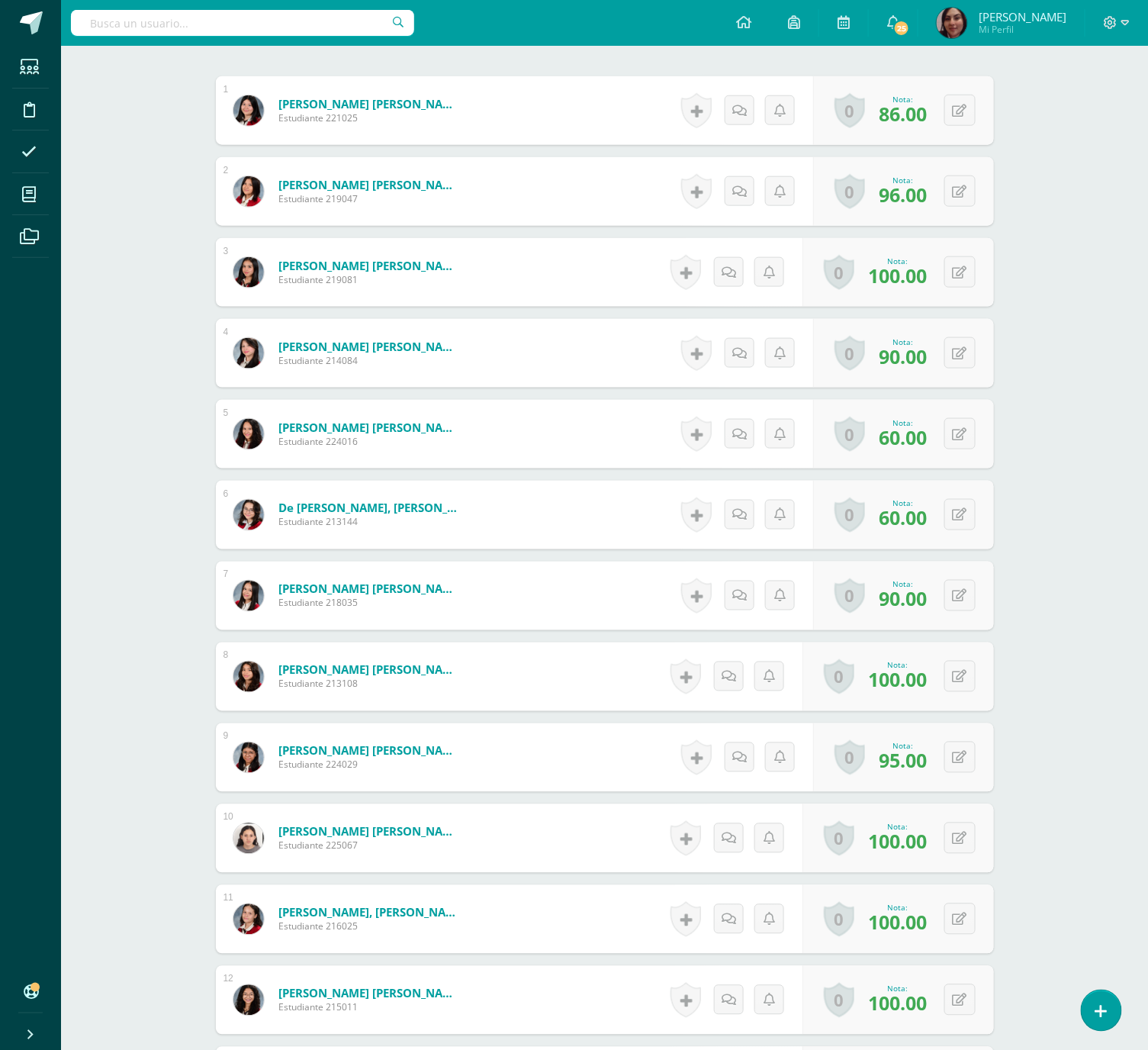
scroll to position [1187, 0]
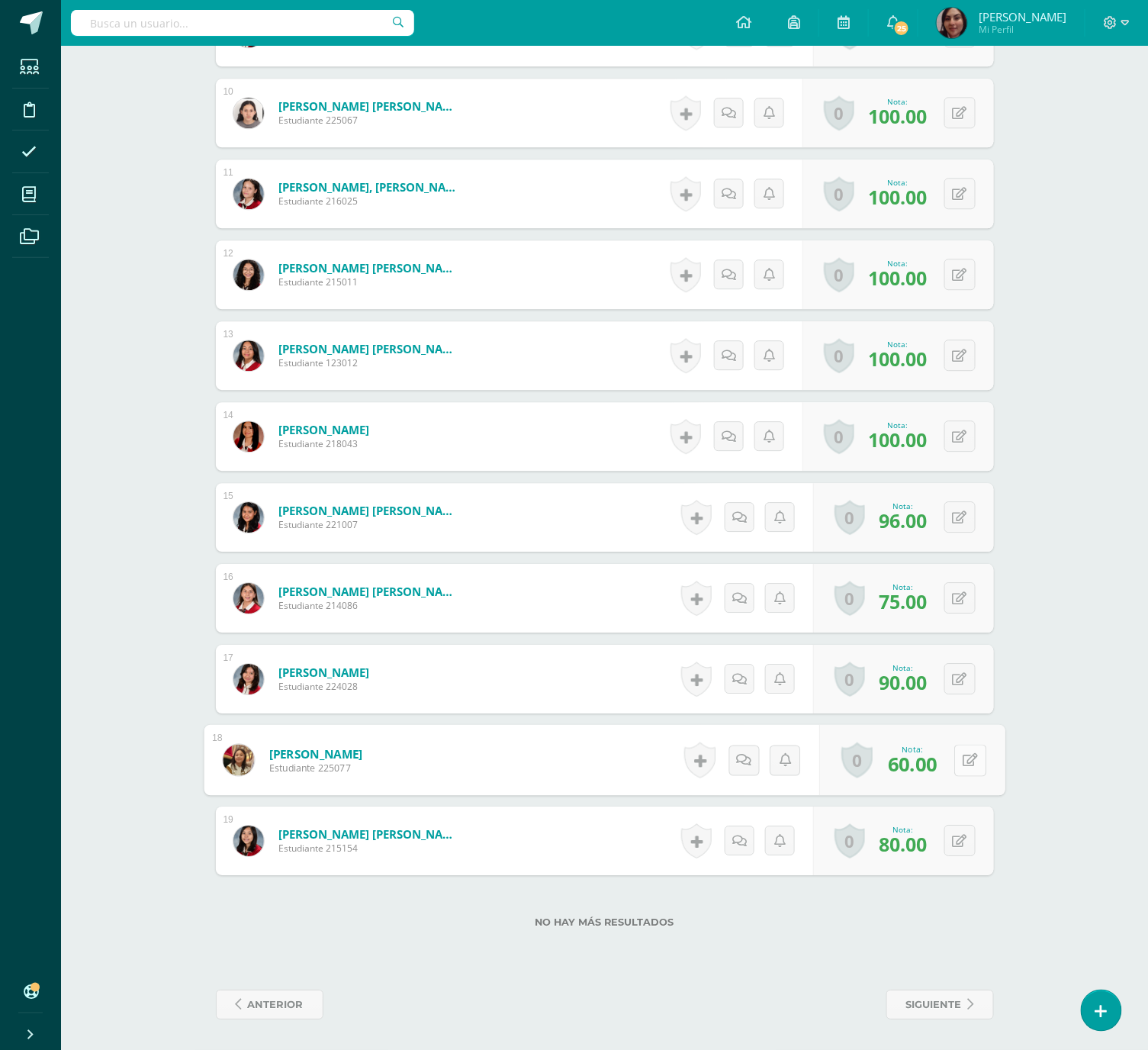
click at [955, 746] on button at bounding box center [970, 760] width 32 height 32
type input "100"
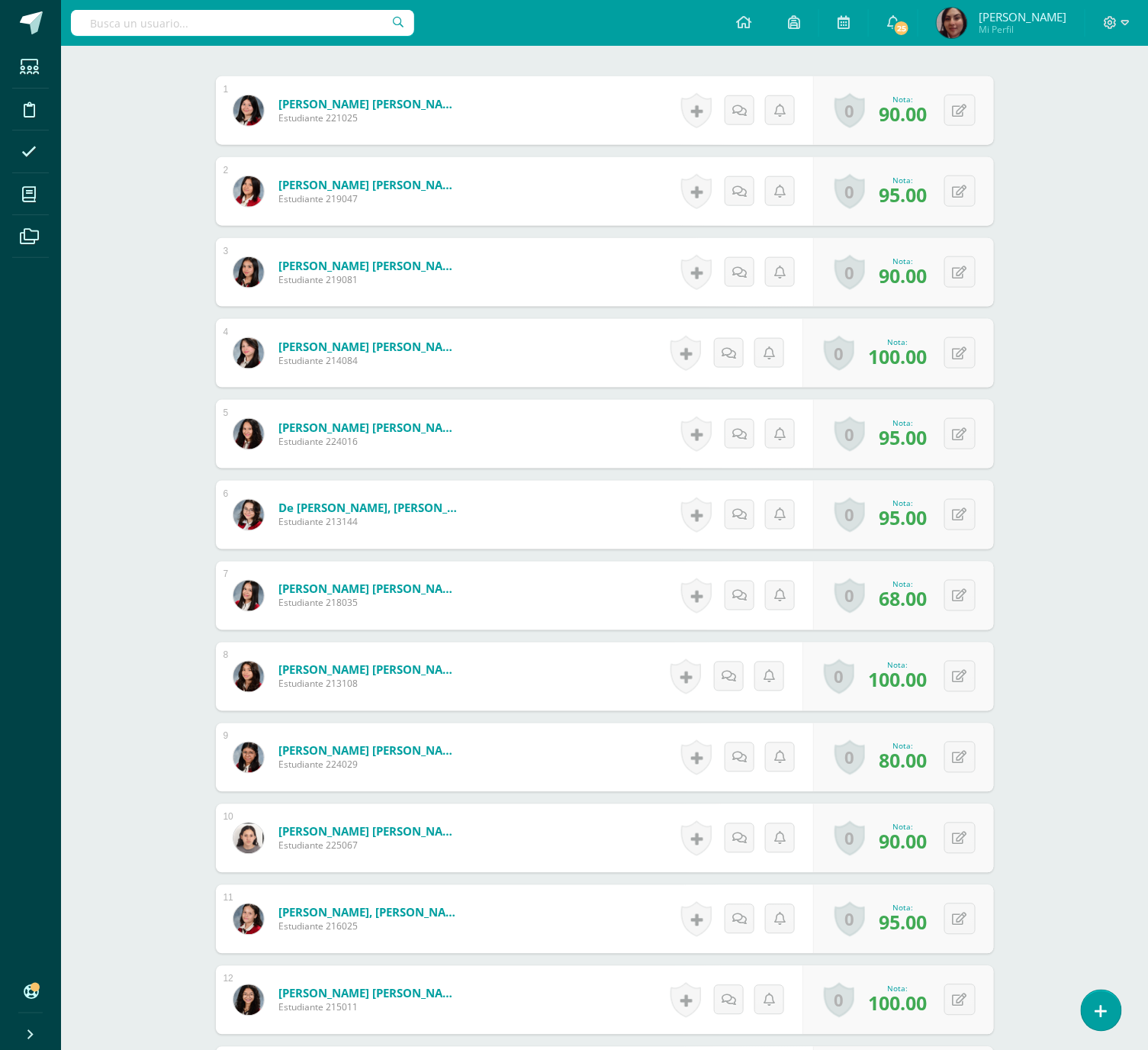
scroll to position [1187, 0]
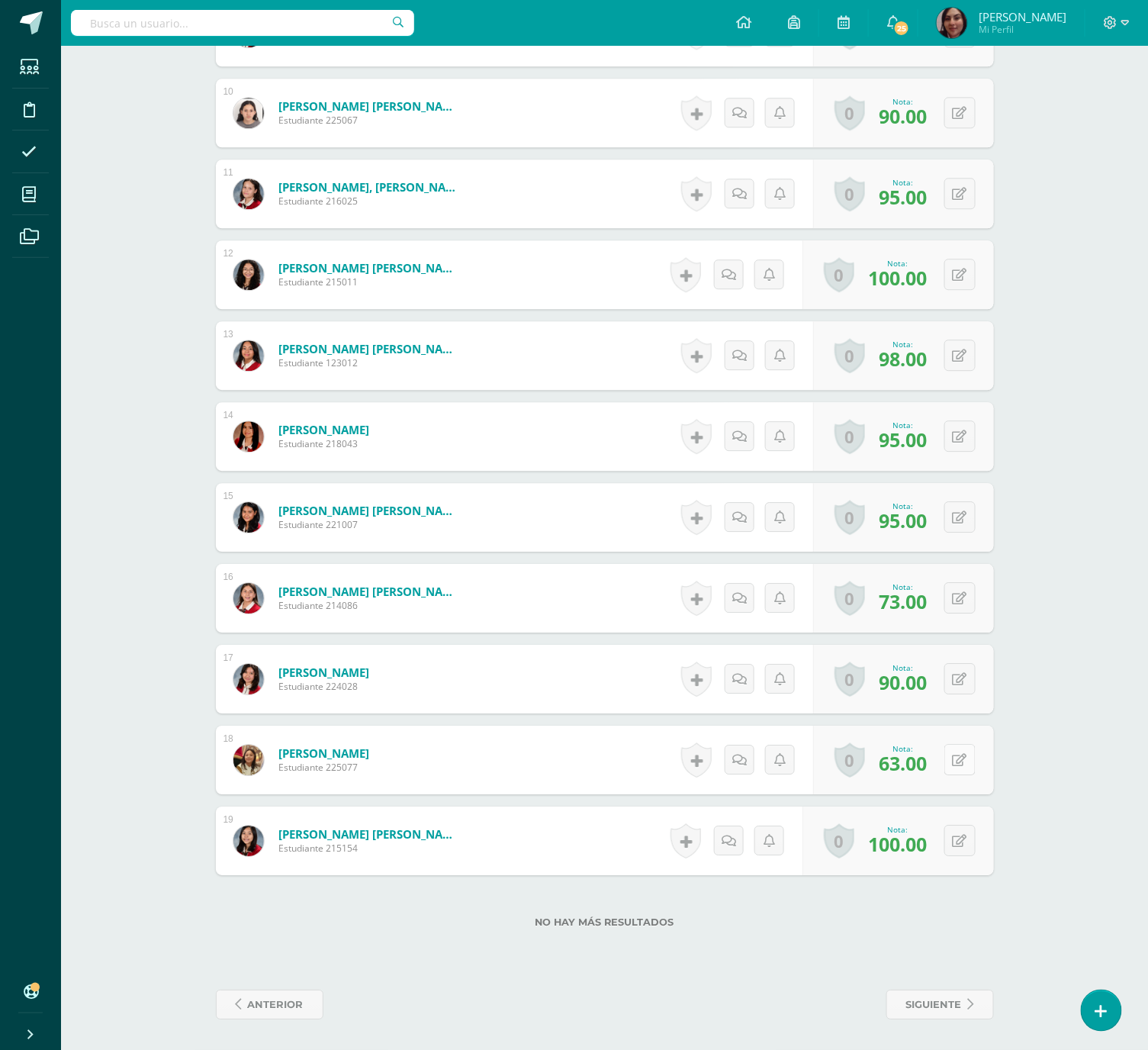
click at [971, 748] on button at bounding box center [960, 760] width 31 height 31
type input "100"
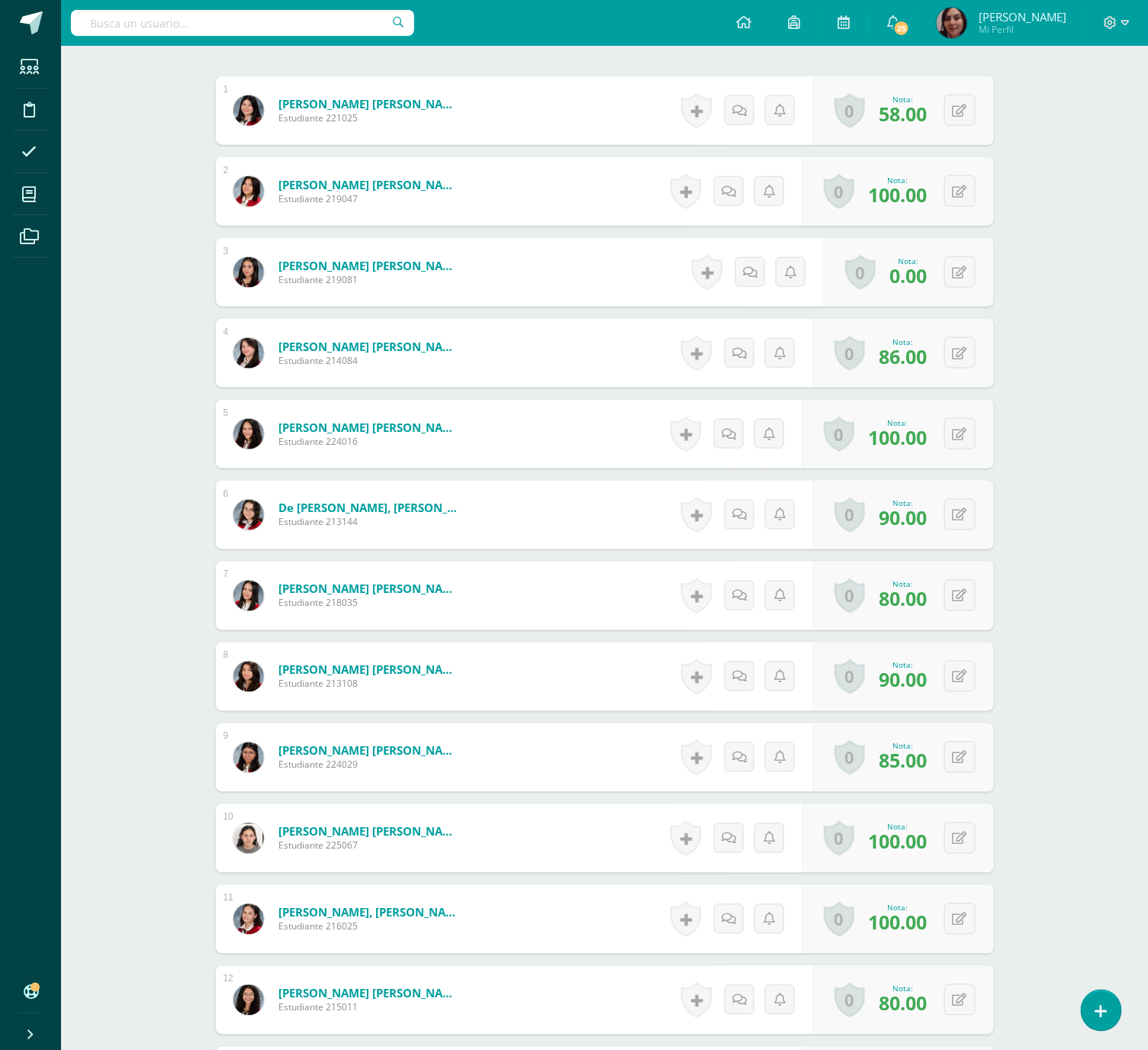
scroll to position [1187, 0]
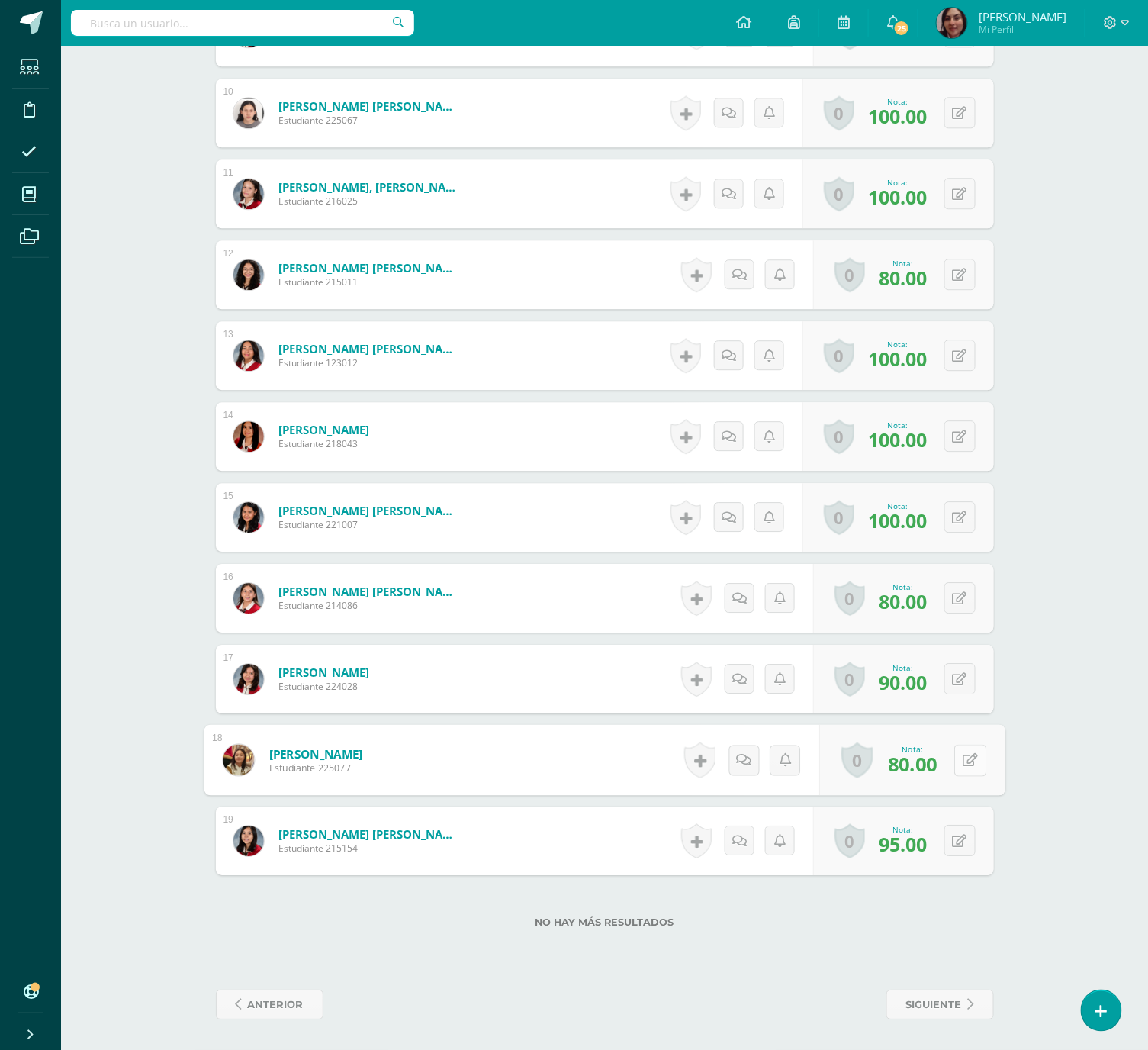
click at [959, 753] on button at bounding box center [970, 760] width 32 height 32
click at [934, 764] on icon at bounding box center [930, 765] width 14 height 13
type input "100"
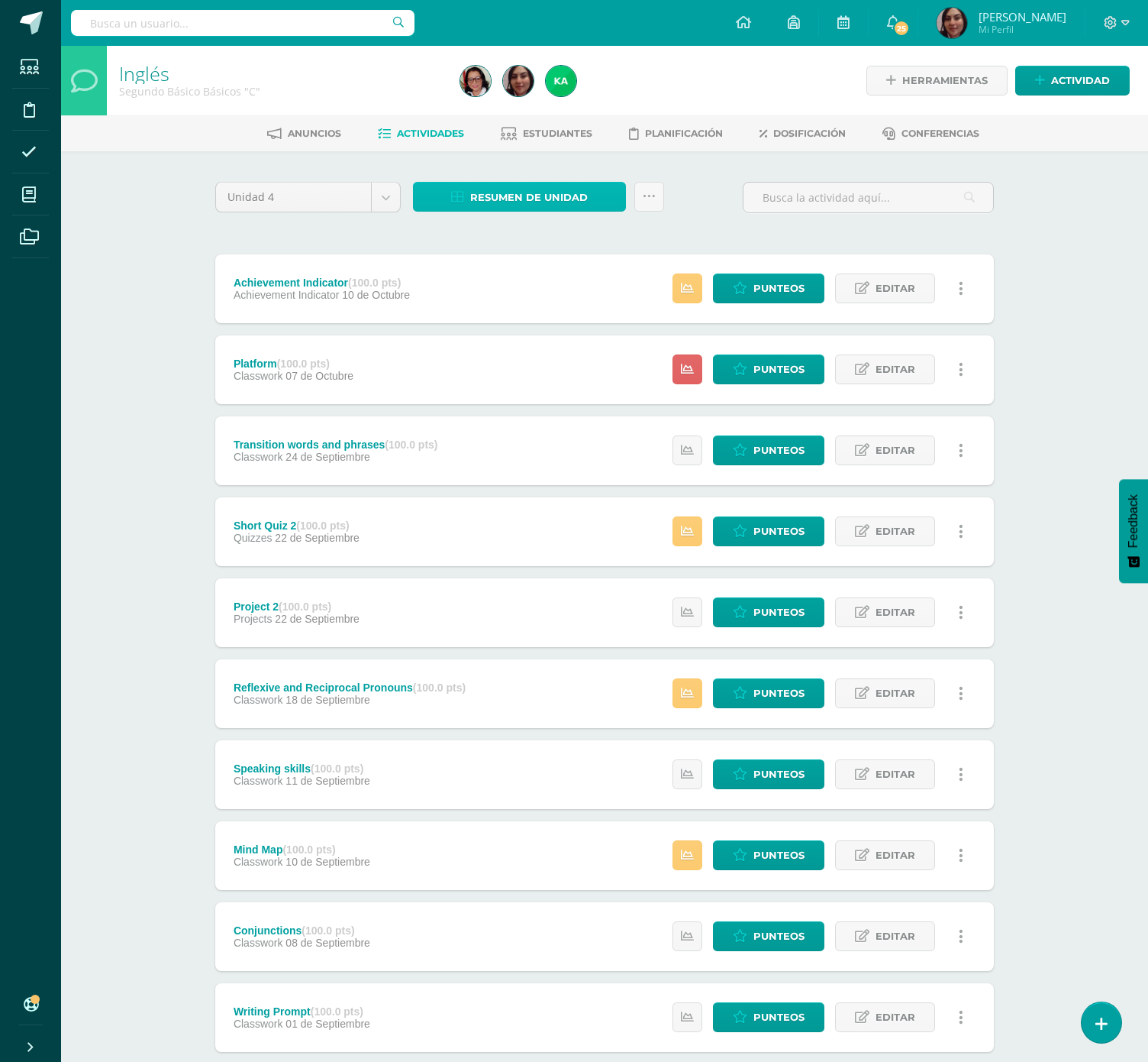
click at [503, 193] on span "Resumen de unidad" at bounding box center [529, 197] width 118 height 29
click at [522, 93] on link "Descargar como HTML" at bounding box center [520, 96] width 163 height 23
click at [678, 279] on link at bounding box center [687, 288] width 29 height 29
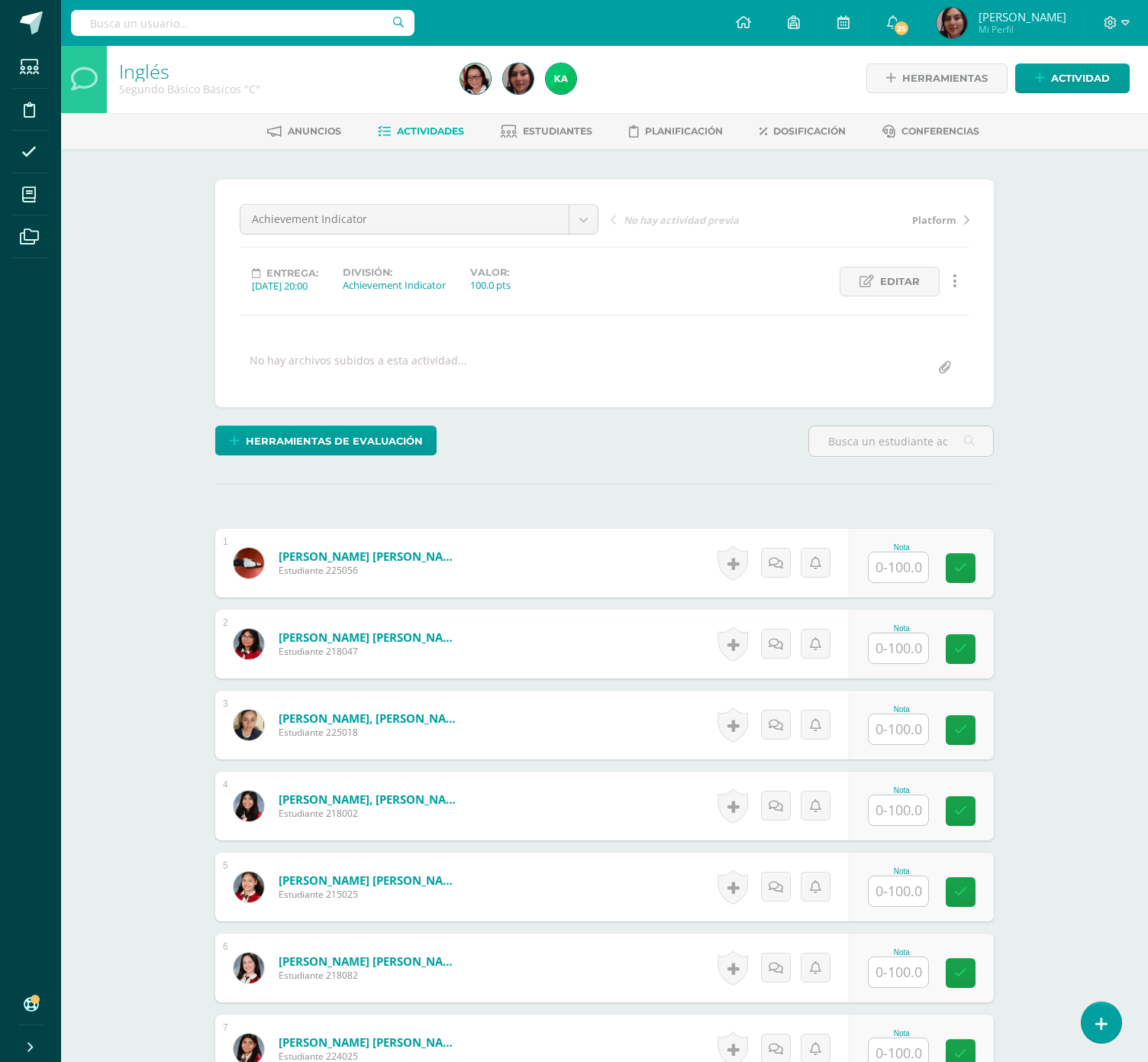
scroll to position [3, 0]
click at [892, 1050] on input "text" at bounding box center [908, 1052] width 61 height 30
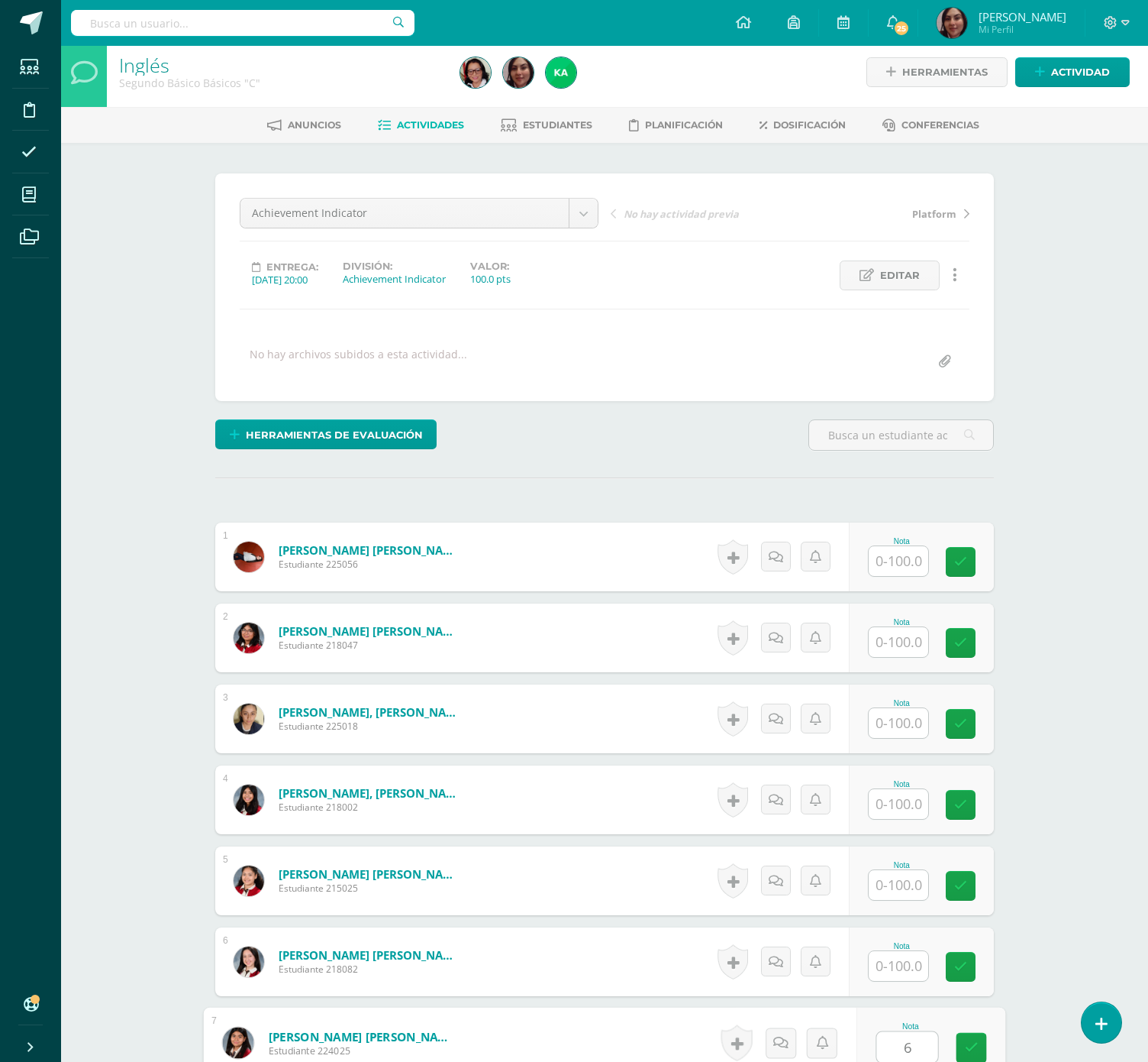
type input "62"
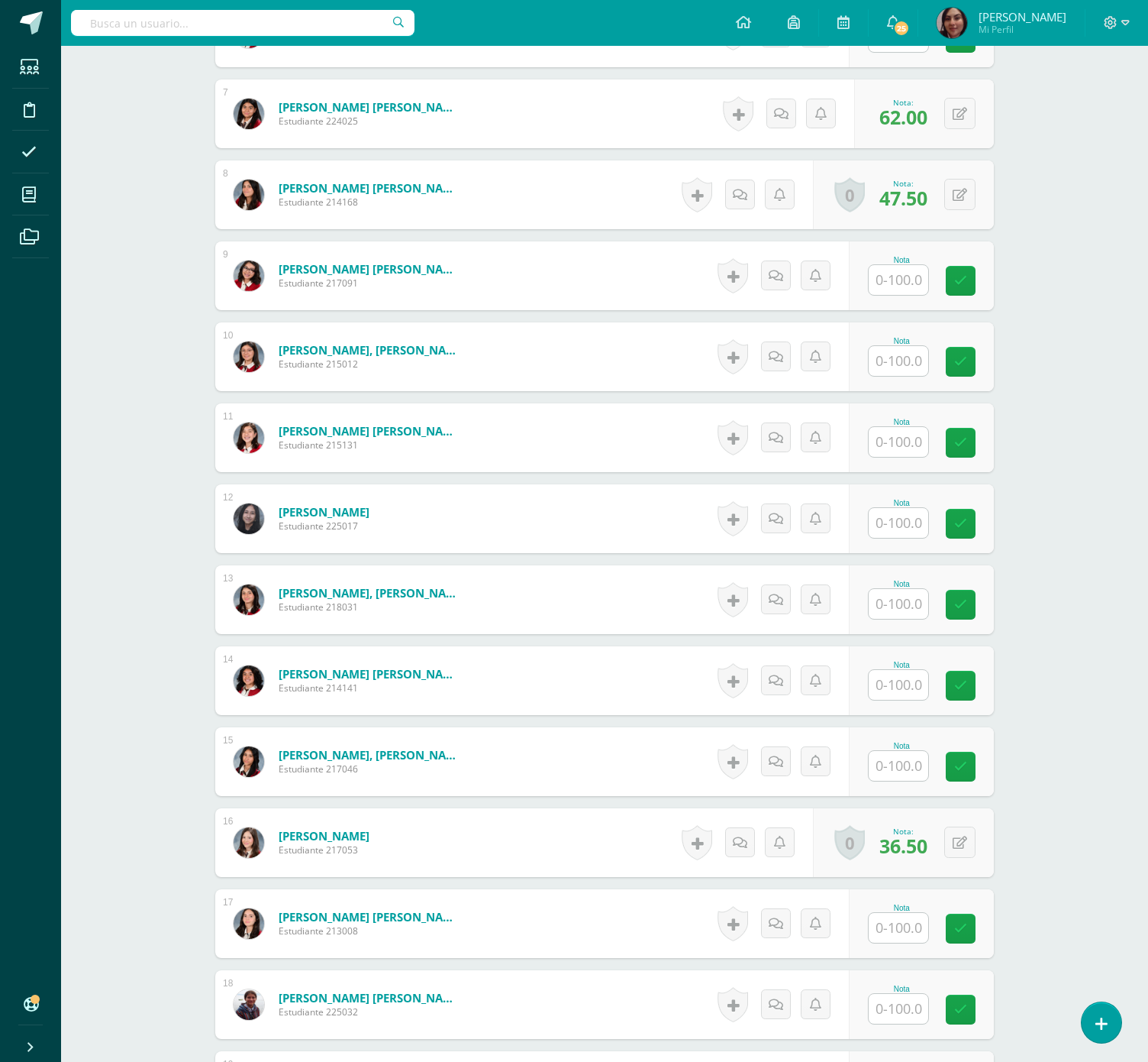
scroll to position [965, 0]
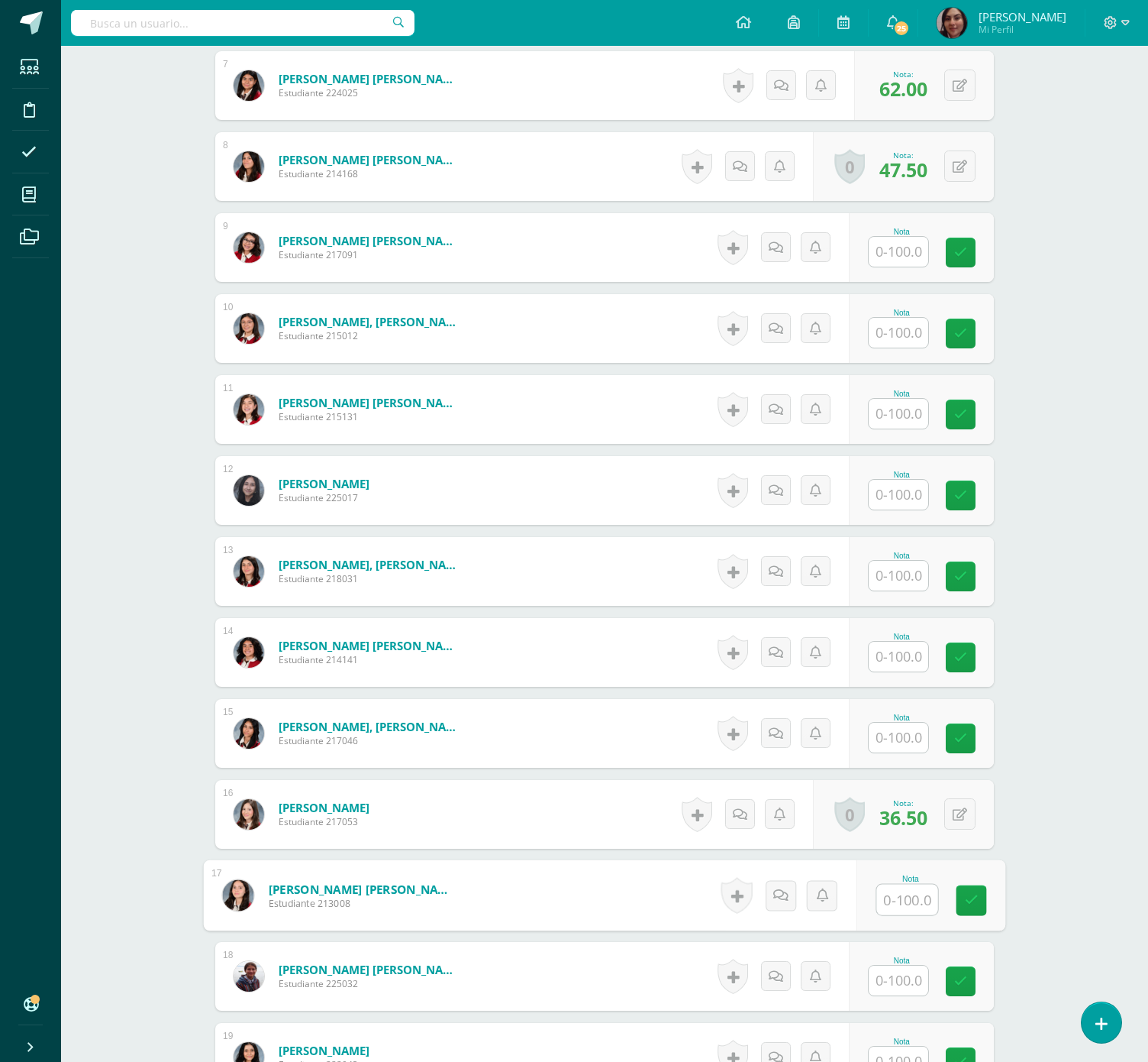
click at [886, 903] on input "text" at bounding box center [908, 899] width 61 height 30
type input "58"
